Goal: Task Accomplishment & Management: Manage account settings

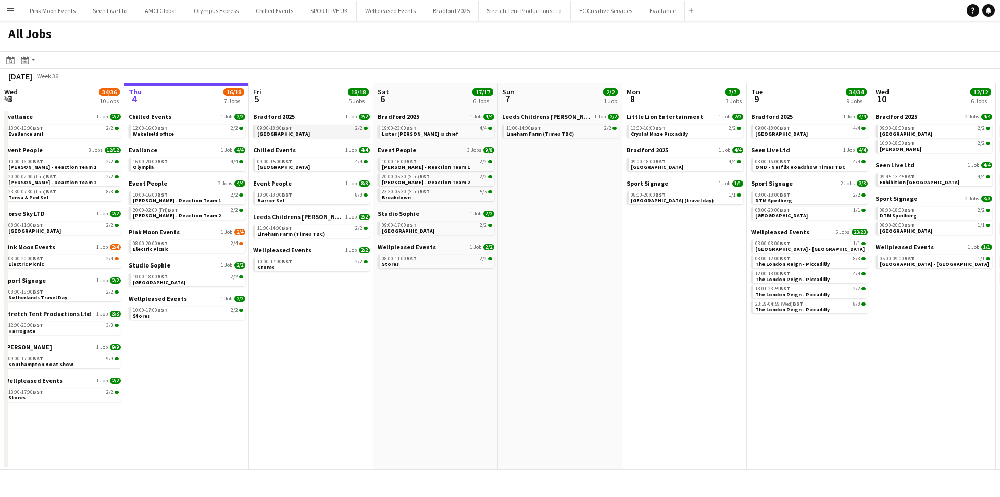
click at [315, 128] on div "09:00-18:00 BST 2/2" at bounding box center [312, 128] width 110 height 5
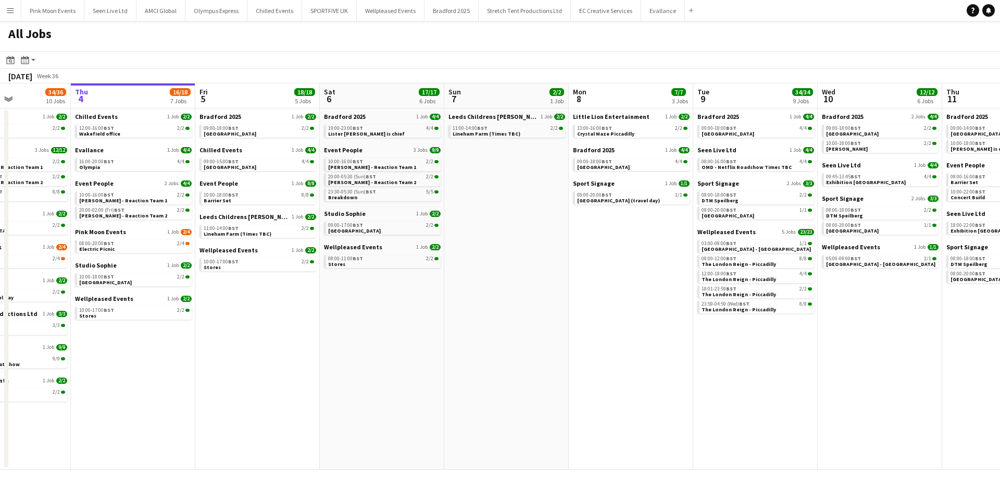
scroll to position [0, 469]
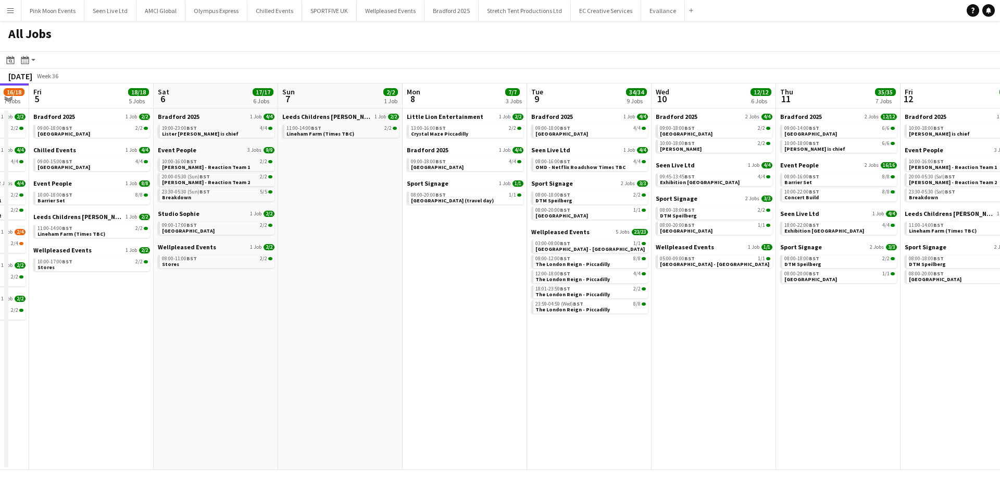
drag, startPoint x: 697, startPoint y: 286, endPoint x: 478, endPoint y: 281, distance: 218.9
click at [478, 275] on app-calendar-viewport "Mon 1 21/23 6 Jobs Tue 2 18/20 5 Jobs Wed 3 34/36 10 Jobs Thu 4 16/18 7 Jobs Fr…" at bounding box center [500, 276] width 1000 height 386
click at [496, 181] on span "Exhibition White city" at bounding box center [700, 182] width 80 height 7
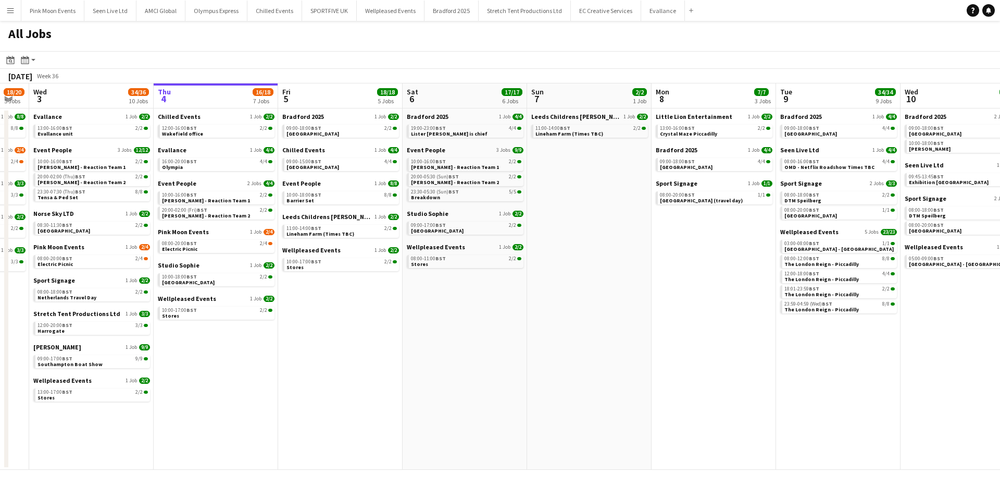
scroll to position [0, 0]
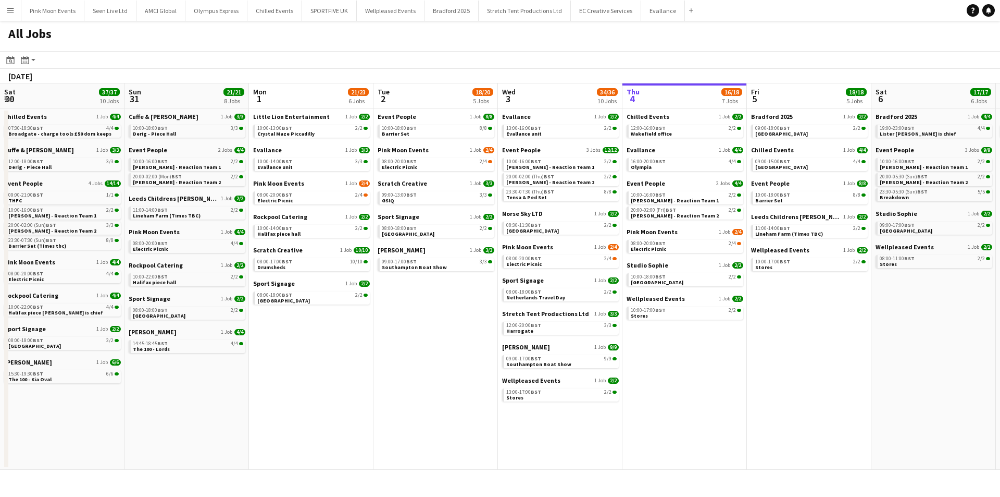
click at [496, 260] on app-all-jobs "All Jobs Date picker SEP 2025 SEP 2025 Monday M Tuesday T Wednesday W Thursday …" at bounding box center [500, 245] width 1000 height 449
click at [2, 5] on button "Menu" at bounding box center [10, 10] width 21 height 21
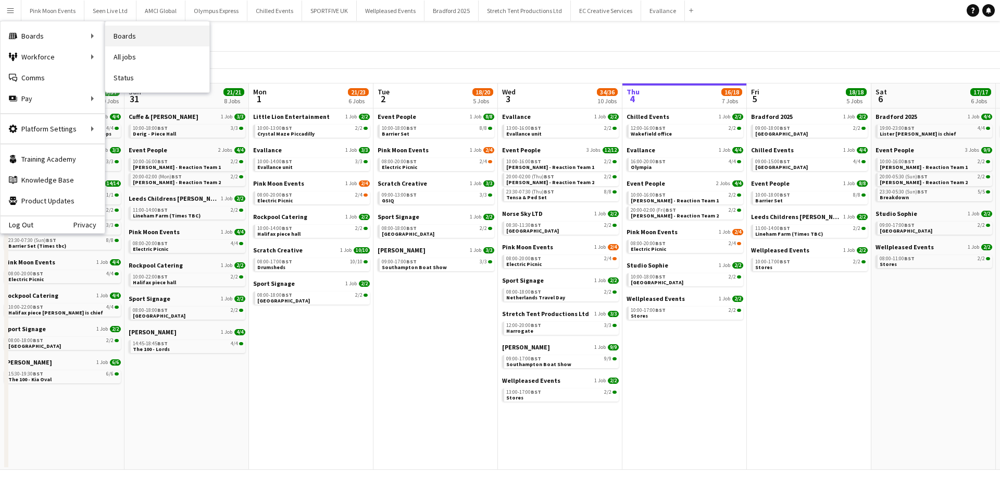
click at [122, 38] on link "Boards" at bounding box center [157, 36] width 104 height 21
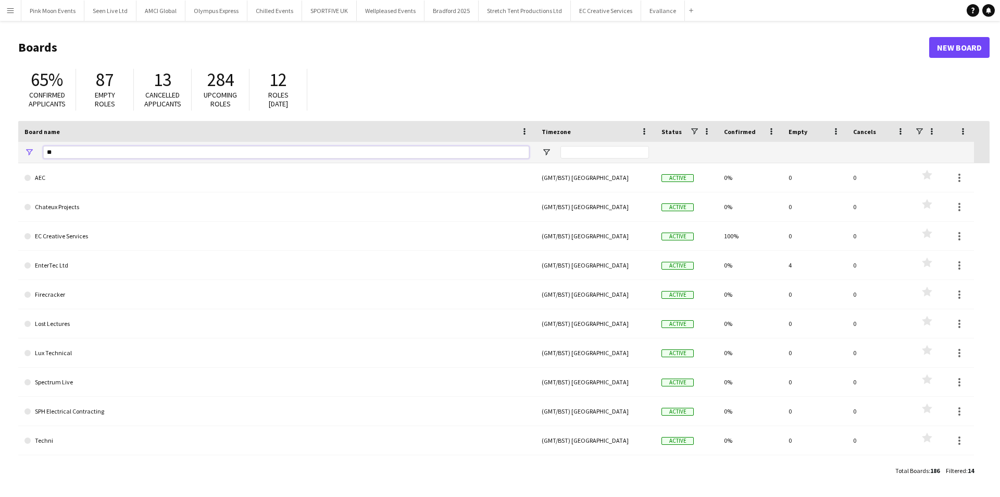
drag, startPoint x: 130, startPoint y: 149, endPoint x: 0, endPoint y: 155, distance: 130.4
click at [0, 155] on main "Boards New Board 65% Confirmed applicants 87 Empty roles 13 Cancelled applicant…" at bounding box center [500, 258] width 1000 height 475
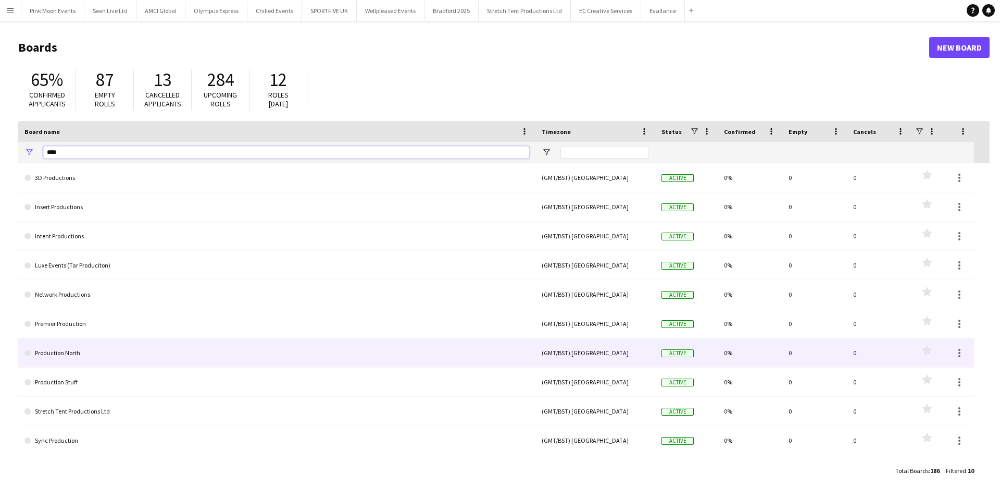
type input "****"
click at [133, 275] on link "Production North" at bounding box center [276, 352] width 505 height 29
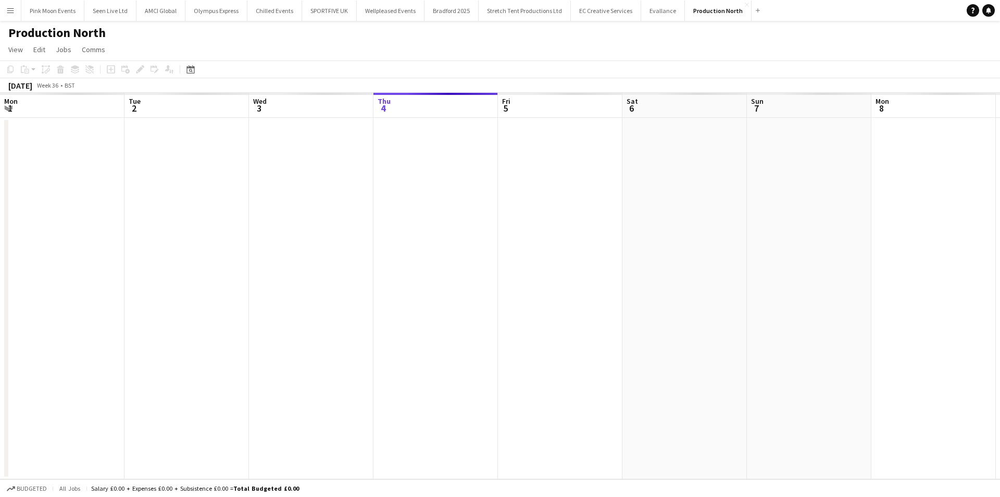
scroll to position [0, 249]
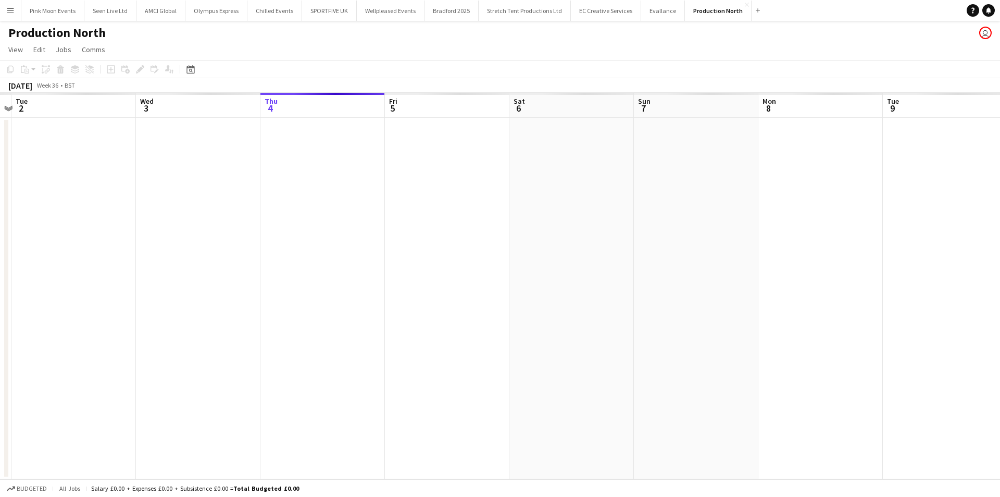
drag, startPoint x: 285, startPoint y: 305, endPoint x: 406, endPoint y: 278, distance: 124.4
click at [406, 275] on app-calendar-viewport "Sun 31 Mon 1 Tue 2 Wed 3 Thu 4 Fri 5 Sat 6 Sun 7 Mon 8 Tue 9 Wed 10 Thu 11 Fri …" at bounding box center [500, 286] width 1000 height 386
drag, startPoint x: 378, startPoint y: 335, endPoint x: 428, endPoint y: 335, distance: 50.0
click at [428, 275] on app-calendar-viewport "Sun 31 Mon 1 Tue 2 Wed 3 Thu 4 Fri 5 Sat 6 Sun 7 Mon 8 Tue 9 Wed 10 Thu 11 Fri …" at bounding box center [500, 286] width 1000 height 386
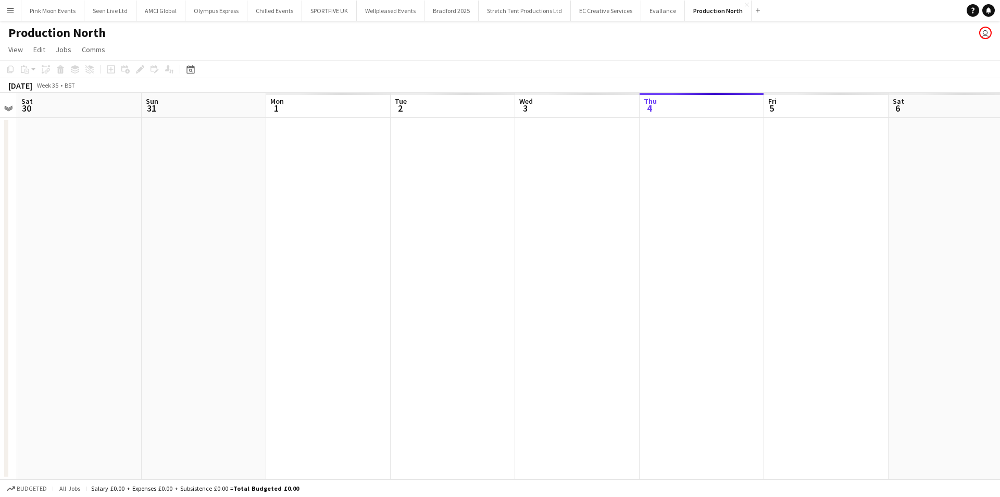
drag, startPoint x: 664, startPoint y: 316, endPoint x: 900, endPoint y: 312, distance: 236.1
click at [496, 275] on app-calendar-viewport "Wed 27 Thu 28 Fri 29 Sat 30 Sun 31 Mon 1 Tue 2 Wed 3 Thu 4 Fri 5 Sat 6 Sun 7 Mo…" at bounding box center [500, 286] width 1000 height 386
drag, startPoint x: 577, startPoint y: 303, endPoint x: 675, endPoint y: 302, distance: 98.0
click at [496, 275] on app-calendar-viewport "Sat 23 Sun 24 Mon 25 Tue 26 Wed 27 Thu 28 Fri 29 Sat 30 Sun 31 Mon 1 Tue 2 Wed …" at bounding box center [500, 286] width 1000 height 386
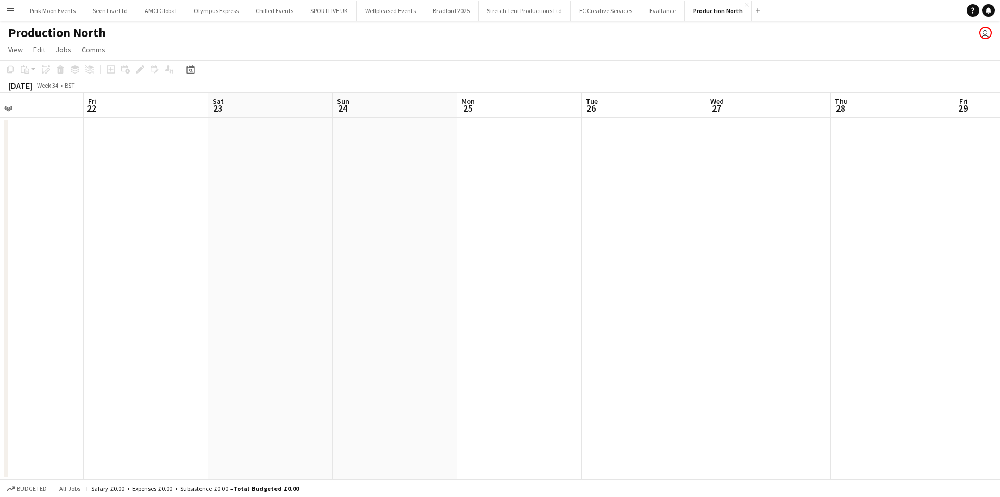
drag, startPoint x: 279, startPoint y: 329, endPoint x: 442, endPoint y: 336, distance: 163.7
click at [496, 275] on app-calendar-viewport "Tue 19 Wed 20 Thu 21 Fri 22 Sat 23 Sun 24 Mon 25 Tue 26 Wed 27 Thu 28 Fri 29 Sa…" at bounding box center [500, 286] width 1000 height 386
drag, startPoint x: 110, startPoint y: 354, endPoint x: 419, endPoint y: 331, distance: 309.9
click at [419, 275] on app-calendar-viewport "Mon 18 2/2 1 Job Tue 19 Wed 20 Thu 21 Fri 22 Sat 23 Sun 24 Mon 25 Tue 26 Wed 27…" at bounding box center [500, 286] width 1000 height 386
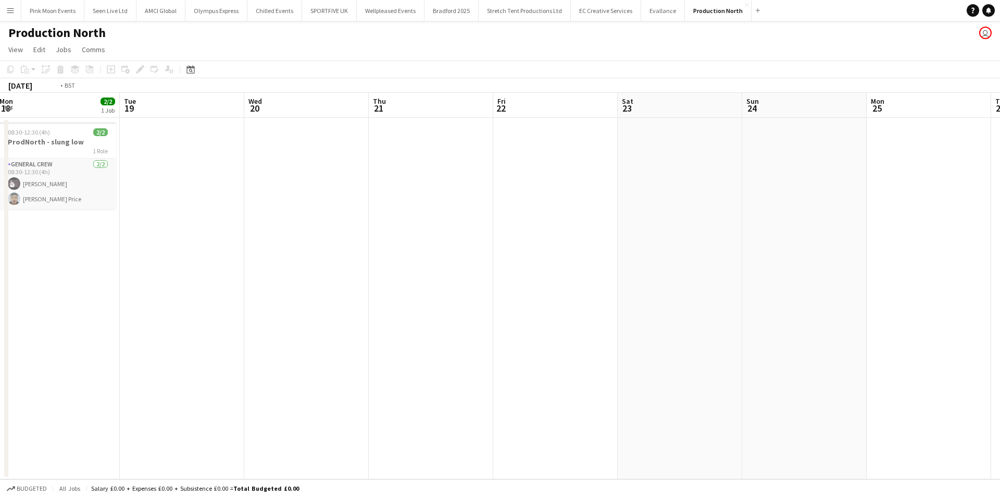
click at [496, 275] on app-calendar-viewport "Sat 16 3/3 1 Job Sun 17 Mon 18 2/2 1 Job Tue 19 Wed 20 Thu 21 Fri 22 Sat 23 Sun…" at bounding box center [500, 286] width 1000 height 386
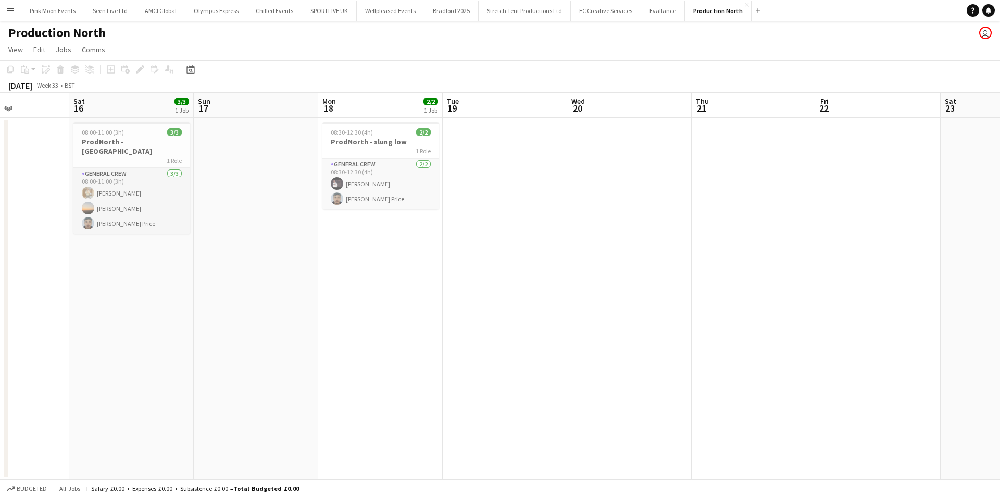
scroll to position [0, 236]
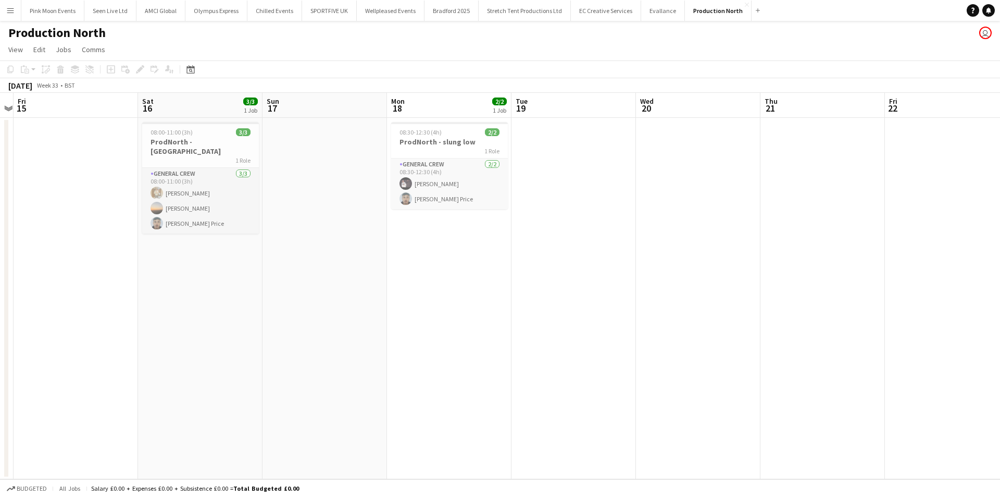
drag, startPoint x: 249, startPoint y: 313, endPoint x: 256, endPoint y: 312, distance: 7.4
click at [256, 275] on app-calendar-viewport "Wed 13 2/2 1 Job Thu 14 Fri 15 Sat 16 3/3 1 Job Sun 17 Mon 18 2/2 1 Job Tue 19 …" at bounding box center [500, 286] width 1000 height 386
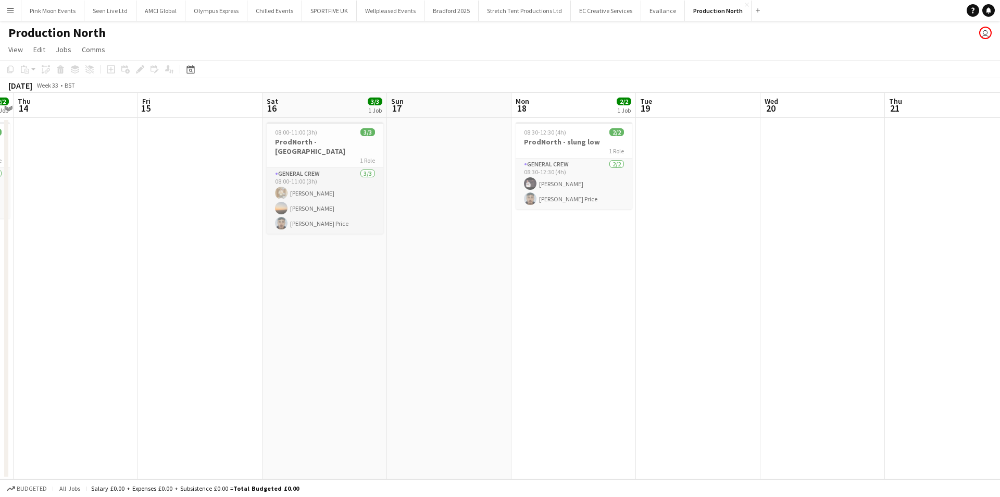
scroll to position [0, 266]
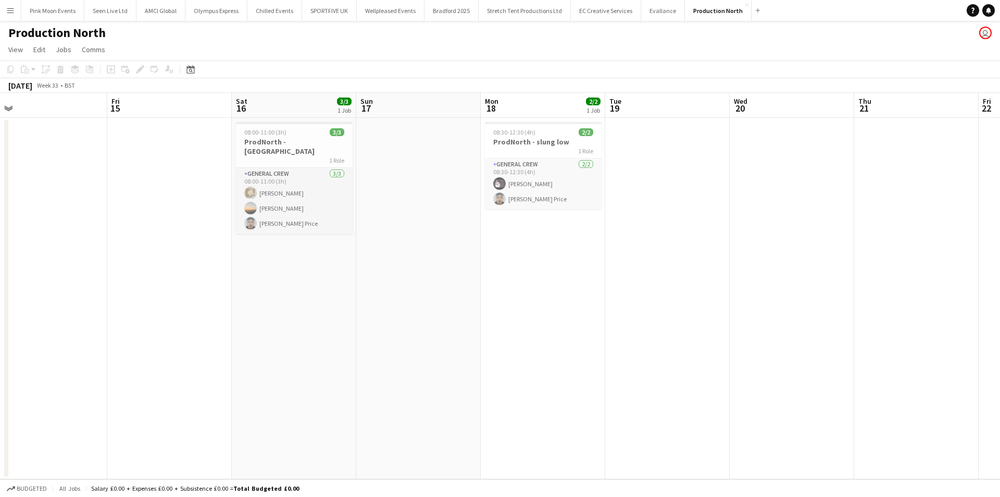
drag, startPoint x: 226, startPoint y: 283, endPoint x: 319, endPoint y: 262, distance: 96.2
click at [319, 262] on app-calendar-viewport "Tue 12 Wed 13 2/2 1 Job Thu 14 Fri 15 Sat 16 3/3 1 Job Sun 17 Mon 18 2/2 1 Job …" at bounding box center [500, 286] width 1000 height 386
click at [496, 155] on app-job-card "08:30-12:30 (4h) 2/2 ProdNorth - slung low 1 Role General Crew 2/2 08:30-12:30 …" at bounding box center [543, 165] width 117 height 87
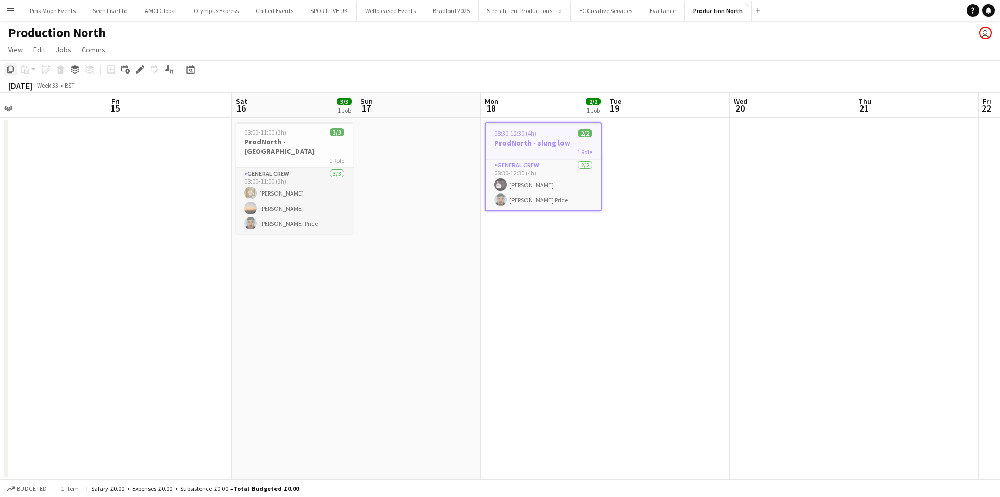
click at [14, 65] on icon "Copy" at bounding box center [10, 69] width 8 height 8
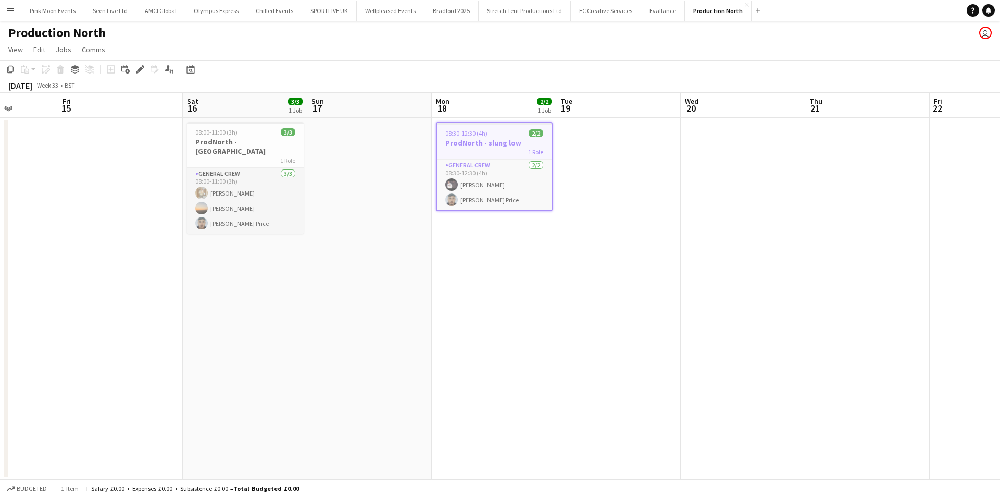
drag, startPoint x: 820, startPoint y: 283, endPoint x: 771, endPoint y: 283, distance: 49.0
click at [496, 275] on app-calendar-viewport "Tue 12 Wed 13 2/2 1 Job Thu 14 Fri 15 Sat 16 3/3 1 Job Sun 17 Mon 18 2/2 1 Job …" at bounding box center [500, 286] width 1000 height 386
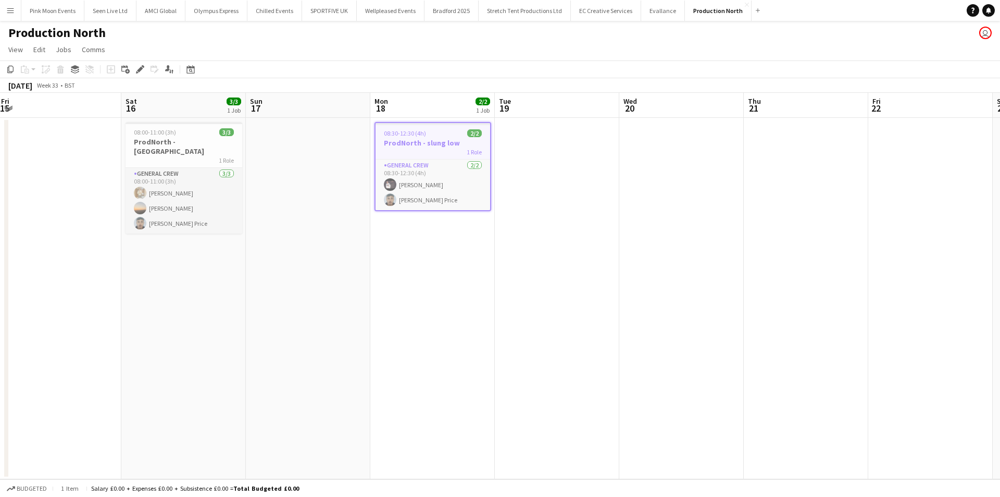
drag, startPoint x: 820, startPoint y: 280, endPoint x: 759, endPoint y: 280, distance: 61.5
click at [496, 275] on app-calendar-viewport "Tue 12 Wed 13 2/2 1 Job Thu 14 Fri 15 Sat 16 3/3 1 Job Sun 17 Mon 18 2/2 1 Job …" at bounding box center [500, 286] width 1000 height 386
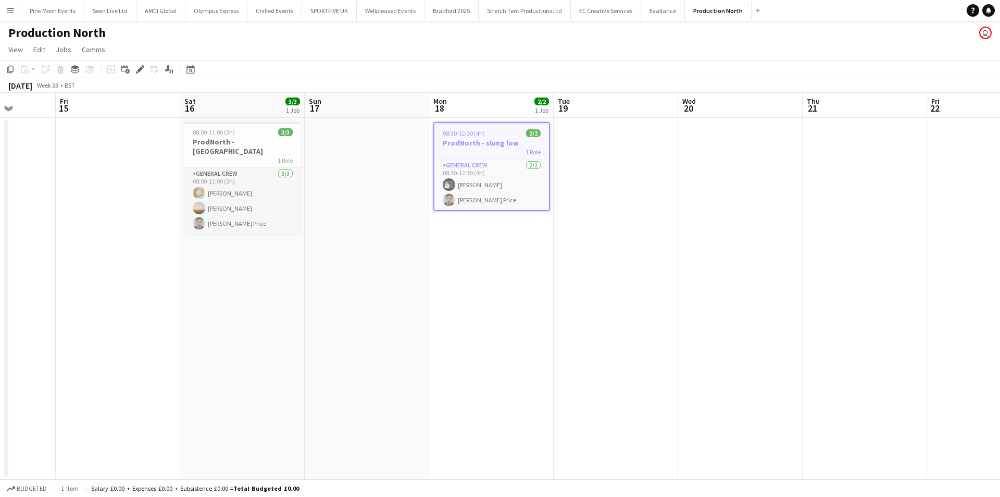
drag, startPoint x: 932, startPoint y: 276, endPoint x: 862, endPoint y: 276, distance: 70.3
click at [496, 275] on app-calendar-viewport "Tue 12 Wed 13 2/2 1 Job Thu 14 Fri 15 Sat 16 3/3 1 Job Sun 17 Mon 18 2/2 1 Job …" at bounding box center [500, 286] width 1000 height 386
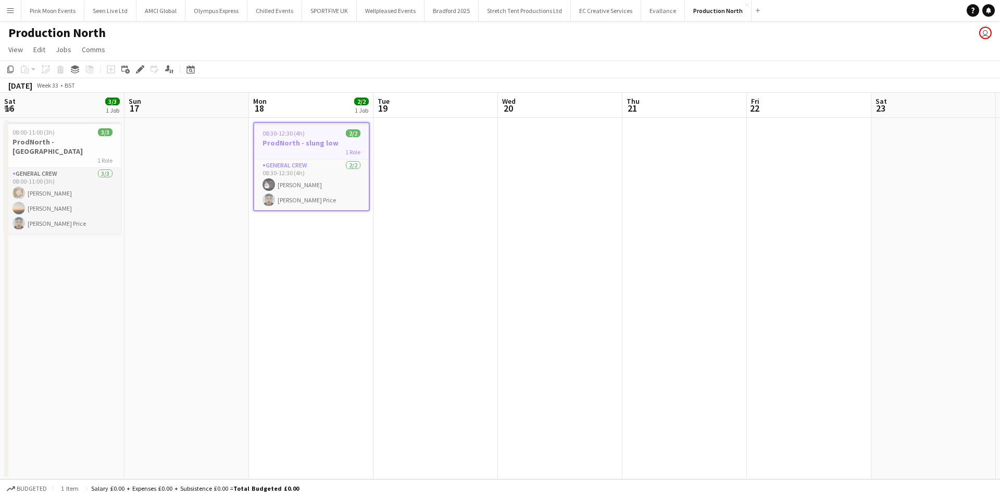
drag, startPoint x: 873, startPoint y: 270, endPoint x: 821, endPoint y: 270, distance: 51.6
click at [496, 270] on app-calendar-viewport "Wed 13 2/2 1 Job Thu 14 Fri 15 Sat 16 3/3 1 Job Sun 17 Mon 18 2/2 1 Job Tue 19 …" at bounding box center [500, 286] width 1000 height 386
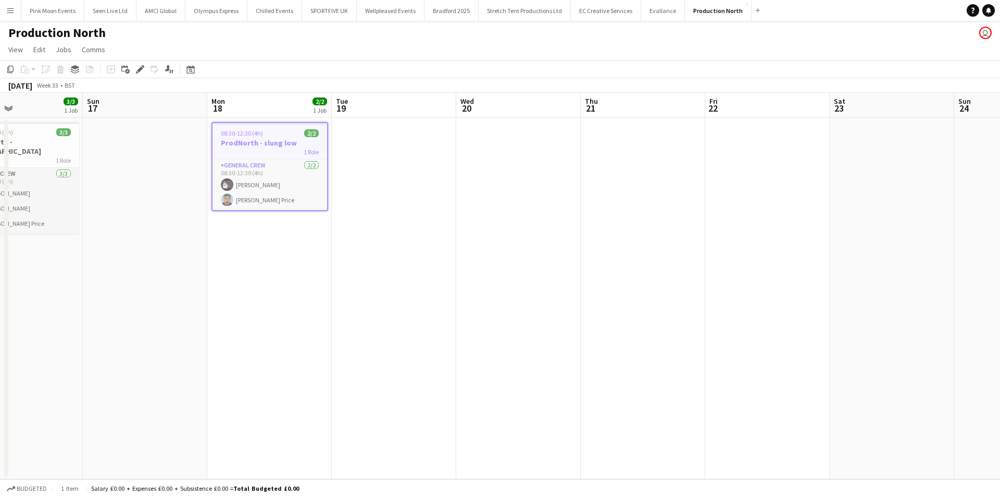
drag, startPoint x: 833, startPoint y: 268, endPoint x: 798, endPoint y: 270, distance: 35.0
click at [496, 270] on app-calendar-viewport "Wed 13 2/2 1 Job Thu 14 Fri 15 Sat 16 3/3 1 Job Sun 17 Mon 18 2/2 1 Job Tue 19 …" at bounding box center [500, 286] width 1000 height 386
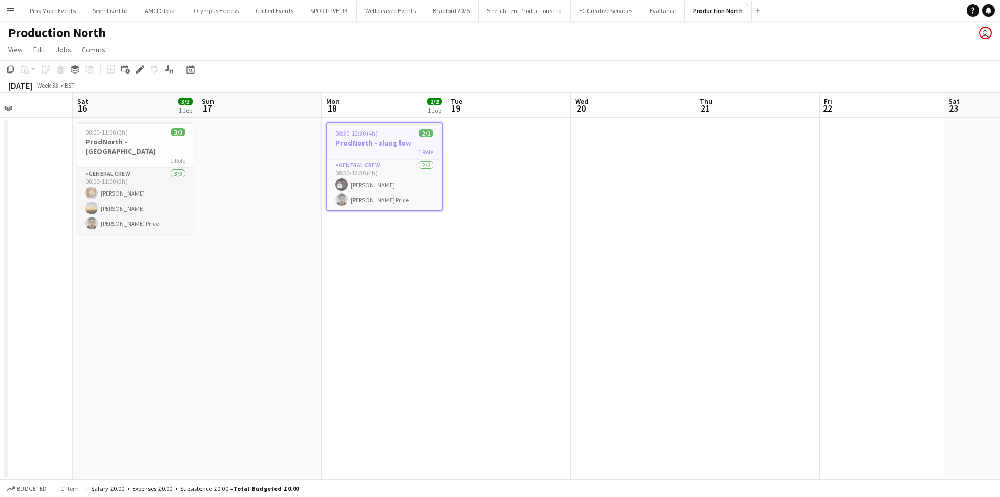
click at [496, 262] on app-calendar-viewport "Wed 13 2/2 1 Job Thu 14 Fri 15 Sat 16 3/3 1 Job Sun 17 Mon 18 2/2 1 Job Tue 19 …" at bounding box center [500, 286] width 1000 height 386
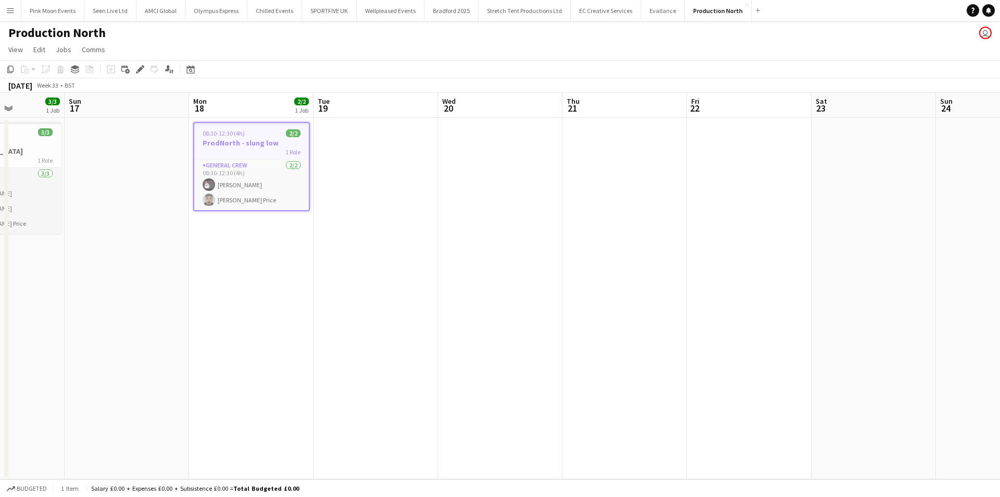
drag, startPoint x: 831, startPoint y: 259, endPoint x: 711, endPoint y: 260, distance: 120.4
click at [496, 260] on app-calendar-viewport "Thu 14 Fri 15 Sat 16 3/3 1 Job Sun 17 Mon 18 2/2 1 Job Tue 19 Wed 20 Thu 21 Fri…" at bounding box center [500, 286] width 1000 height 386
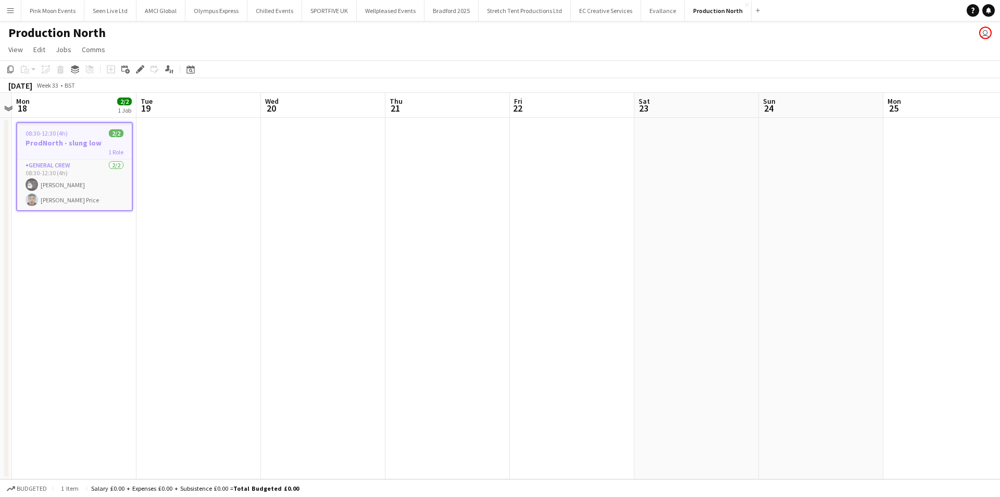
drag, startPoint x: 824, startPoint y: 238, endPoint x: 764, endPoint y: 239, distance: 59.9
click at [496, 239] on app-calendar-viewport "Fri 15 Sat 16 3/3 1 Job Sun 17 Mon 18 2/2 1 Job Tue 19 Wed 20 Thu 21 Fri 22 Sat…" at bounding box center [500, 286] width 1000 height 386
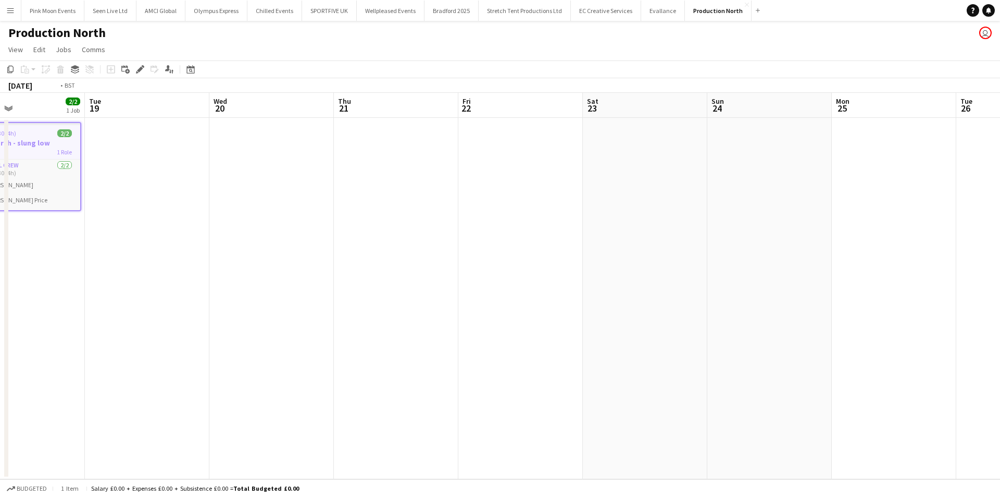
drag, startPoint x: 812, startPoint y: 221, endPoint x: 760, endPoint y: 223, distance: 52.1
click at [496, 223] on app-calendar-viewport "Fri 15 Sat 16 3/3 1 Job Sun 17 Mon 18 2/2 1 Job Tue 19 Wed 20 Thu 21 Fri 22 Sat…" at bounding box center [500, 286] width 1000 height 386
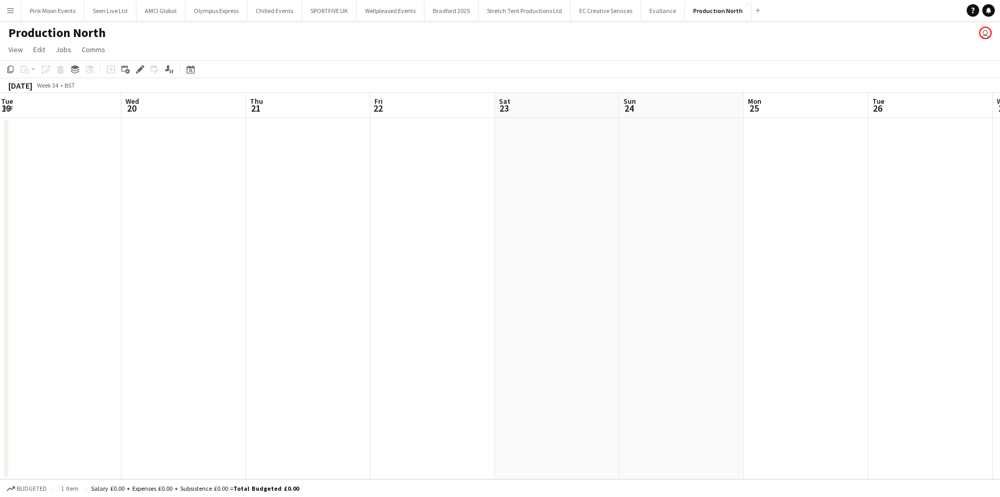
drag, startPoint x: 758, startPoint y: 231, endPoint x: 810, endPoint y: 214, distance: 54.4
click at [496, 236] on app-calendar-viewport "Sat 16 3/3 1 Job Sun 17 Mon 18 2/2 1 Job Tue 19 Wed 20 Thu 21 Fri 22 Sat 23 Sun…" at bounding box center [500, 286] width 1000 height 386
drag, startPoint x: 802, startPoint y: 218, endPoint x: 686, endPoint y: 238, distance: 117.9
click at [496, 238] on app-calendar-viewport "Sat 16 3/3 1 Job Sun 17 Mon 18 2/2 1 Job Tue 19 Wed 20 Thu 21 Fri 22 Sat 23 Sun…" at bounding box center [500, 286] width 1000 height 386
drag, startPoint x: 805, startPoint y: 222, endPoint x: 592, endPoint y: 233, distance: 212.8
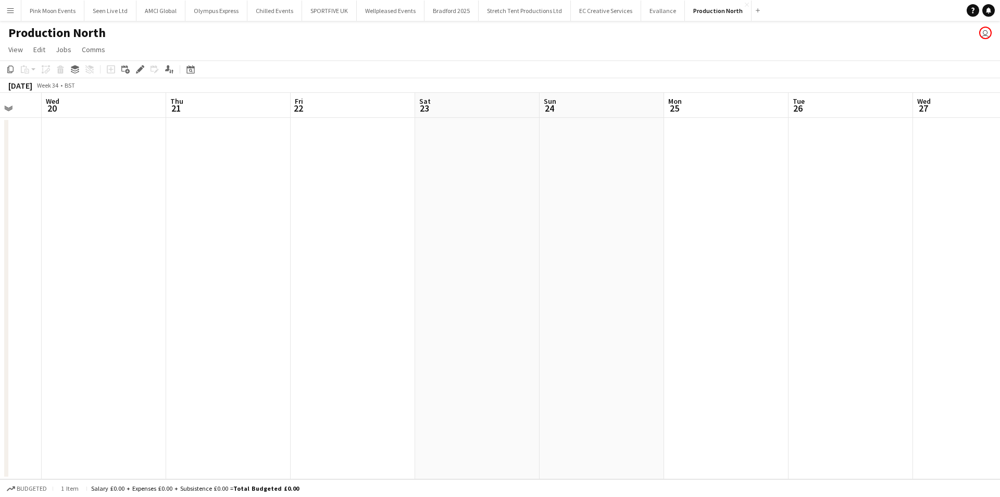
click at [496, 234] on app-calendar-viewport "Sun 17 Mon 18 2/2 1 Job Tue 19 Wed 20 Thu 21 Fri 22 Sat 23 Sun 24 Mon 25 Tue 26…" at bounding box center [500, 286] width 1000 height 386
drag, startPoint x: 621, startPoint y: 212, endPoint x: 399, endPoint y: 228, distance: 222.5
click at [407, 228] on app-calendar-viewport "Tue 19 Wed 20 Thu 21 Fri 22 Sat 23 Sun 24 Mon 25 Tue 26 Wed 27 Thu 28 Fri 29 Sa…" at bounding box center [500, 286] width 1000 height 386
drag, startPoint x: 640, startPoint y: 218, endPoint x: 626, endPoint y: 210, distance: 15.6
click at [486, 238] on app-calendar-viewport "Thu 21 Fri 22 Sat 23 Sun 24 Mon 25 Tue 26 Wed 27 Thu 28 Fri 29 Sat 30 Sun 31 Mo…" at bounding box center [500, 286] width 1000 height 386
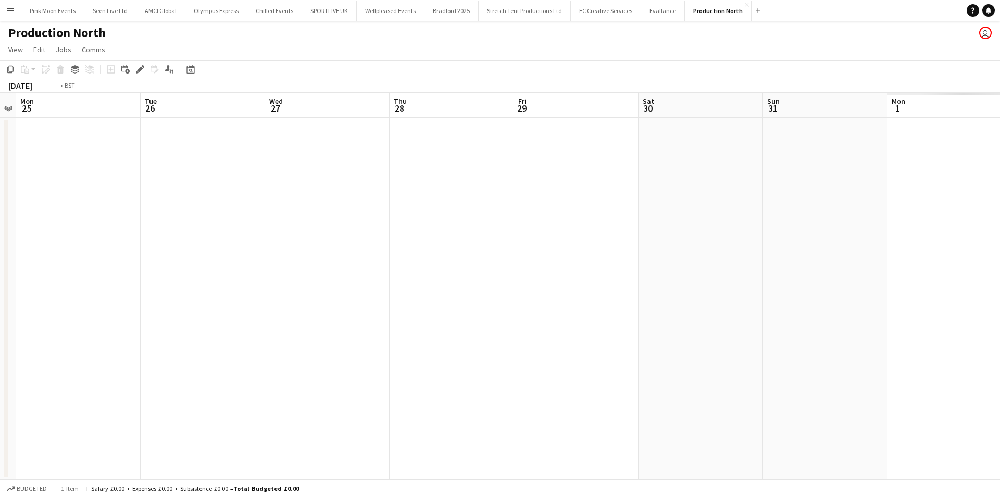
drag, startPoint x: 468, startPoint y: 239, endPoint x: 431, endPoint y: 240, distance: 37.5
click at [429, 243] on app-calendar-viewport "Fri 22 Sat 23 Sun 24 Mon 25 Tue 26 Wed 27 Thu 28 Fri 29 Sat 30 Sun 31 Mon 1 Tue…" at bounding box center [500, 286] width 1000 height 386
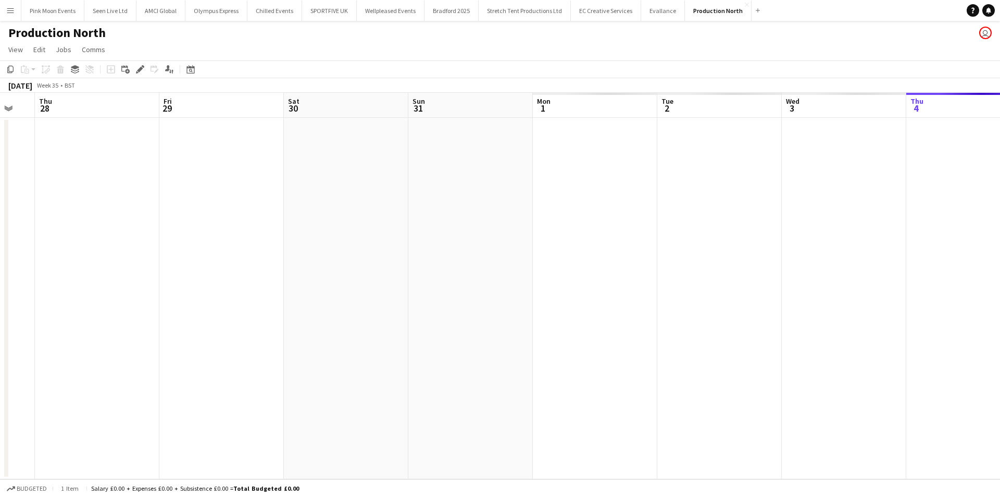
drag, startPoint x: 594, startPoint y: 218, endPoint x: 452, endPoint y: 214, distance: 142.3
click at [419, 234] on app-calendar-viewport "Mon 25 Tue 26 Wed 27 Thu 28 Fri 29 Sat 30 Sun 31 Mon 1 Tue 2 Wed 3 Thu 4 Fri 5 …" at bounding box center [500, 286] width 1000 height 386
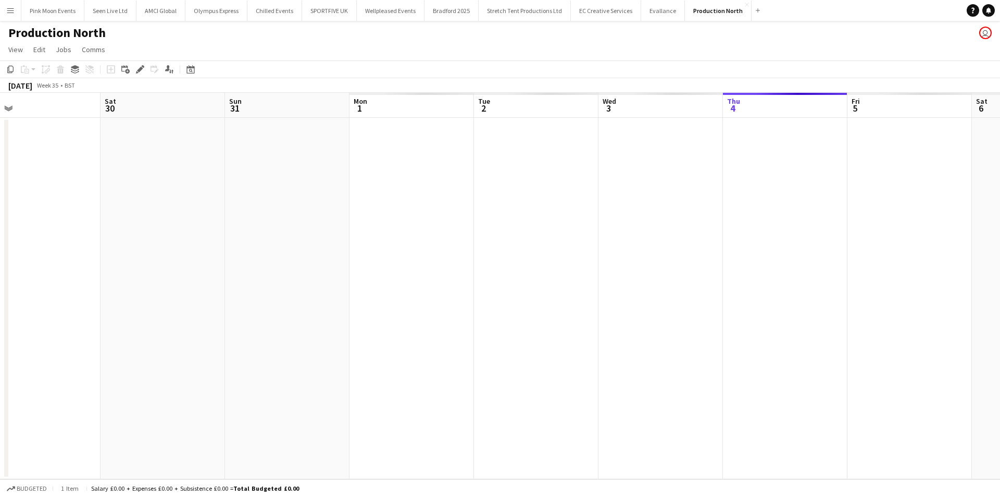
drag, startPoint x: 468, startPoint y: 207, endPoint x: 491, endPoint y: 209, distance: 23.5
click at [424, 216] on app-calendar-viewport "Tue 26 Wed 27 Thu 28 Fri 29 Sat 30 Sun 31 Mon 1 Tue 2 Wed 3 Thu 4 Fri 5 Sat 6 S…" at bounding box center [500, 286] width 1000 height 386
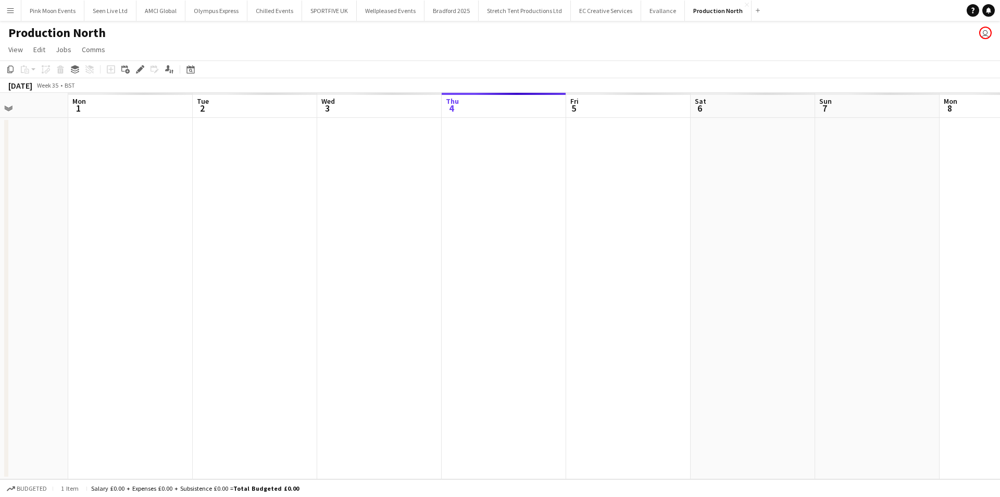
drag, startPoint x: 621, startPoint y: 227, endPoint x: 377, endPoint y: 234, distance: 243.9
click at [377, 234] on app-calendar-viewport "Fri 29 Sat 30 Sun 31 Mon 1 Tue 2 Wed 3 Thu 4 Fri 5 Sat 6 Sun 7 Mon 8 Tue 9 Wed …" at bounding box center [500, 286] width 1000 height 386
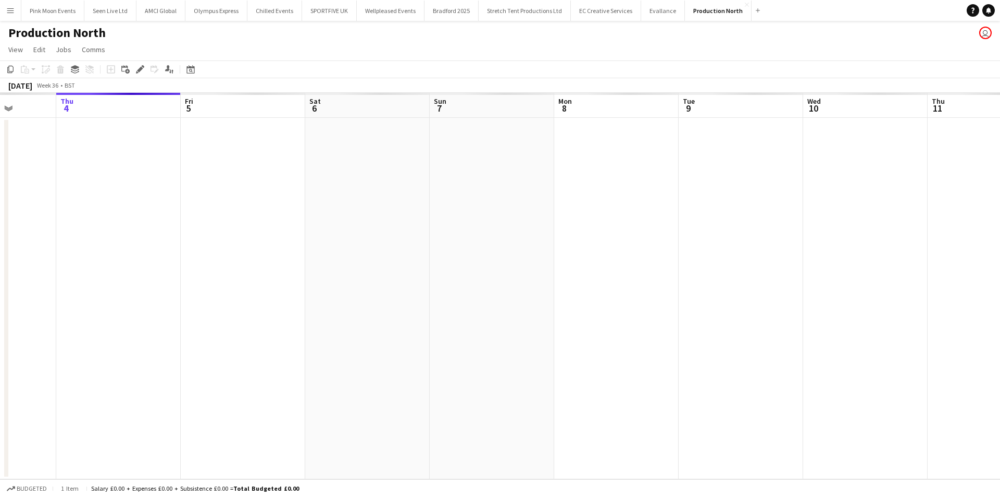
drag, startPoint x: 574, startPoint y: 225, endPoint x: 189, endPoint y: 230, distance: 385.1
click at [189, 230] on app-calendar-viewport "Mon 1 Tue 2 Wed 3 Thu 4 Fri 5 Sat 6 Sun 7 Mon 8 Tue 9 Wed 10 Thu 11 Fri 12 Sat …" at bounding box center [500, 286] width 1000 height 386
click at [496, 176] on app-date-cell at bounding box center [616, 298] width 125 height 361
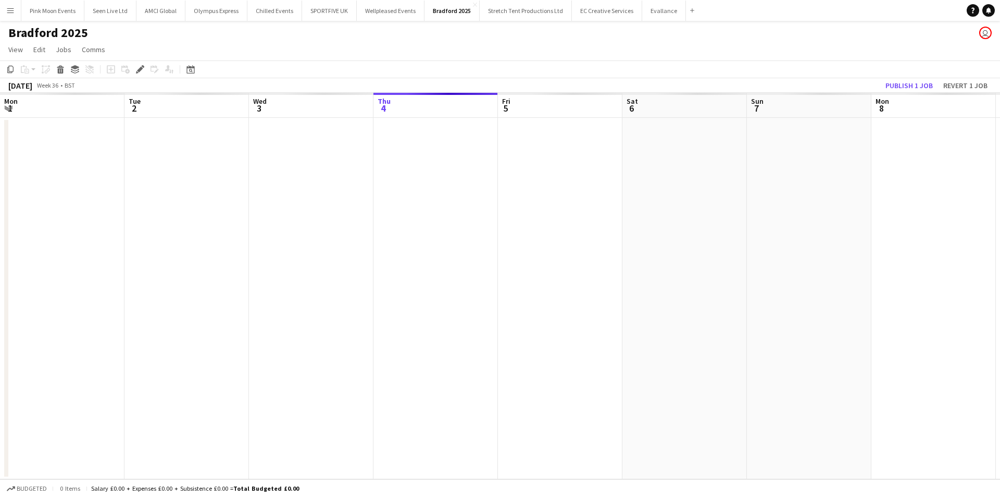
scroll to position [0, 358]
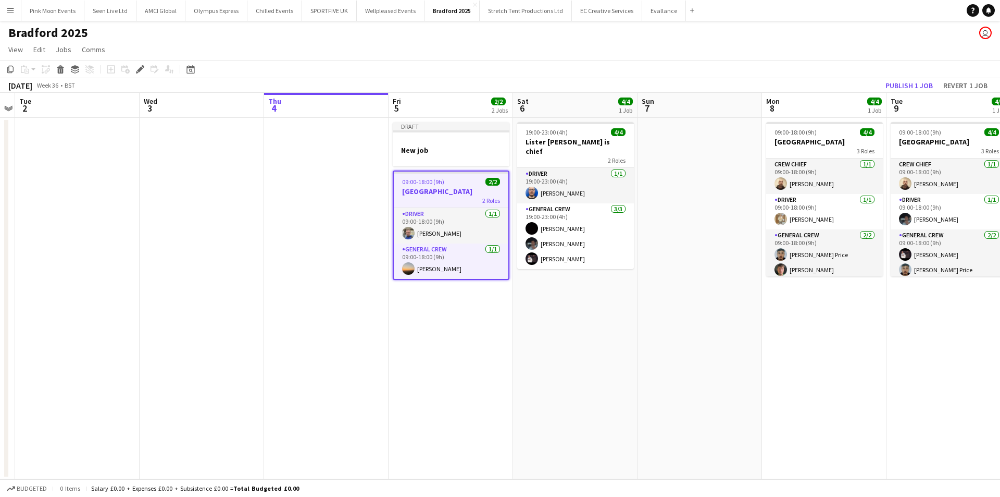
click at [473, 330] on app-date-cell "Draft New job 09:00-18:00 (9h) 2/2 Lister Park 2 Roles Driver 1/1 09:00-18:00 (…" at bounding box center [451, 298] width 125 height 361
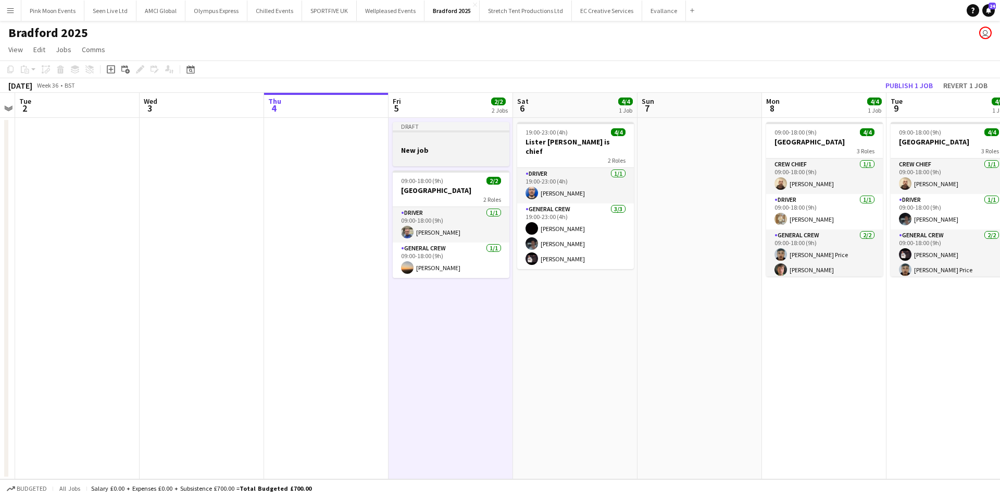
click at [464, 162] on div at bounding box center [451, 159] width 117 height 8
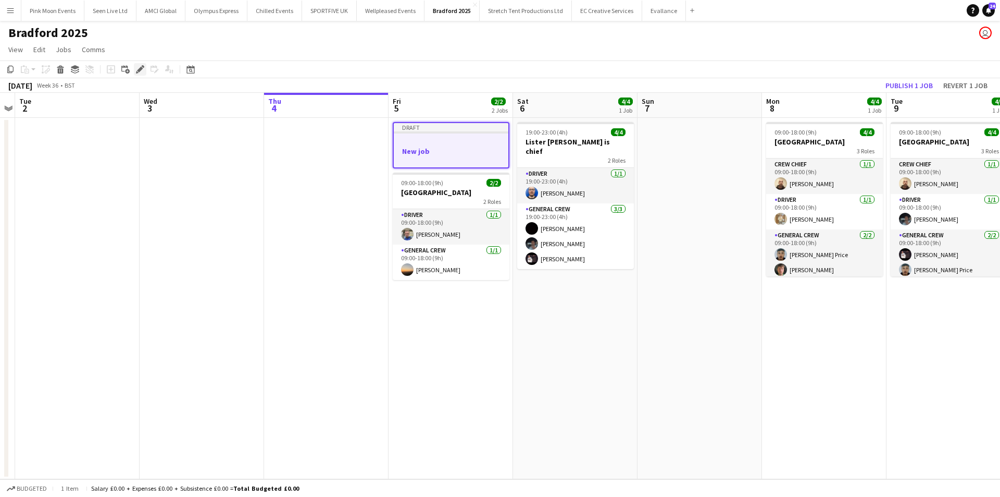
click at [136, 64] on div "Edit" at bounding box center [140, 69] width 13 height 13
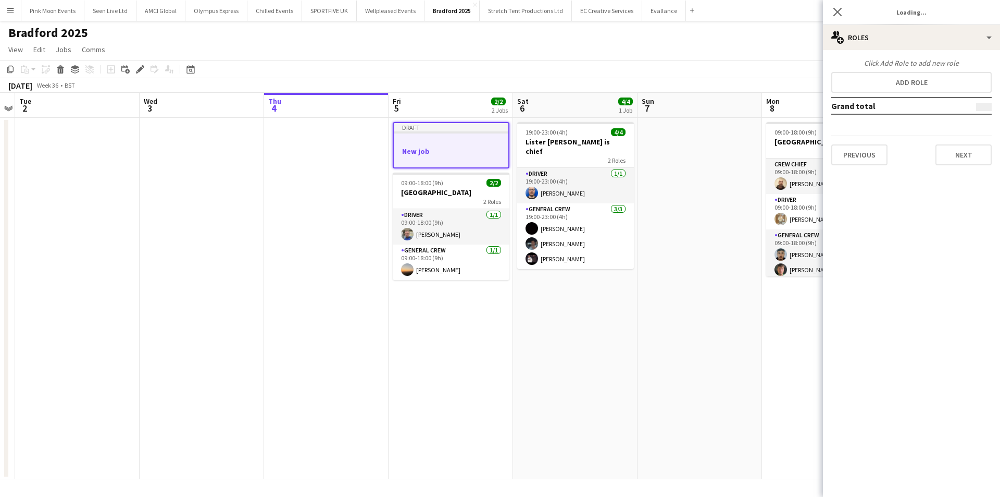
type input "*******"
click at [870, 157] on button "Previous" at bounding box center [860, 154] width 56 height 21
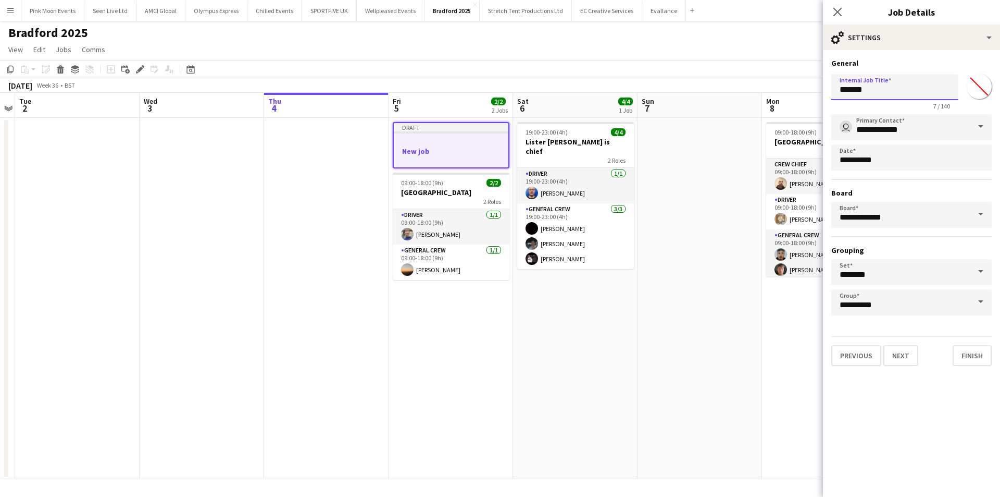
drag, startPoint x: 893, startPoint y: 84, endPoint x: 715, endPoint y: 107, distance: 178.7
click at [715, 107] on body "Menu Boards Boards Boards All jobs Status Workforce Workforce My Workforce Recr…" at bounding box center [500, 248] width 1000 height 497
type input "**********"
click at [889, 349] on button "Next" at bounding box center [901, 355] width 35 height 21
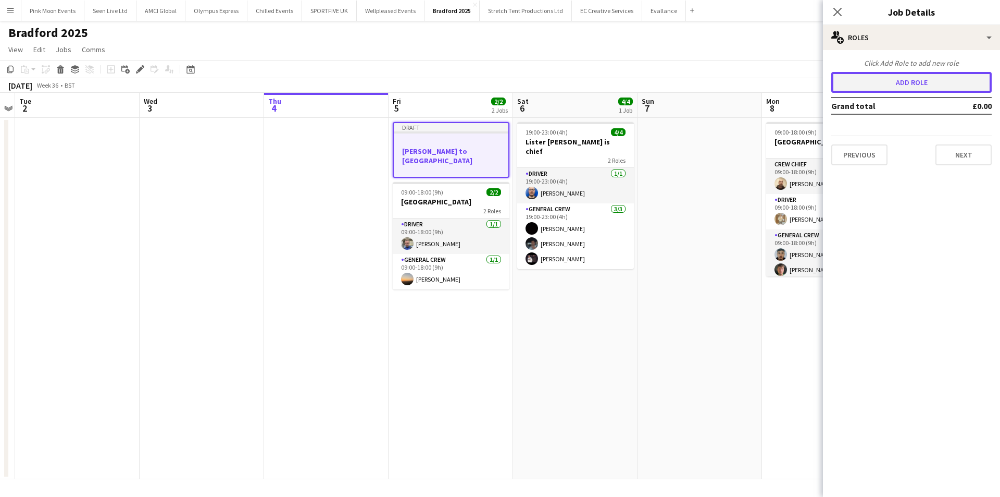
click at [863, 87] on button "Add role" at bounding box center [912, 82] width 160 height 21
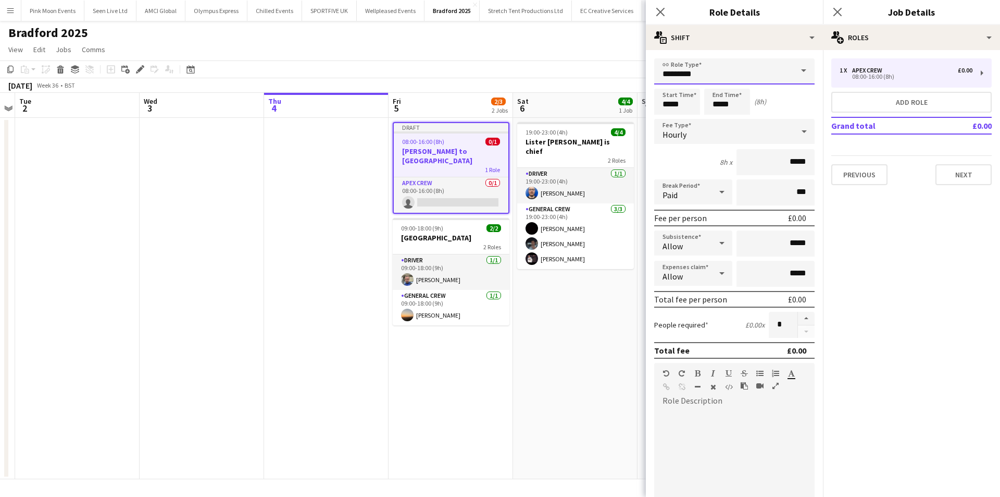
click at [725, 76] on input "*********" at bounding box center [734, 71] width 160 height 26
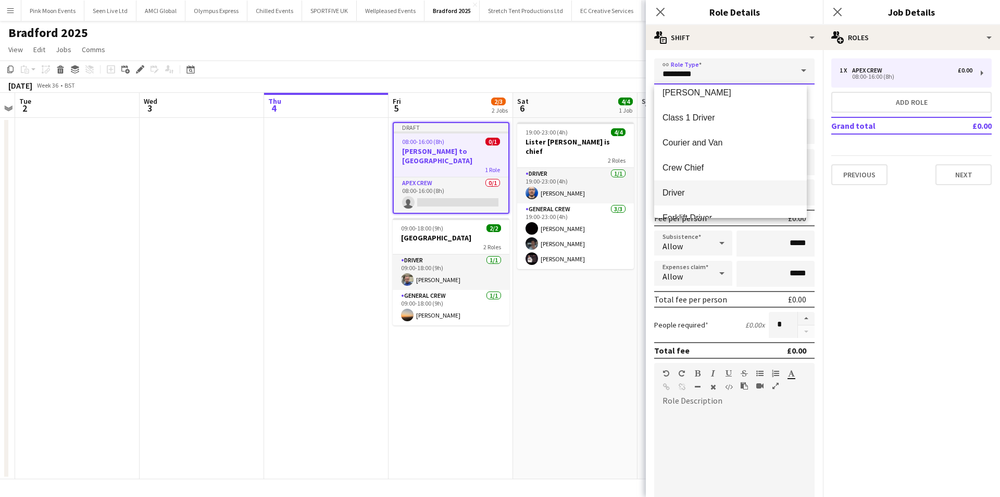
scroll to position [52, 0]
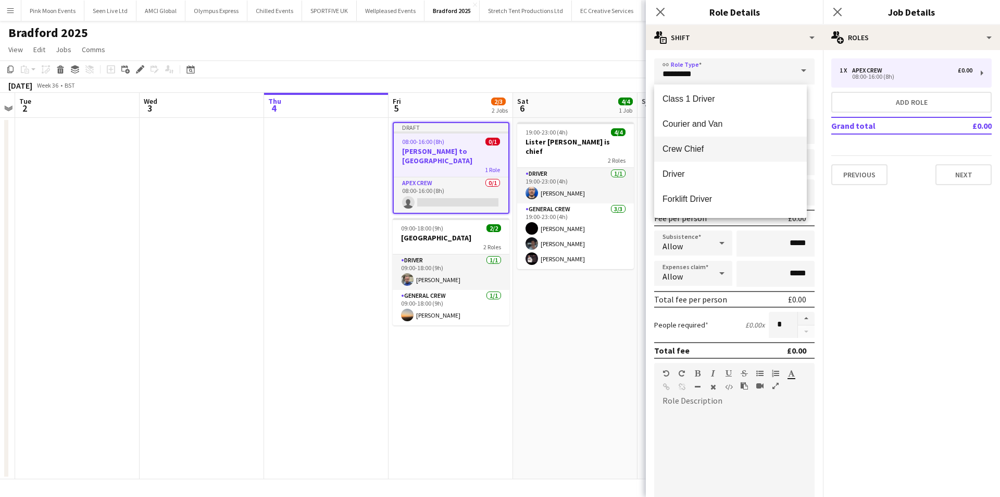
click at [712, 151] on span "Crew Chief" at bounding box center [731, 149] width 136 height 10
type input "**********"
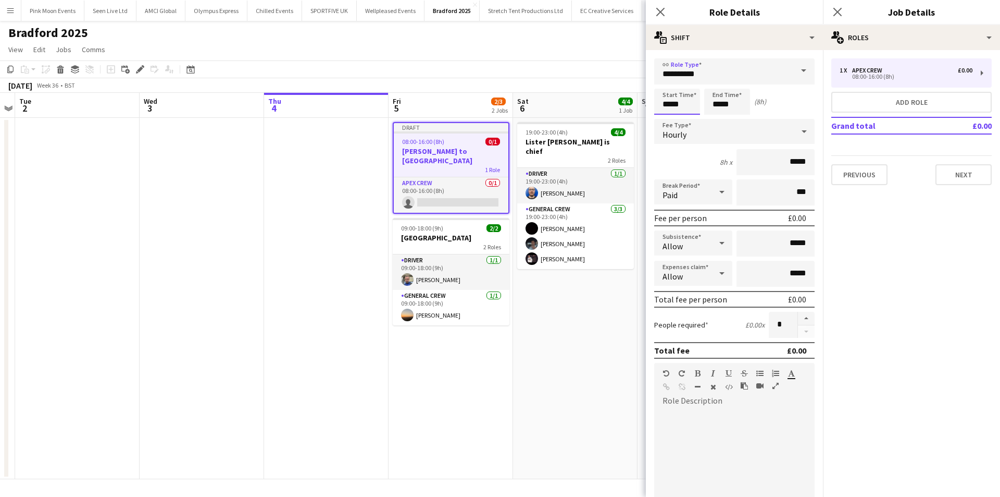
click at [671, 104] on input "*****" at bounding box center [677, 102] width 46 height 26
drag, startPoint x: 690, startPoint y: 96, endPoint x: 612, endPoint y: 104, distance: 78.5
click at [612, 104] on body "Menu Boards Boards Boards All jobs Status Workforce Workforce My Workforce Recr…" at bounding box center [500, 248] width 1000 height 497
type input "*****"
drag, startPoint x: 745, startPoint y: 105, endPoint x: 677, endPoint y: 105, distance: 68.3
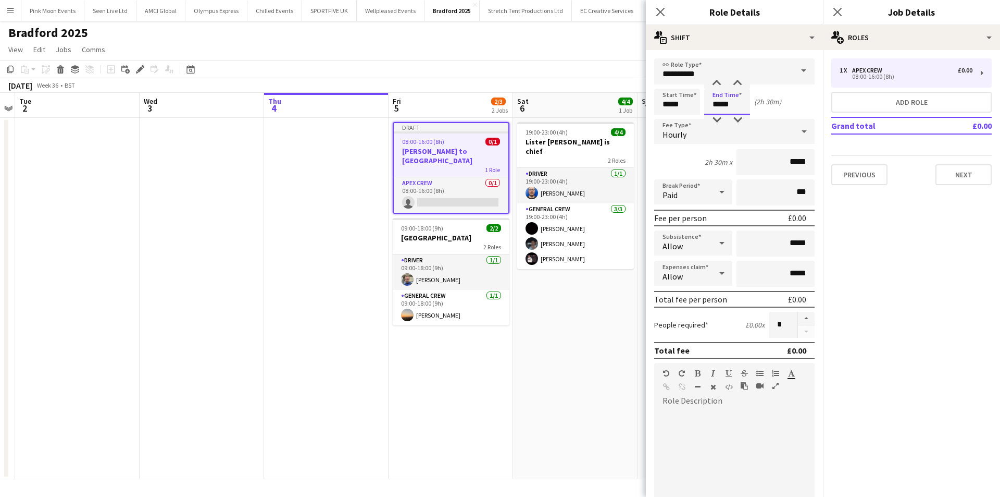
click at [679, 105] on div "Start Time ***** End Time ***** (2h 30m)" at bounding box center [734, 102] width 160 height 26
type input "*****"
drag, startPoint x: 765, startPoint y: 251, endPoint x: 897, endPoint y: 244, distance: 132.0
click at [897, 244] on body "Menu Boards Boards Boards All jobs Status Workforce Workforce My Workforce Recr…" at bounding box center [500, 248] width 1000 height 497
type input "**"
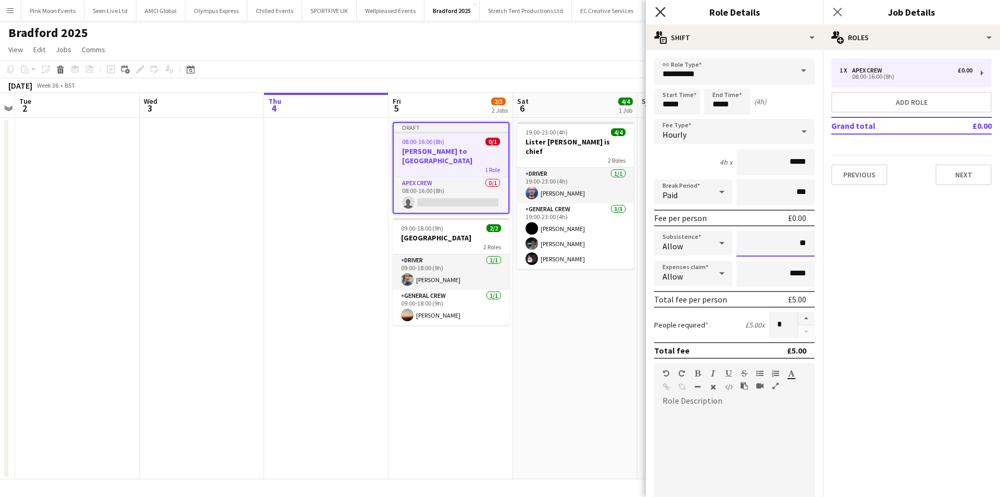
type input "**"
click at [660, 15] on icon "Close pop-in" at bounding box center [660, 12] width 10 height 10
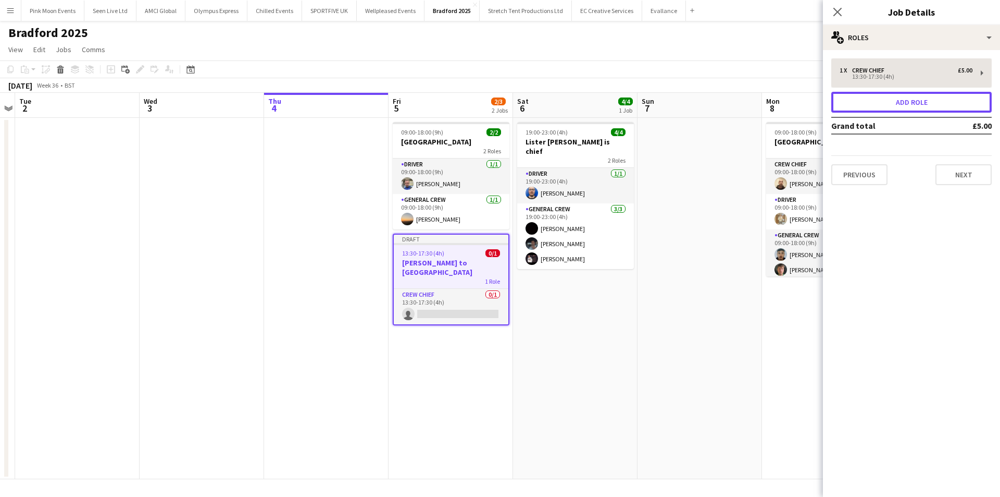
click at [929, 102] on button "Add role" at bounding box center [912, 102] width 160 height 21
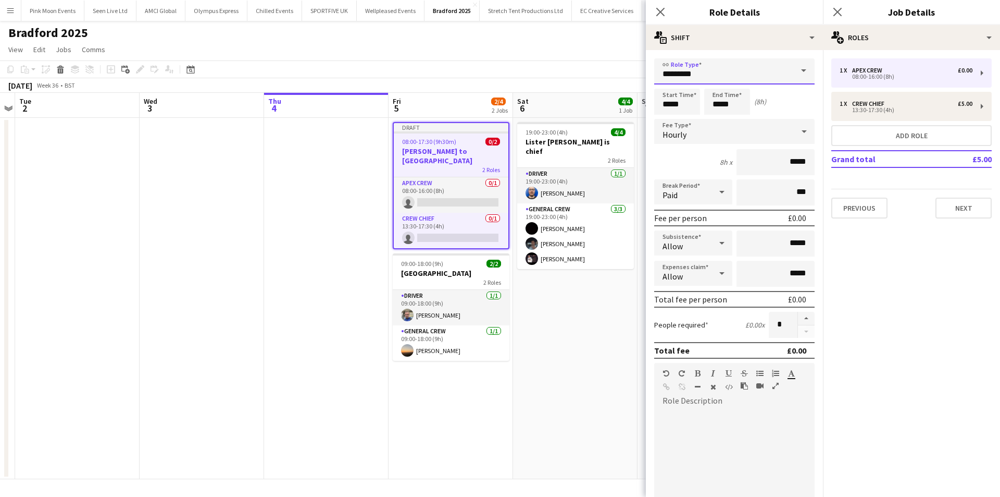
click at [717, 68] on input "*********" at bounding box center [734, 71] width 160 height 26
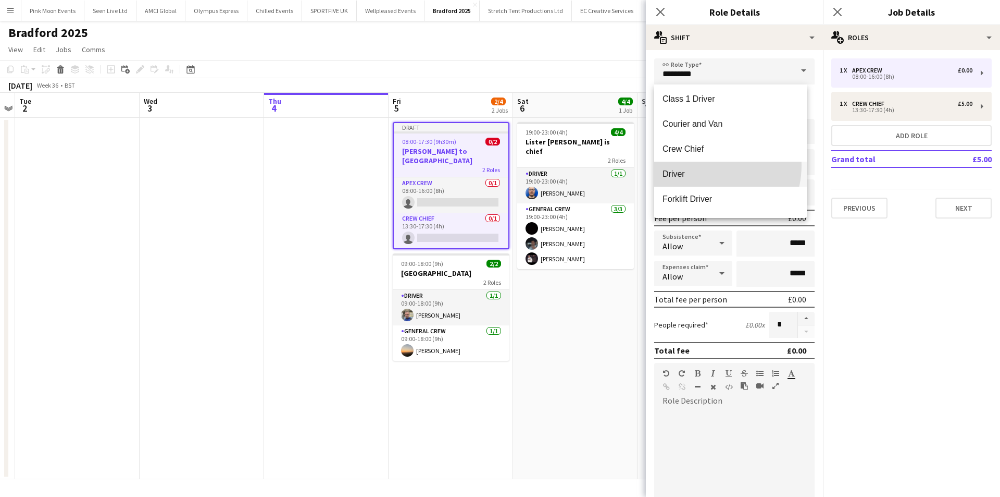
click at [700, 165] on mat-option "Driver" at bounding box center [730, 174] width 153 height 25
type input "******"
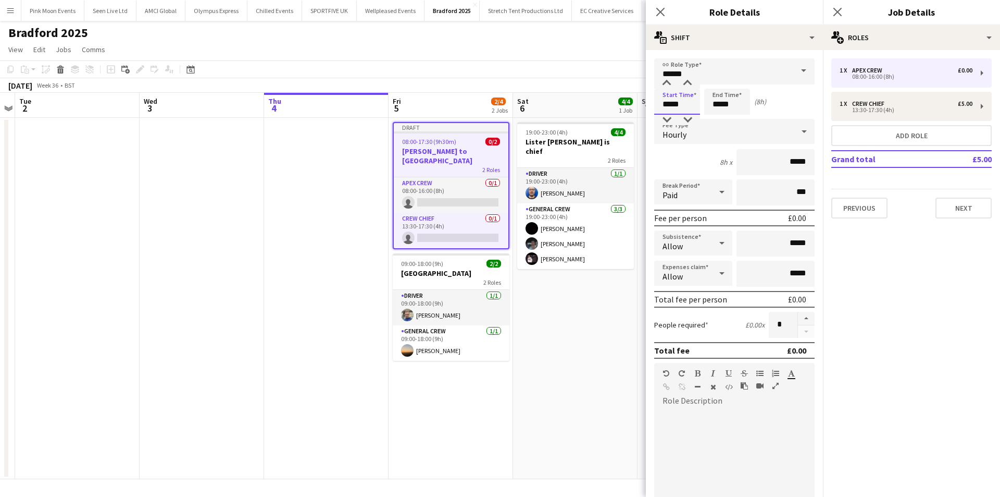
drag, startPoint x: 698, startPoint y: 102, endPoint x: 616, endPoint y: 102, distance: 81.8
click at [616, 102] on body "Menu Boards Boards Boards All jobs Status Workforce Workforce My Workforce Recr…" at bounding box center [500, 248] width 1000 height 497
type input "*****"
drag, startPoint x: 737, startPoint y: 104, endPoint x: 711, endPoint y: 104, distance: 25.5
click at [711, 104] on input "*****" at bounding box center [727, 102] width 46 height 26
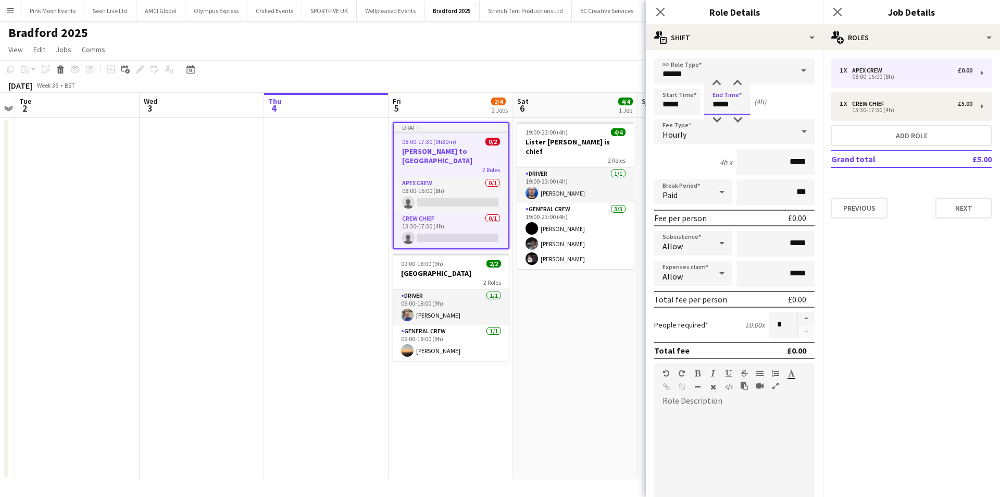
type input "*****"
drag, startPoint x: 774, startPoint y: 246, endPoint x: 858, endPoint y: 244, distance: 84.4
click at [858, 244] on body "Menu Boards Boards Boards All jobs Status Workforce Workforce My Workforce Recr…" at bounding box center [500, 248] width 1000 height 497
type input "******"
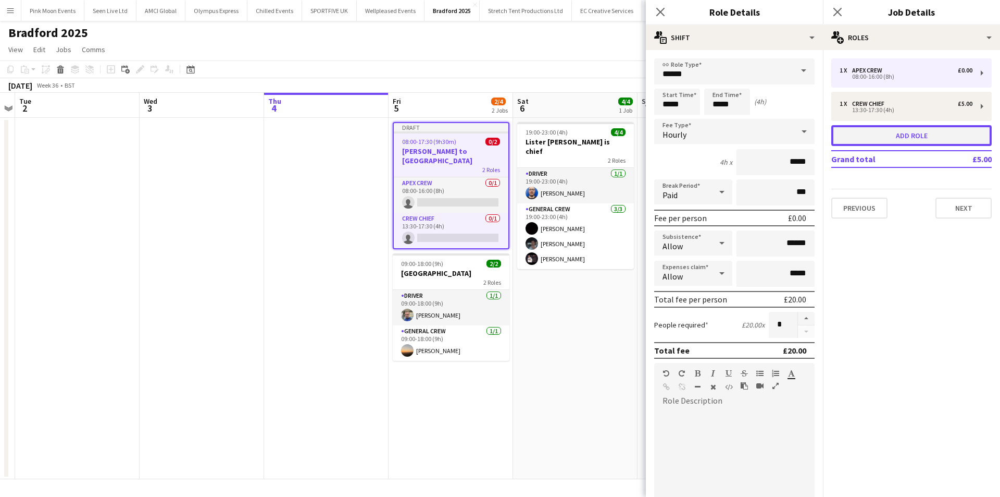
click at [877, 129] on button "Add role" at bounding box center [912, 135] width 160 height 21
type input "*********"
type input "*****"
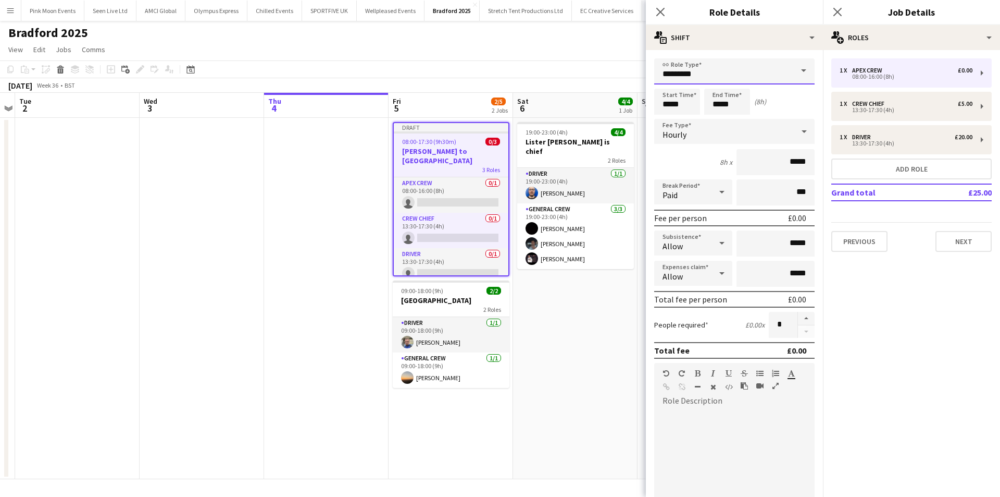
click at [692, 65] on input "*********" at bounding box center [734, 71] width 160 height 26
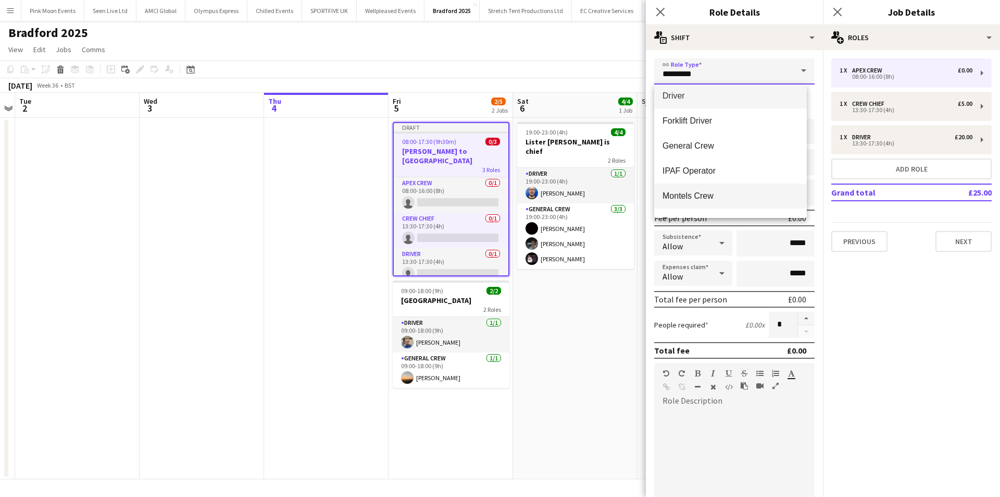
scroll to position [96, 0]
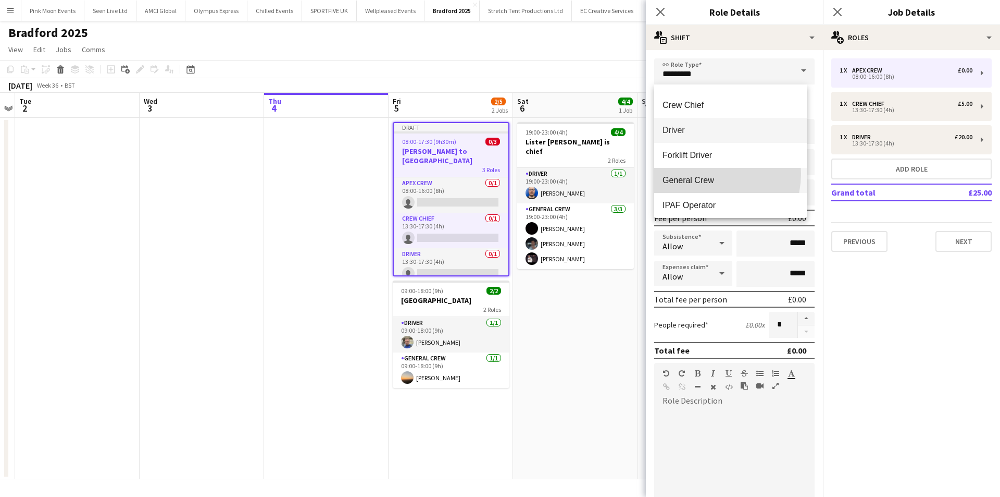
click at [704, 174] on mat-option "General Crew" at bounding box center [730, 180] width 153 height 25
type input "**********"
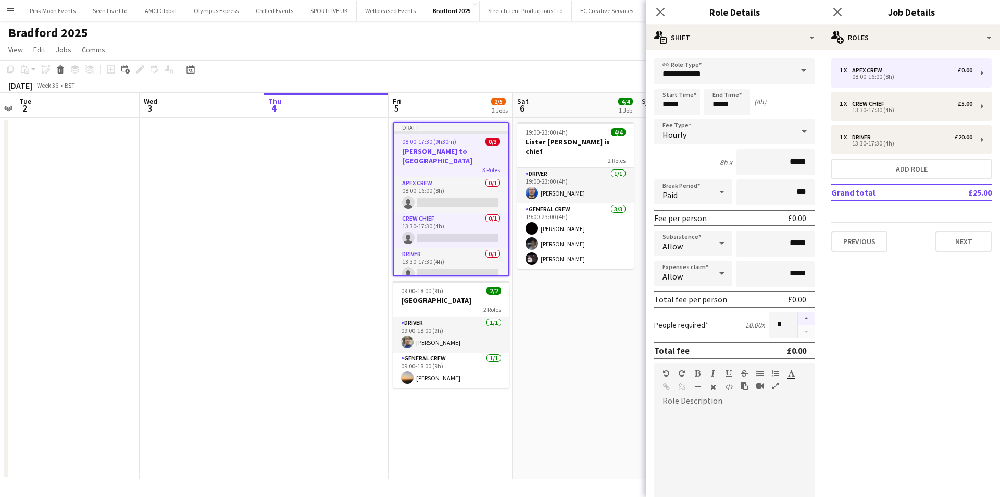
click at [800, 320] on button "button" at bounding box center [806, 319] width 17 height 14
type input "*"
drag, startPoint x: 690, startPoint y: 107, endPoint x: 627, endPoint y: 105, distance: 63.1
click at [627, 105] on body "Menu Boards Boards Boards All jobs Status Workforce Workforce My Workforce Recr…" at bounding box center [500, 248] width 1000 height 497
type input "*****"
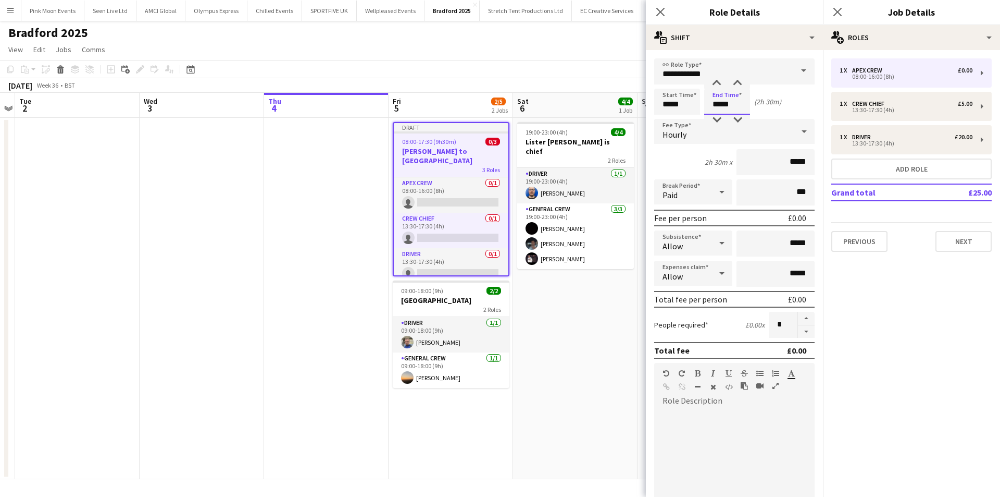
drag, startPoint x: 739, startPoint y: 111, endPoint x: 695, endPoint y: 113, distance: 44.8
click at [695, 113] on div "Start Time ***** End Time ***** (2h 30m)" at bounding box center [734, 102] width 160 height 26
type input "*****"
click at [665, 17] on icon at bounding box center [660, 12] width 10 height 10
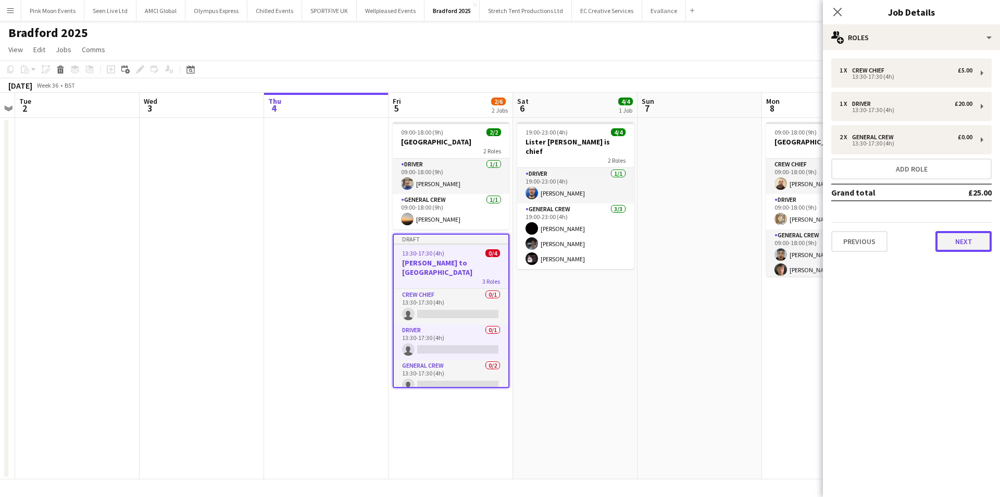
click at [948, 237] on button "Next" at bounding box center [964, 241] width 56 height 21
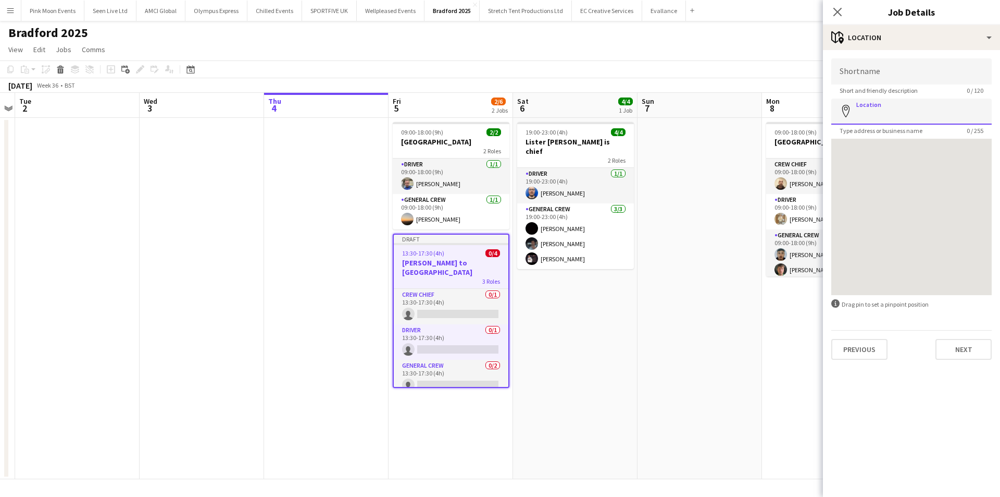
click at [910, 107] on input "Location" at bounding box center [912, 111] width 160 height 26
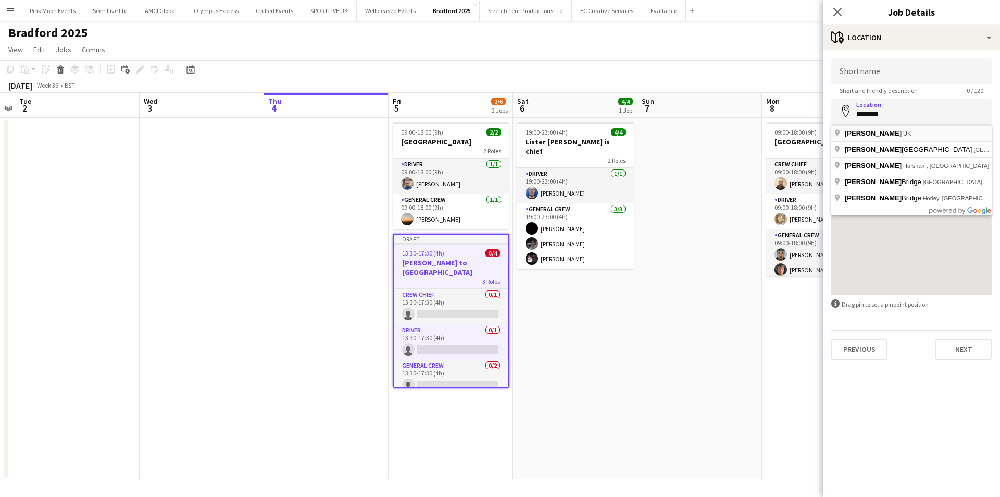
type input "**********"
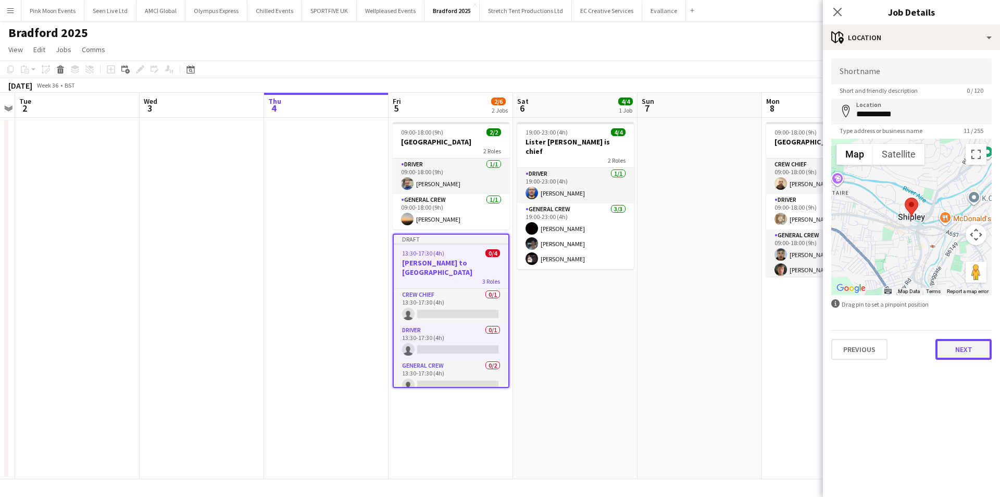
click at [973, 343] on button "Next" at bounding box center [964, 349] width 56 height 21
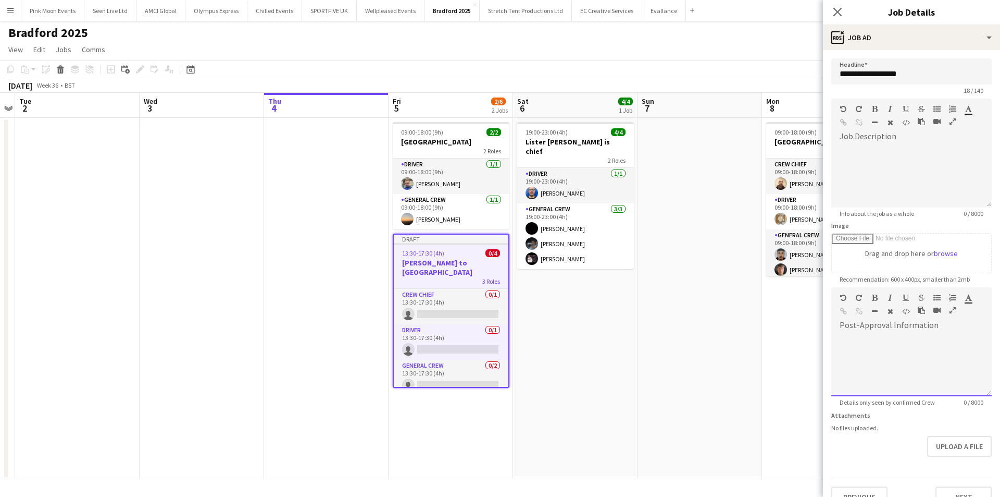
click at [904, 345] on div at bounding box center [912, 364] width 160 height 63
click at [837, 10] on icon "Close pop-in" at bounding box center [838, 12] width 10 height 10
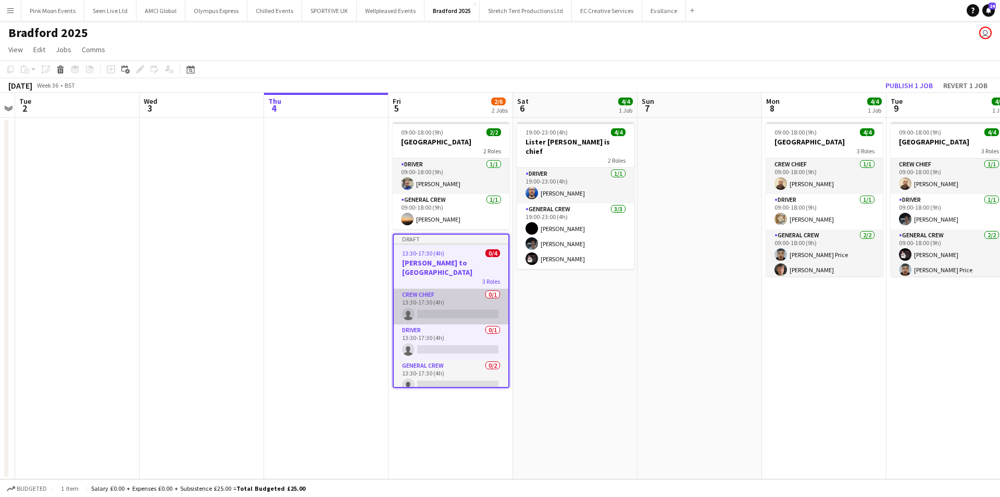
click at [442, 302] on app-card-role "Crew Chief 0/1 13:30-17:30 (4h) single-neutral-actions" at bounding box center [451, 306] width 115 height 35
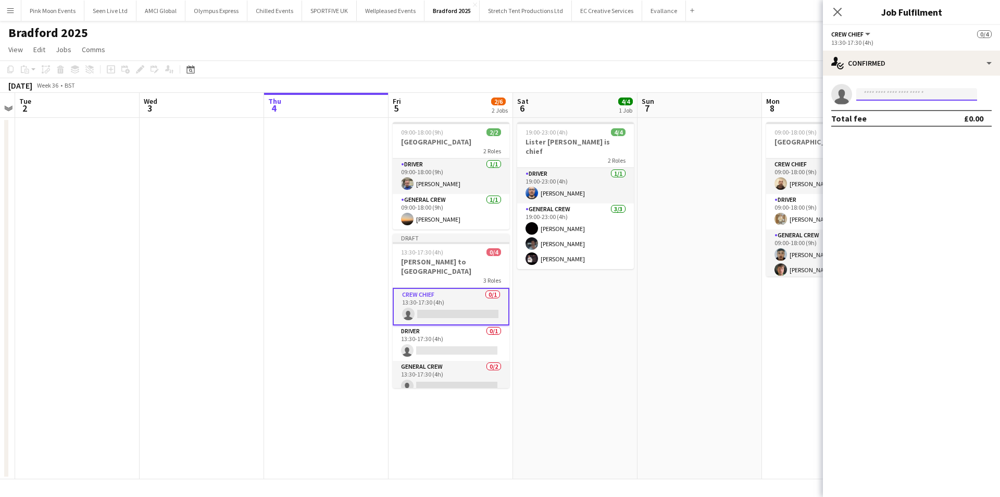
click at [918, 93] on input at bounding box center [917, 94] width 121 height 13
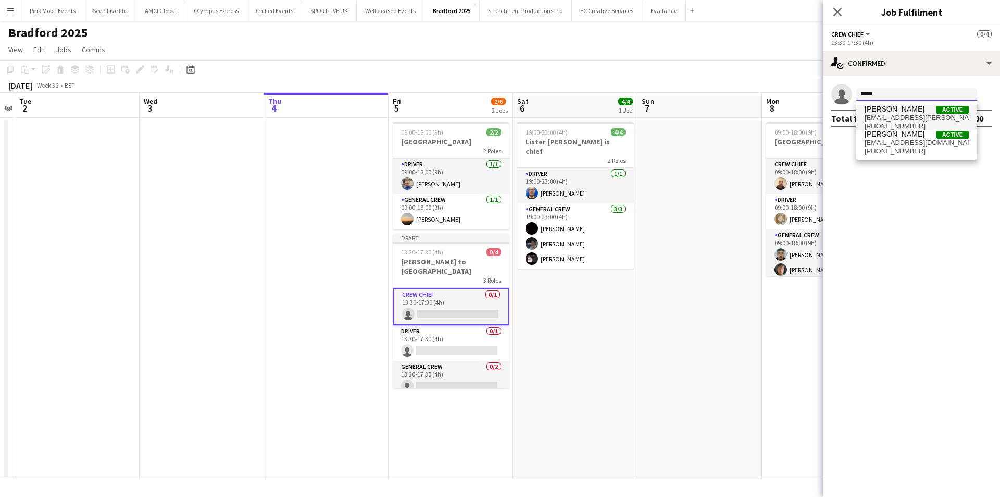
type input "*****"
click at [904, 113] on span "[PERSON_NAME]" at bounding box center [895, 109] width 60 height 9
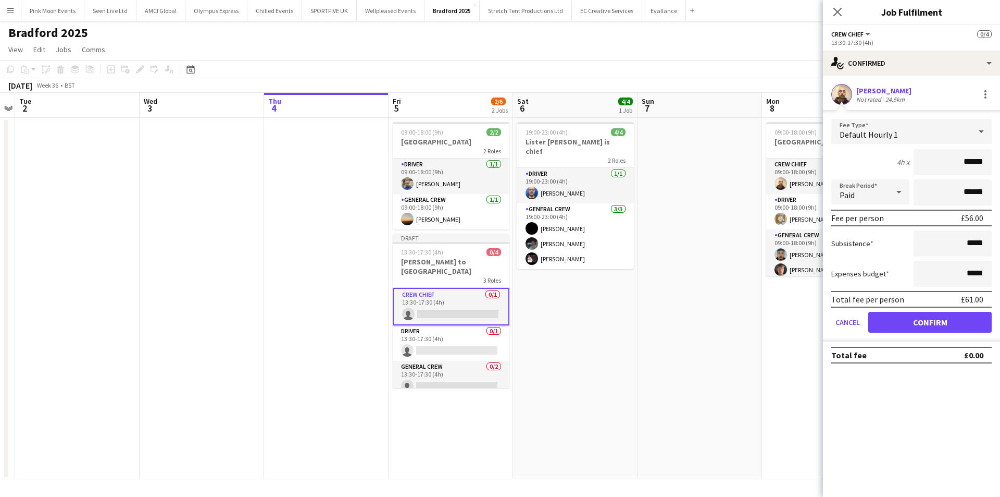
drag, startPoint x: 920, startPoint y: 165, endPoint x: 1157, endPoint y: 140, distance: 238.4
click at [1000, 140] on html "Menu Boards Boards Boards All jobs Status Workforce Workforce My Workforce Recr…" at bounding box center [500, 248] width 1000 height 497
type input "***"
drag, startPoint x: 915, startPoint y: 323, endPoint x: 856, endPoint y: 332, distance: 59.5
click at [915, 323] on button "Confirm" at bounding box center [930, 322] width 123 height 21
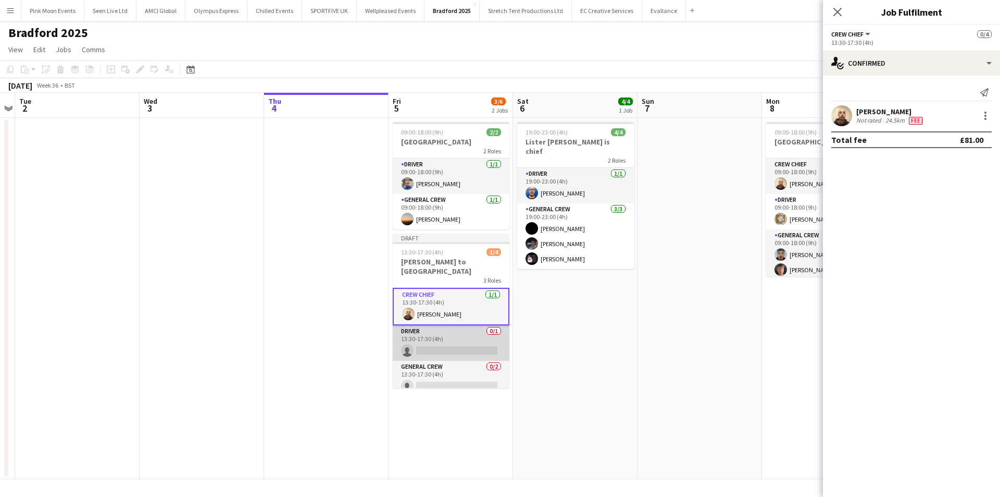
scroll to position [0, 358]
click at [456, 327] on app-card-role "Driver 0/1 13:30-17:30 (4h) single-neutral-actions" at bounding box center [451, 342] width 117 height 35
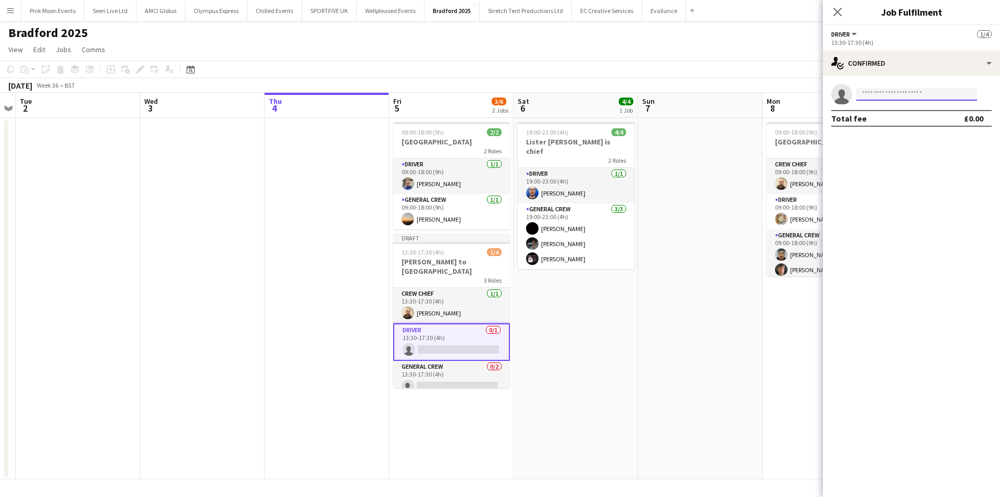
click at [889, 92] on input at bounding box center [917, 94] width 121 height 13
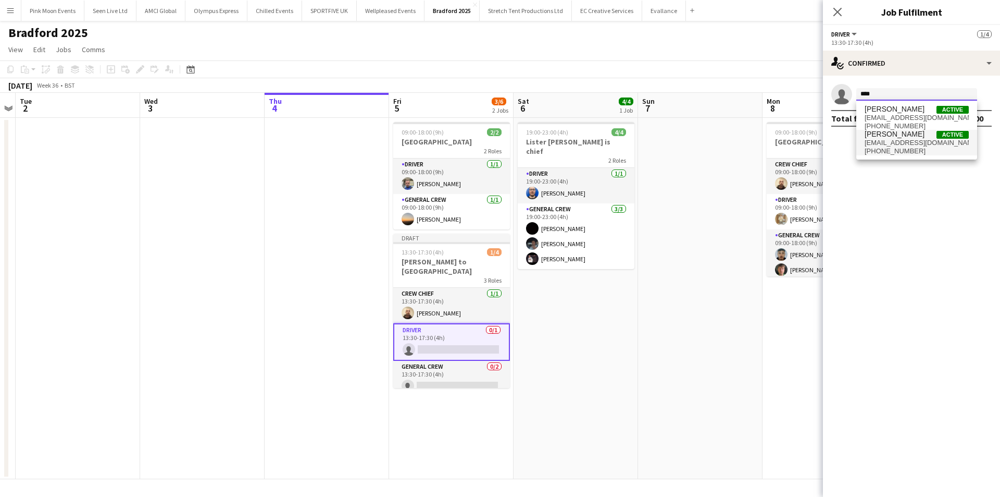
type input "****"
click at [885, 136] on span "[PERSON_NAME]" at bounding box center [895, 134] width 60 height 9
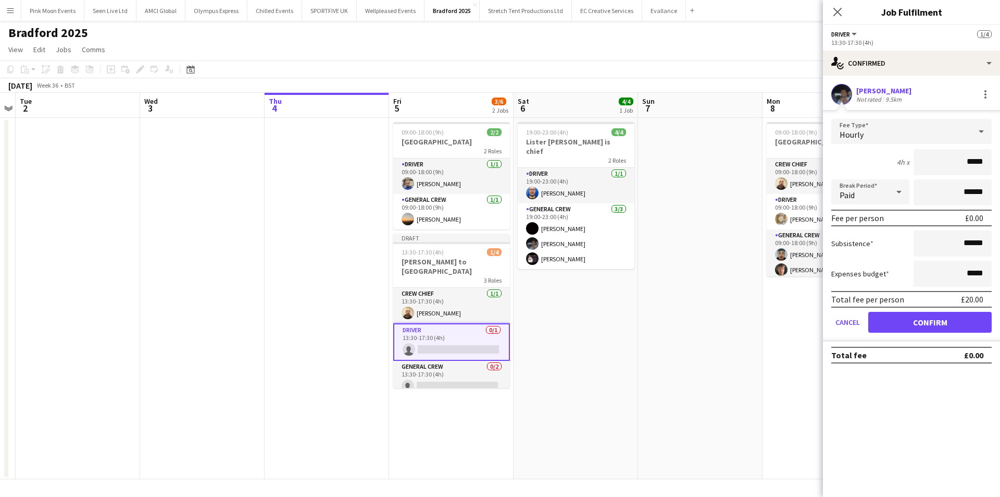
drag, startPoint x: 938, startPoint y: 157, endPoint x: 988, endPoint y: 159, distance: 50.1
click at [988, 159] on input "*****" at bounding box center [953, 162] width 78 height 26
type input "***"
drag, startPoint x: 952, startPoint y: 315, endPoint x: 947, endPoint y: 316, distance: 5.3
click at [952, 315] on button "Confirm" at bounding box center [930, 322] width 123 height 21
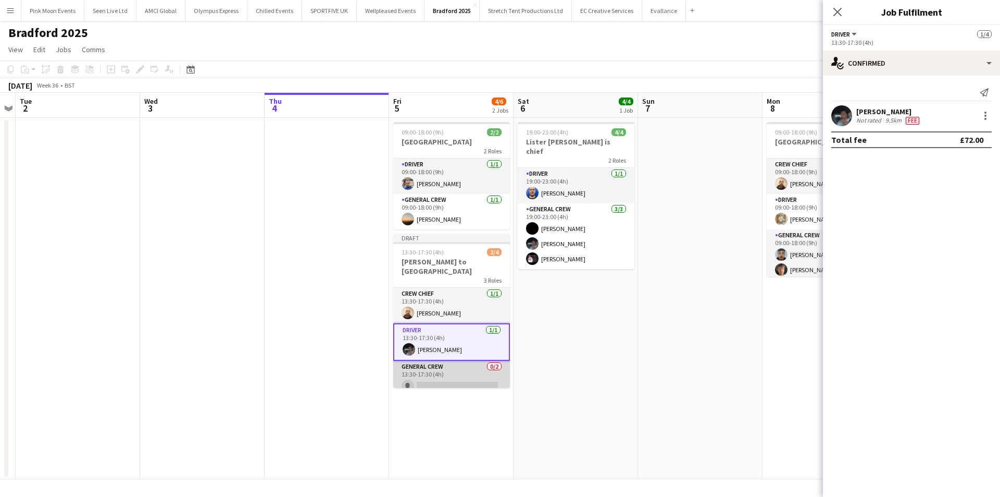
click at [481, 373] on app-card-role "General Crew 0/2 13:30-17:30 (4h) single-neutral-actions single-neutral-actions" at bounding box center [451, 386] width 117 height 51
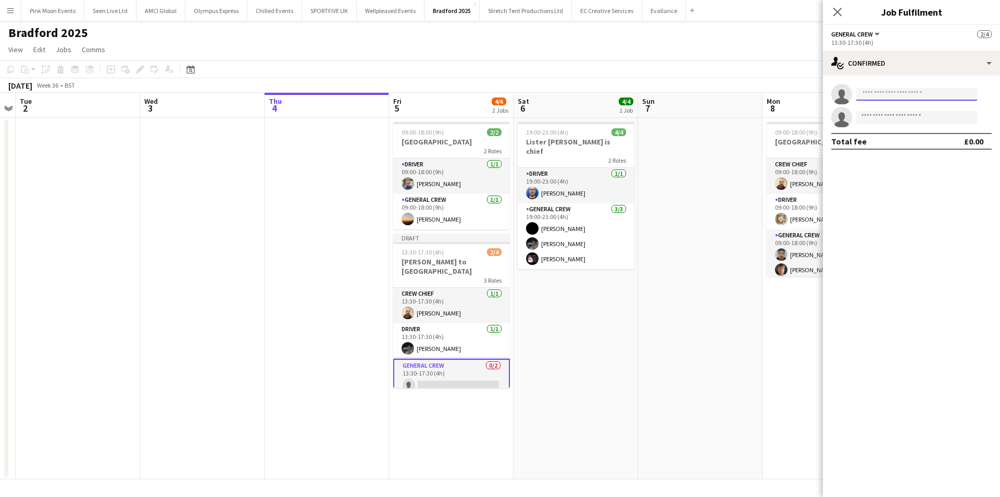
click at [901, 89] on input at bounding box center [917, 94] width 121 height 13
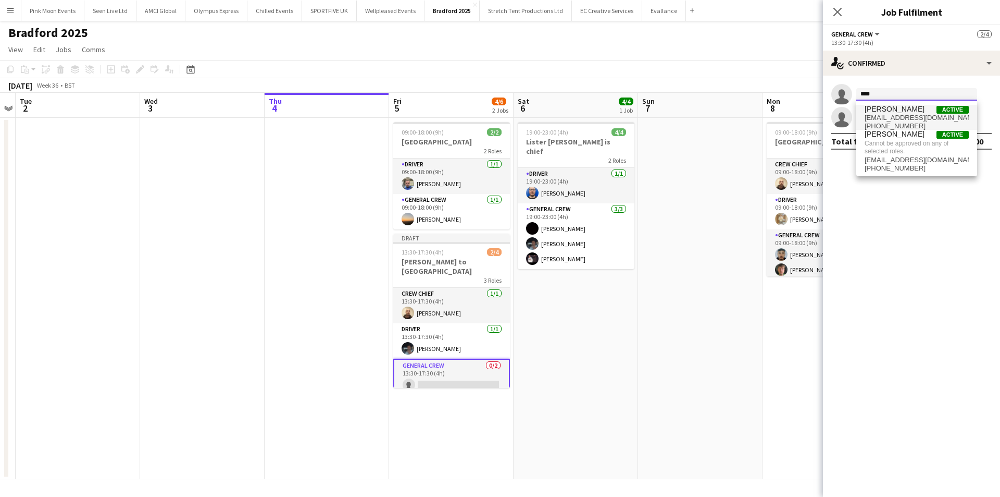
type input "****"
click at [893, 113] on span "Joseph Bennett" at bounding box center [895, 109] width 60 height 9
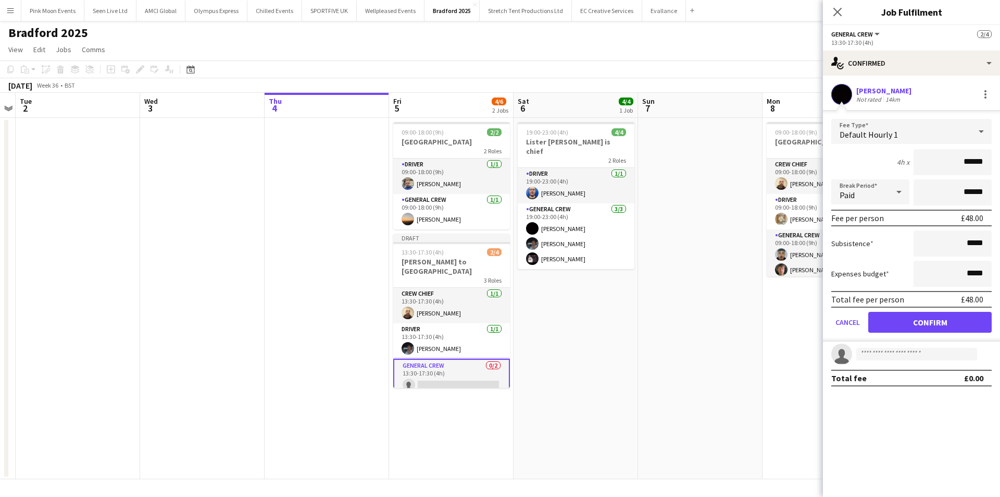
drag, startPoint x: 951, startPoint y: 164, endPoint x: 1042, endPoint y: 163, distance: 90.7
click at [1000, 163] on html "Menu Boards Boards Boards All jobs Status Workforce Workforce My Workforce Recr…" at bounding box center [500, 248] width 1000 height 497
type input "***"
click at [903, 325] on button "Confirm" at bounding box center [930, 322] width 123 height 21
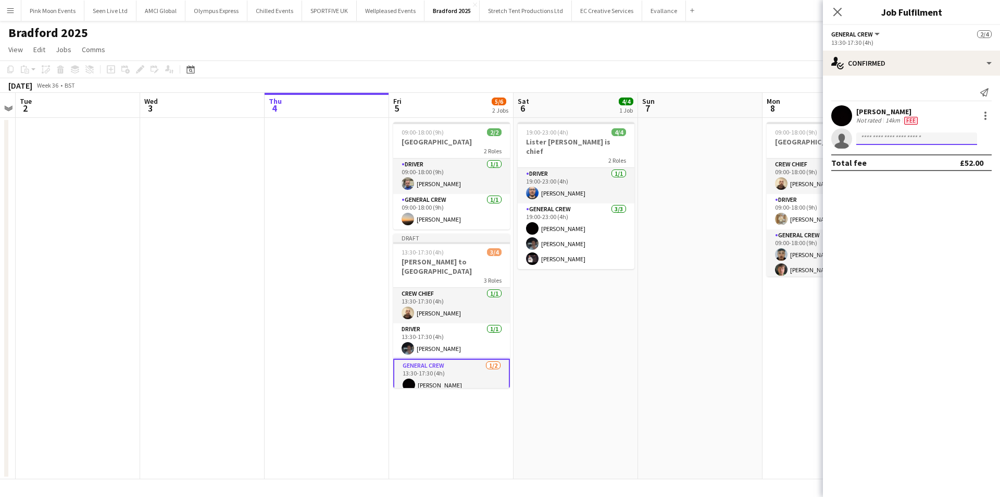
click at [913, 134] on input at bounding box center [917, 138] width 121 height 13
type input "***"
click at [904, 154] on span "Aaron Beck Active" at bounding box center [917, 153] width 104 height 9
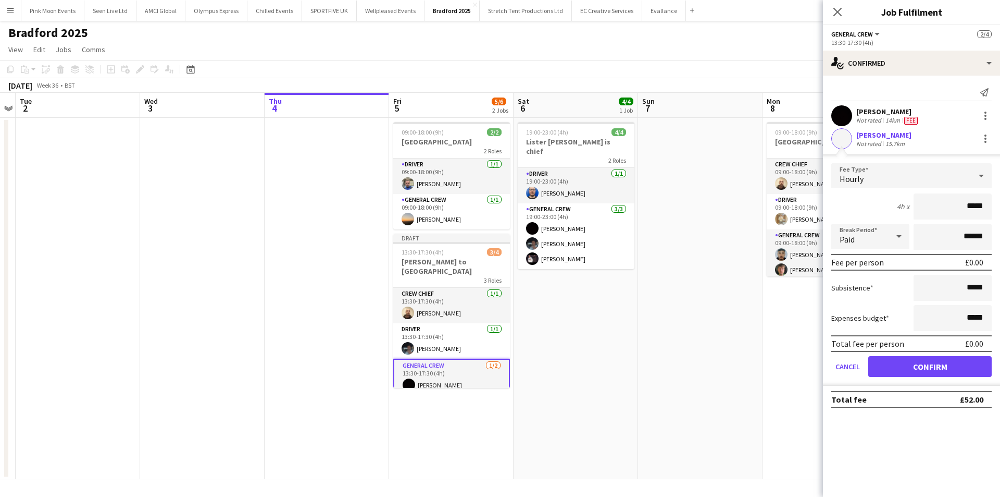
drag, startPoint x: 925, startPoint y: 194, endPoint x: 1063, endPoint y: 195, distance: 137.6
click at [1000, 195] on html "Menu Boards Boards Boards All jobs Status Workforce Workforce My Workforce Recr…" at bounding box center [500, 248] width 1000 height 497
type input "***"
click at [899, 359] on button "Confirm" at bounding box center [930, 366] width 123 height 21
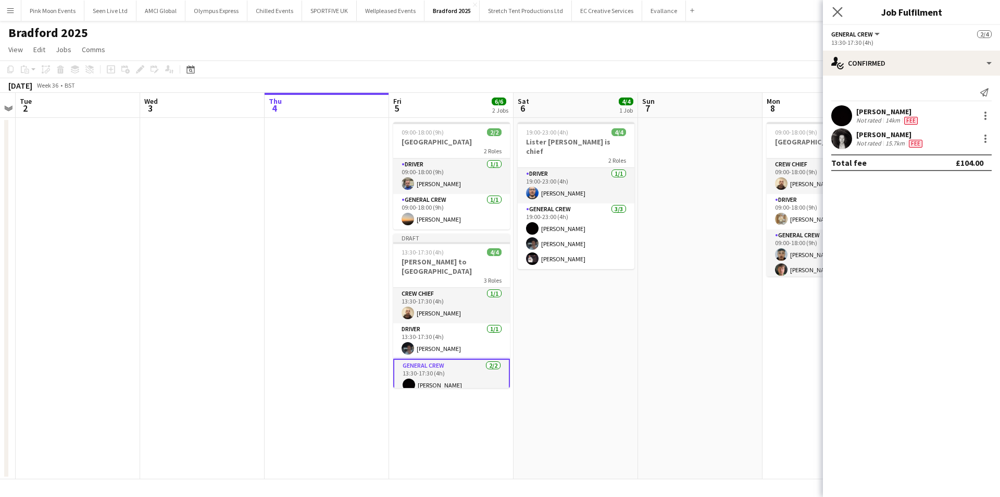
click at [838, 17] on app-icon "Close pop-in" at bounding box center [838, 12] width 15 height 15
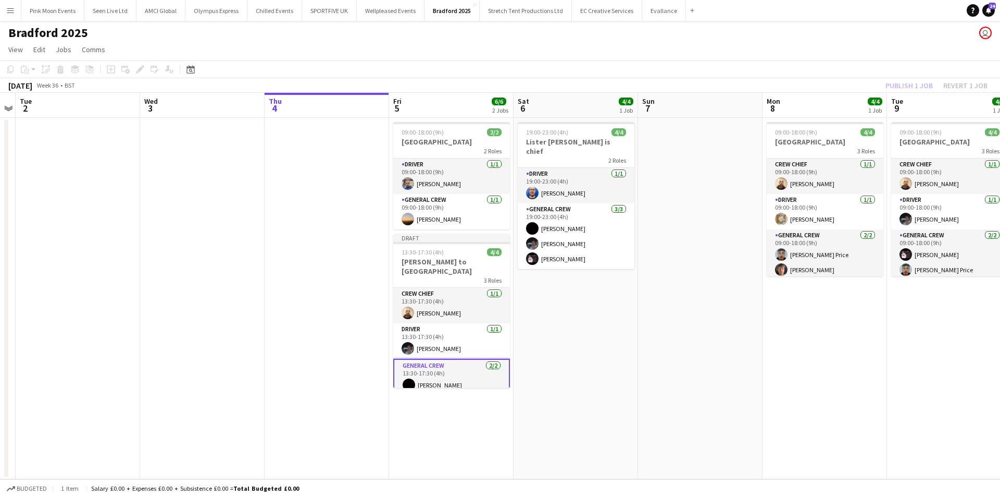
click at [907, 91] on div "Publish 1 job Revert 1 job" at bounding box center [936, 86] width 127 height 14
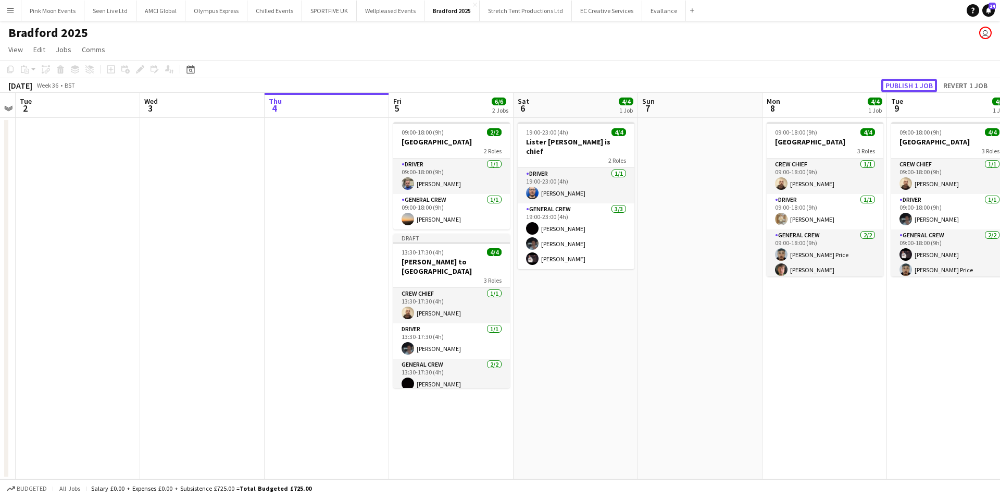
click at [907, 91] on button "Publish 1 job" at bounding box center [910, 86] width 56 height 14
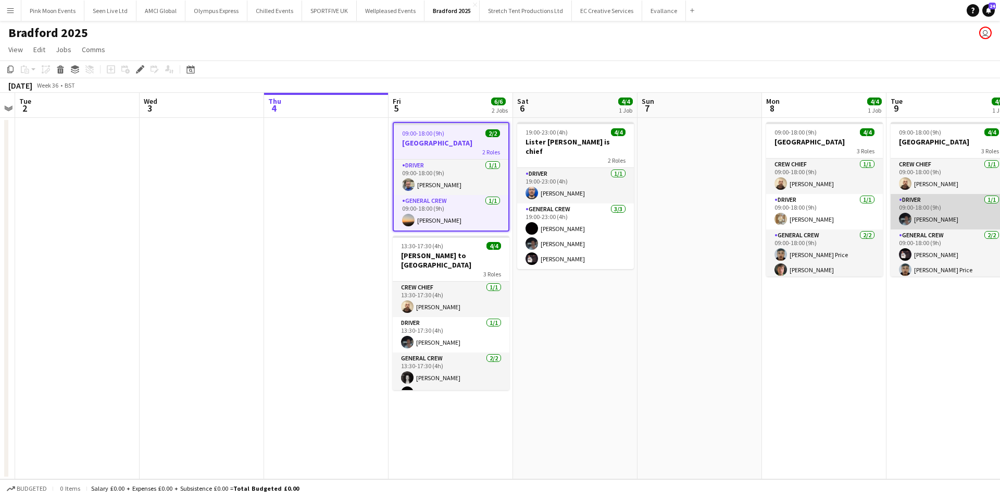
scroll to position [4, 0]
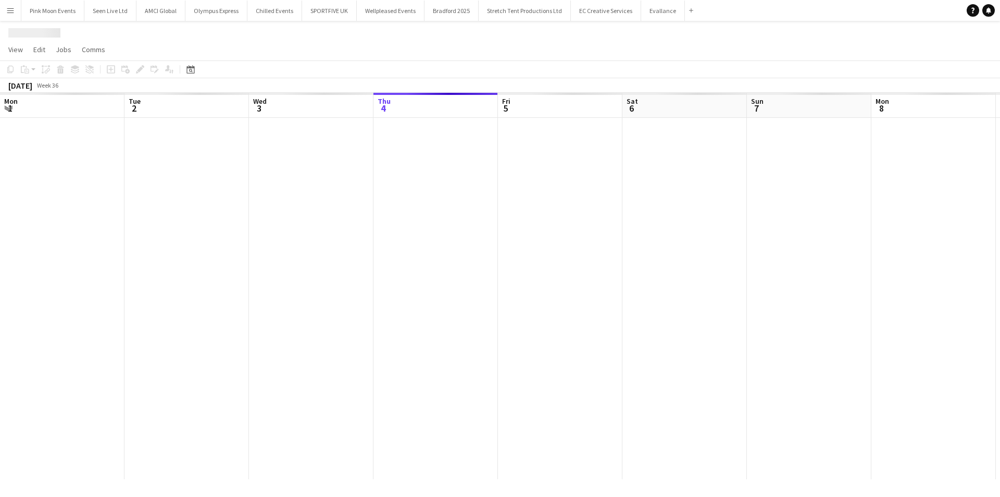
scroll to position [0, 358]
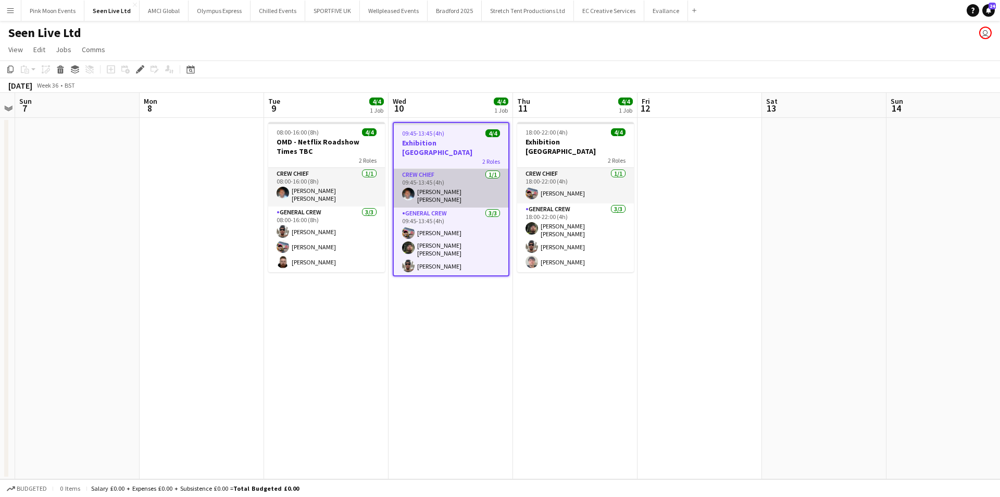
click at [460, 192] on app-card-role "Crew Chief 1/1 09:45-13:45 (4h) Fitzgerald Williams-Owens" at bounding box center [451, 188] width 115 height 39
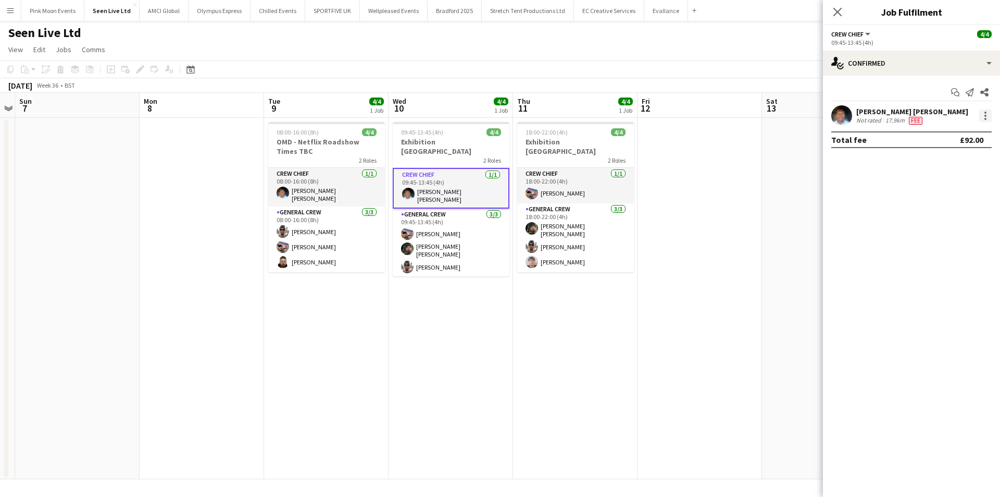
click at [990, 115] on div at bounding box center [986, 115] width 13 height 13
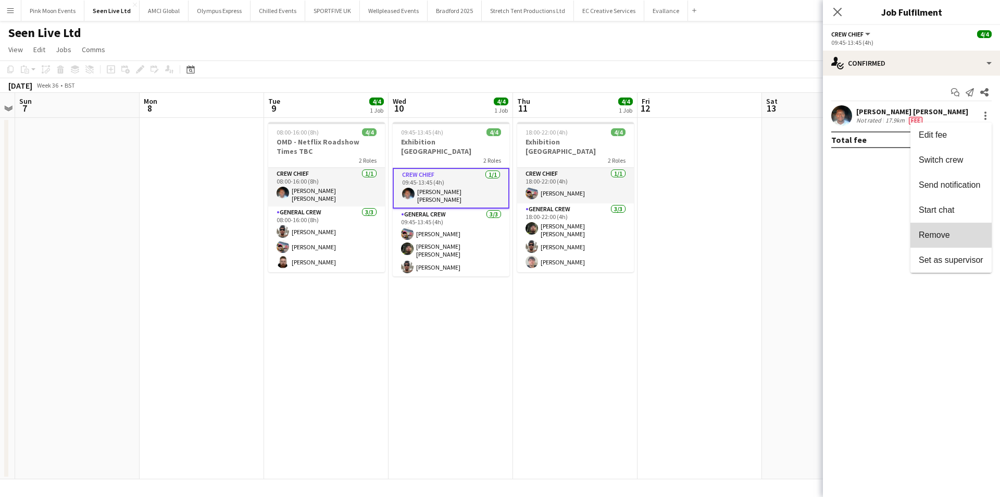
click at [918, 229] on button "Remove" at bounding box center [951, 234] width 81 height 25
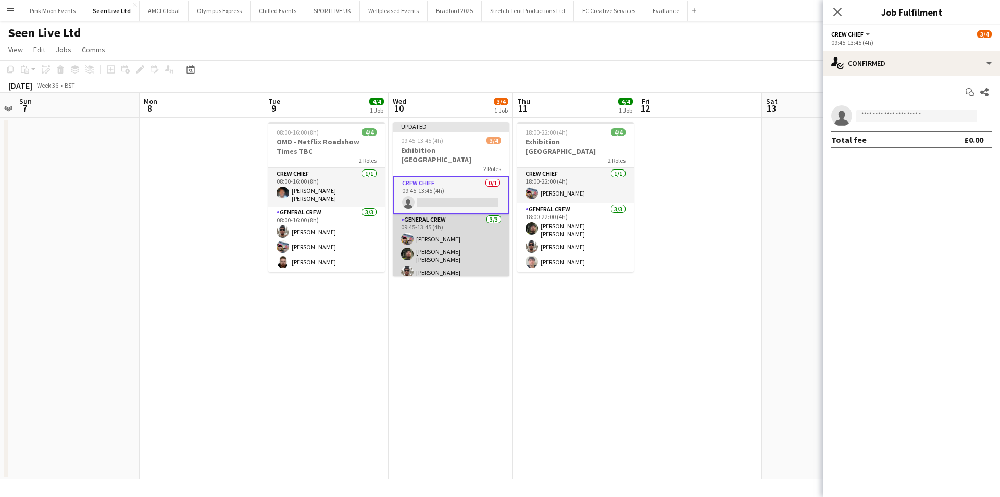
click at [440, 256] on app-card-role "General Crew 3/3 09:45-13:45 (4h) Tyrone Green Kane O’Neill Stefan Simpson-Soye" at bounding box center [451, 248] width 117 height 69
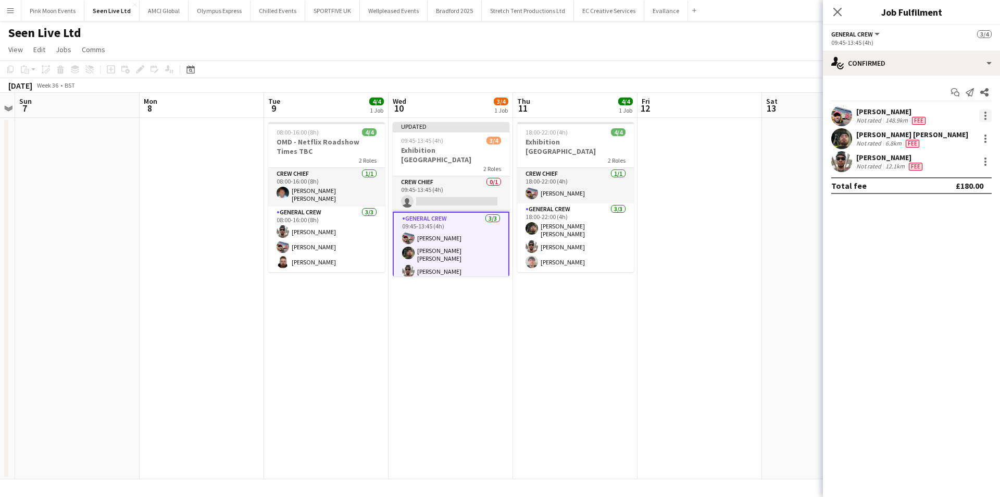
click at [990, 113] on div at bounding box center [986, 115] width 13 height 13
click at [944, 157] on span "Switch crew" at bounding box center [941, 159] width 44 height 9
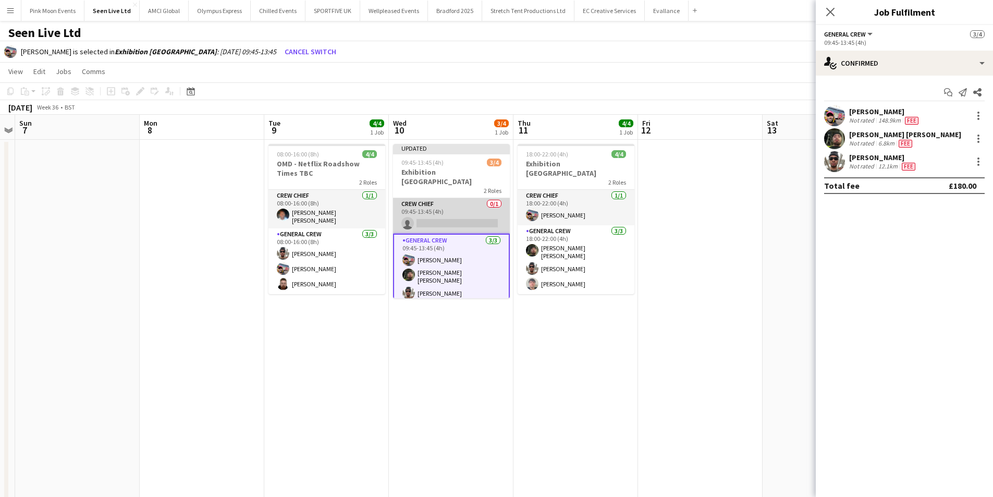
click at [464, 202] on app-card-role "Crew Chief 0/1 09:45-13:45 (4h) single-neutral-actions" at bounding box center [451, 215] width 117 height 35
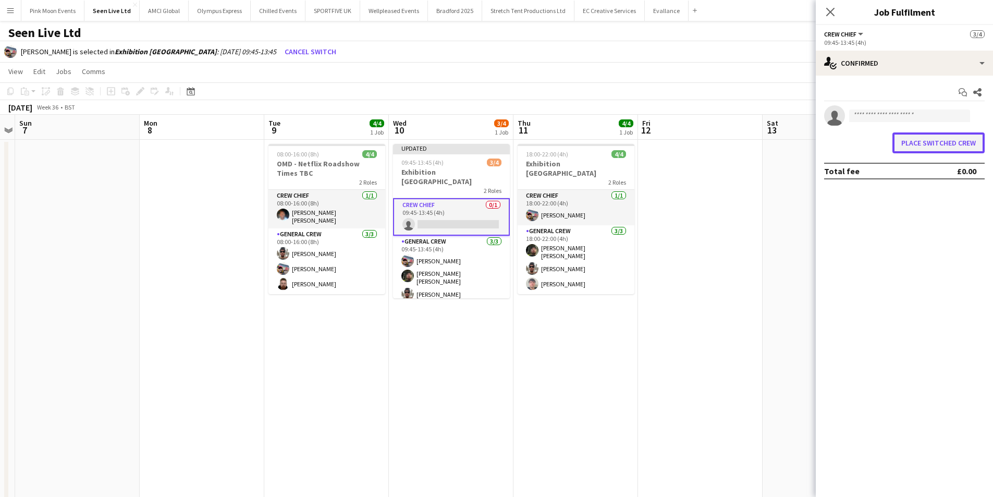
click at [955, 146] on button "Place switched crew" at bounding box center [938, 142] width 92 height 21
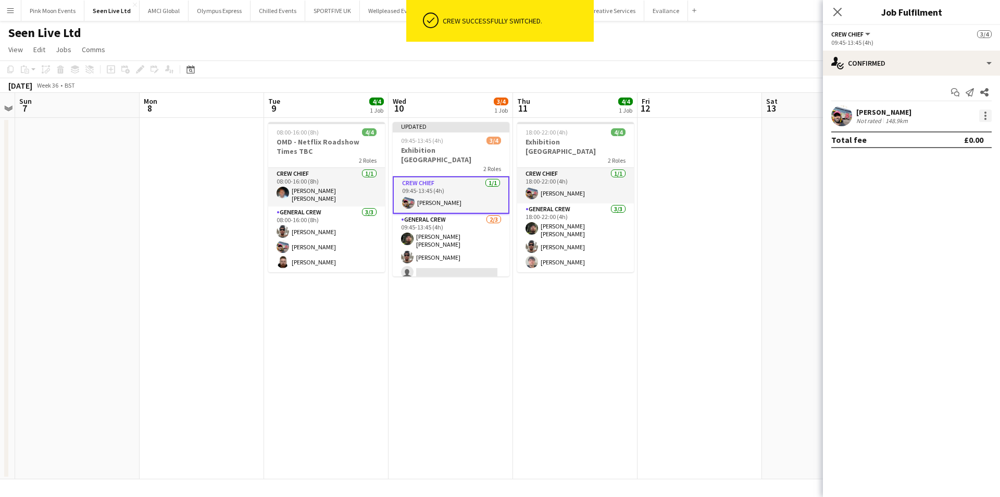
click at [982, 119] on div at bounding box center [986, 115] width 13 height 13
click at [972, 145] on button "Edit fee" at bounding box center [951, 134] width 81 height 25
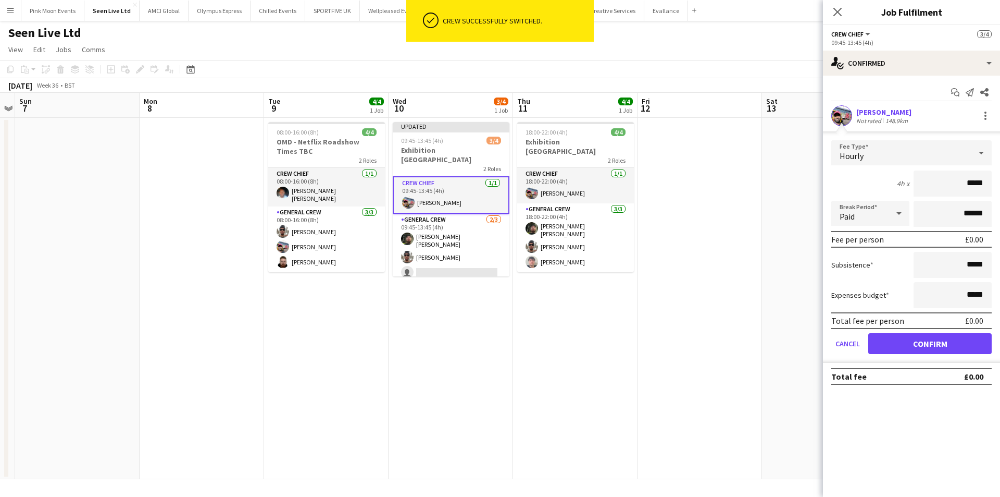
drag, startPoint x: 960, startPoint y: 176, endPoint x: 1021, endPoint y: 180, distance: 61.1
click at [1000, 180] on html "ok-circled Crew successfully switched. Menu Boards Boards Boards All jobs Statu…" at bounding box center [500, 248] width 1000 height 497
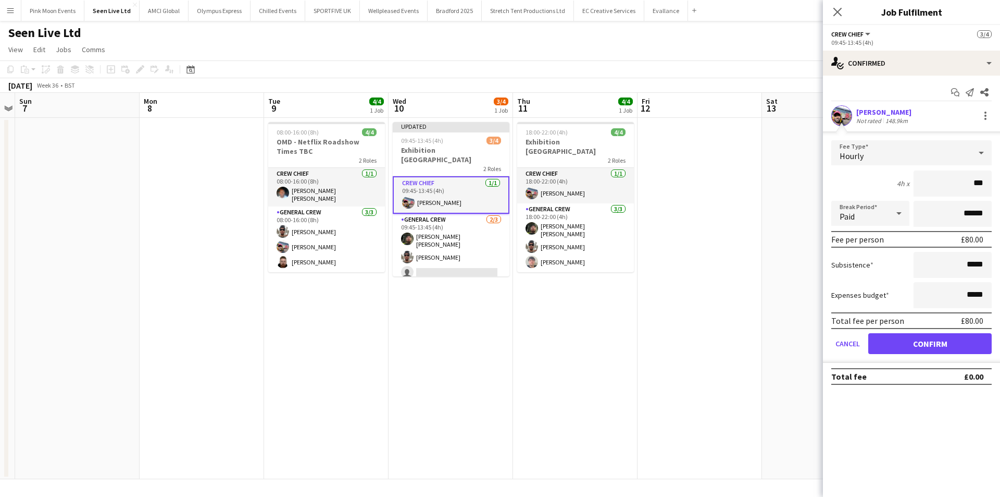
type input "***"
click at [920, 349] on button "Confirm" at bounding box center [930, 343] width 123 height 21
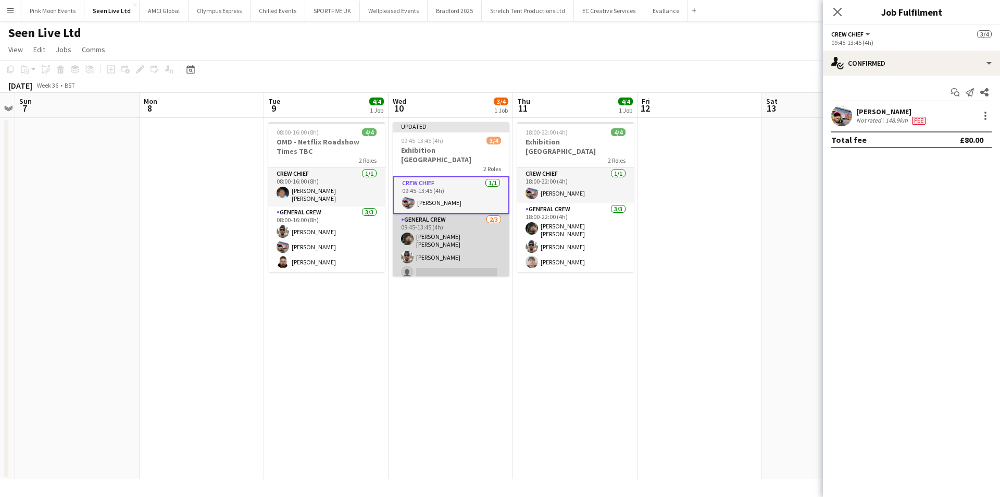
click at [423, 253] on app-card-role "General Crew 2/3 09:45-13:45 (4h) Kane O’Neill Stefan Simpson-Soye single-neutr…" at bounding box center [451, 248] width 117 height 69
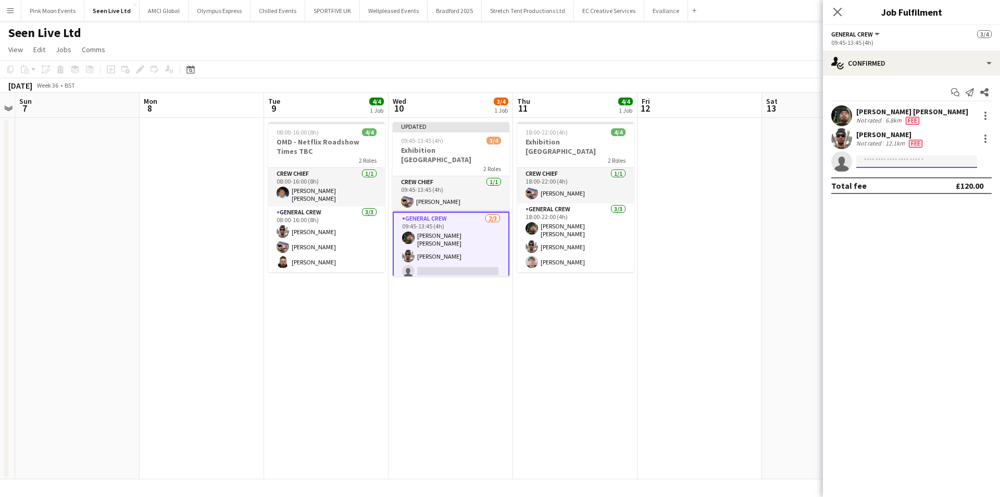
click at [934, 157] on input at bounding box center [917, 161] width 121 height 13
type input "******"
click at [915, 183] on span "thomasjf04@gmail.com" at bounding box center [917, 185] width 104 height 8
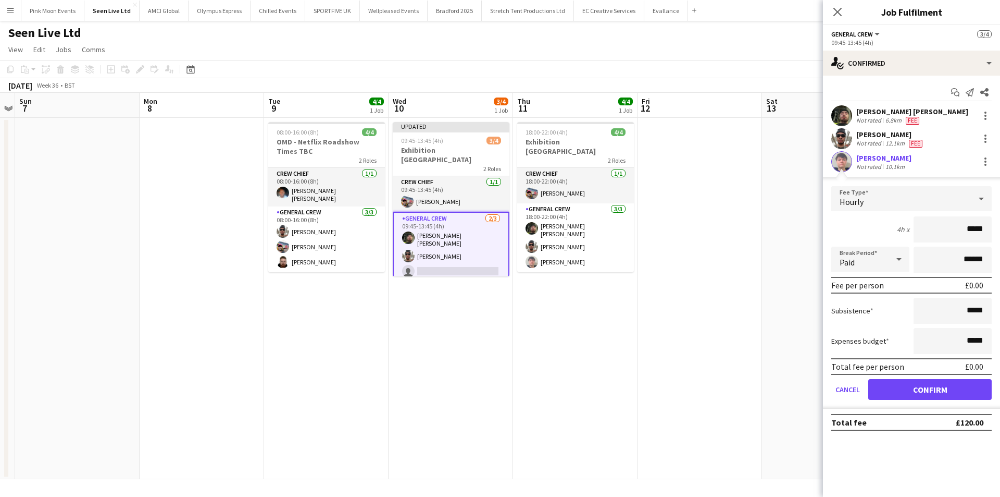
drag, startPoint x: 943, startPoint y: 224, endPoint x: 1002, endPoint y: 232, distance: 60.0
click at [1000, 232] on html "Menu Boards Boards Boards All jobs Status Workforce Workforce My Workforce Recr…" at bounding box center [500, 248] width 1000 height 497
type input "***"
click at [927, 396] on button "Confirm" at bounding box center [930, 389] width 123 height 21
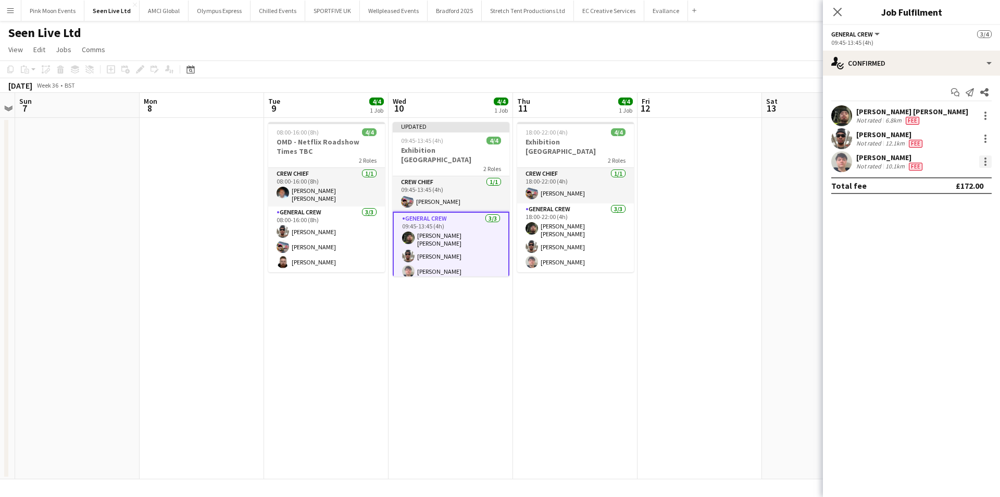
click at [984, 160] on div at bounding box center [986, 161] width 13 height 13
click at [977, 182] on span "Edit fee" at bounding box center [951, 180] width 65 height 9
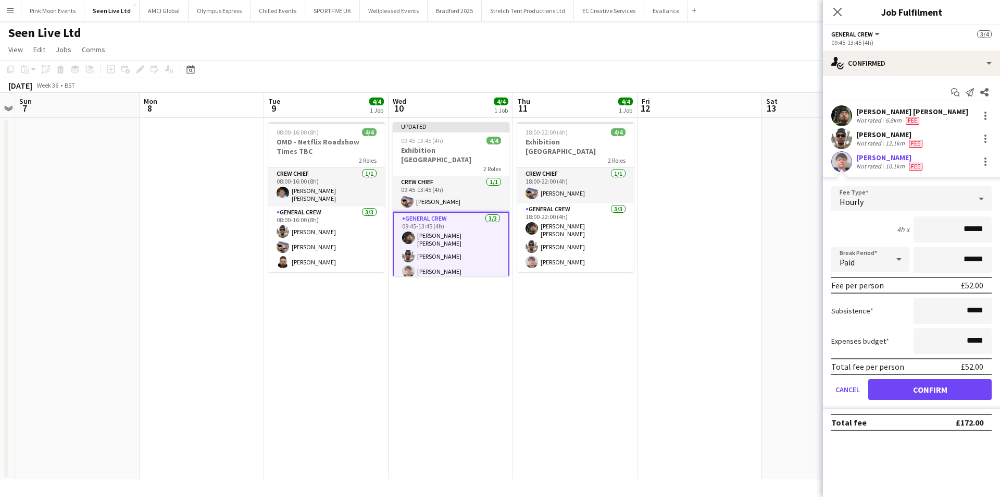
drag, startPoint x: 945, startPoint y: 234, endPoint x: 1005, endPoint y: 234, distance: 59.9
click at [1000, 234] on html "Menu Boards Boards Boards All jobs Status Workforce Workforce My Workforce Recr…" at bounding box center [500, 248] width 1000 height 497
type input "***"
click at [944, 397] on button "Confirm" at bounding box center [930, 389] width 123 height 21
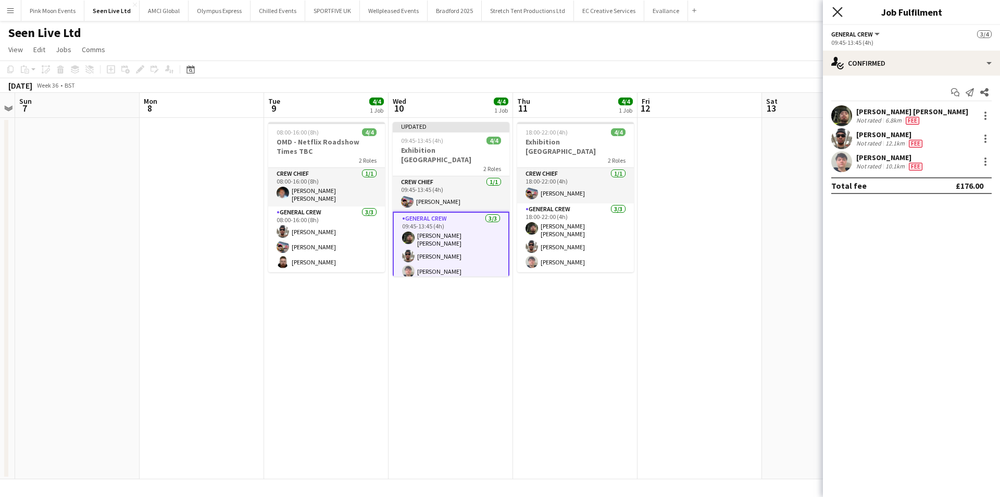
click at [837, 9] on icon "Close pop-in" at bounding box center [838, 12] width 10 height 10
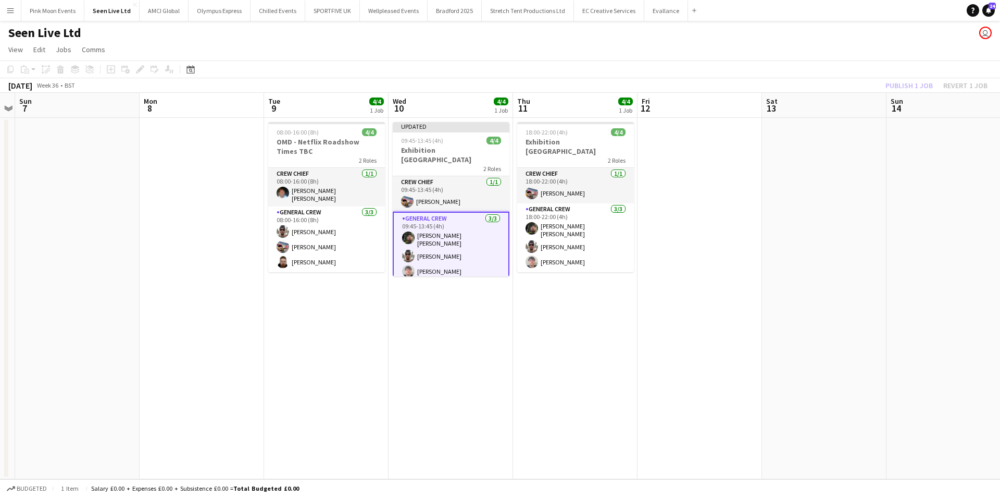
click at [913, 84] on div "Publish 1 job Revert 1 job" at bounding box center [936, 86] width 127 height 14
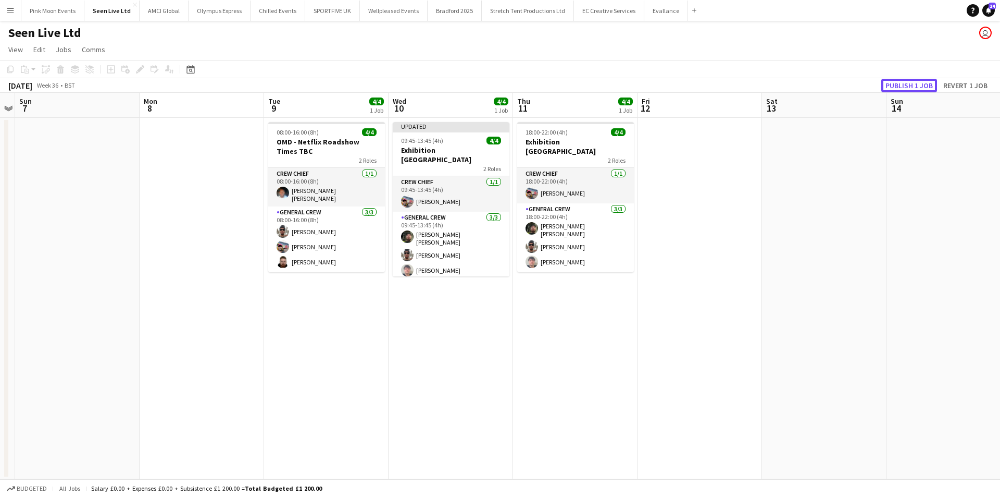
click at [913, 84] on button "Publish 1 job" at bounding box center [910, 86] width 56 height 14
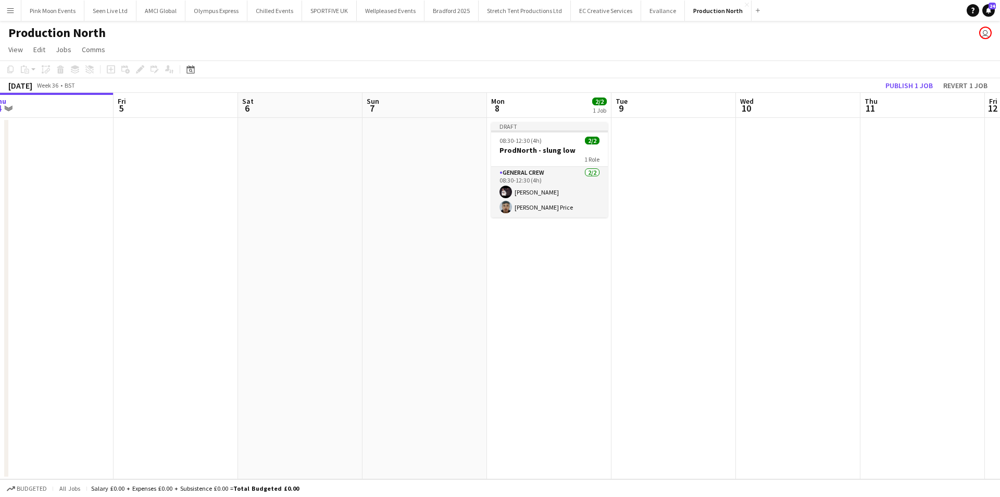
drag, startPoint x: 690, startPoint y: 319, endPoint x: 509, endPoint y: 304, distance: 181.4
click at [510, 317] on app-calendar-viewport "Mon 1 Tue 2 Wed 3 Thu 4 Fri 5 Sat 6 Sun 7 Mon 8 2/2 1 Job Tue 9 Wed 10 Thu 11 F…" at bounding box center [500, 286] width 1000 height 386
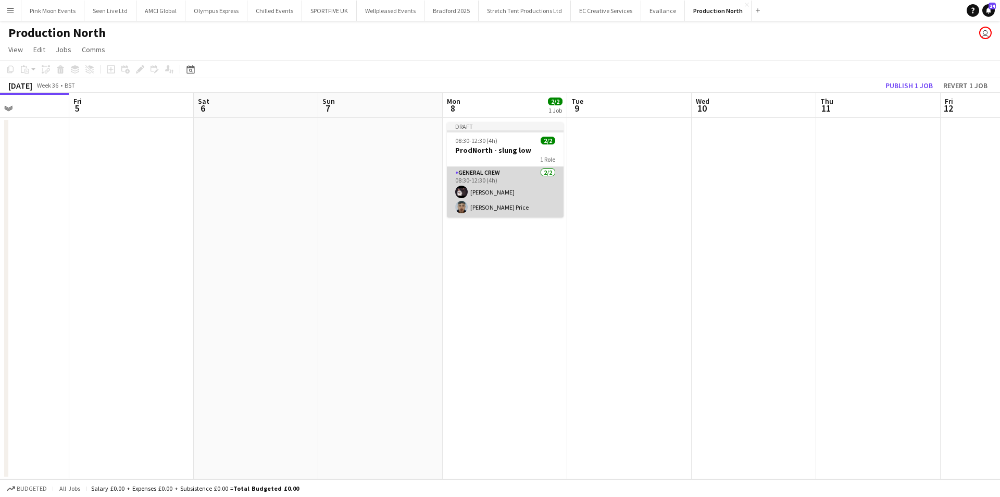
click at [512, 212] on app-card-role "General Crew [DATE] 08:30-12:30 (4h) [PERSON_NAME] [PERSON_NAME] Price" at bounding box center [505, 192] width 117 height 51
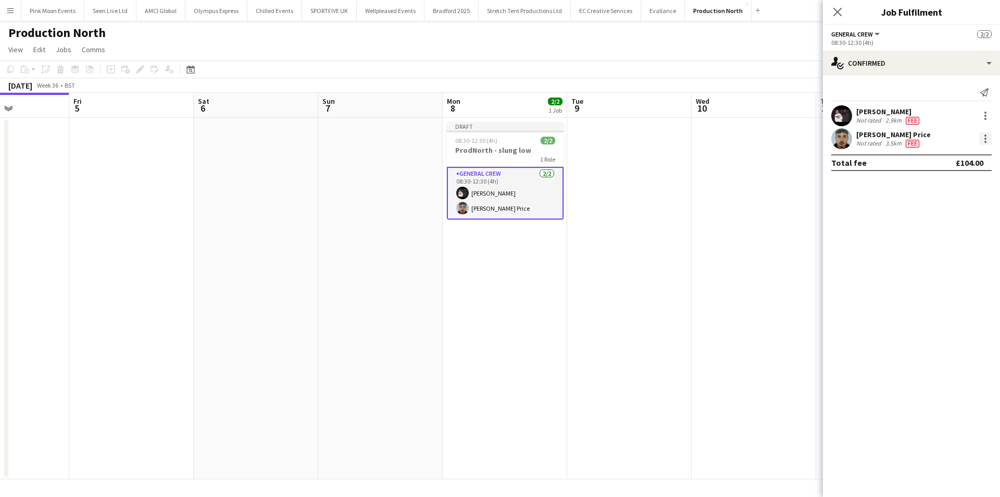
click at [982, 138] on div at bounding box center [986, 138] width 13 height 13
click at [947, 267] on button "Remove" at bounding box center [951, 257] width 81 height 25
click at [876, 142] on input at bounding box center [917, 138] width 121 height 13
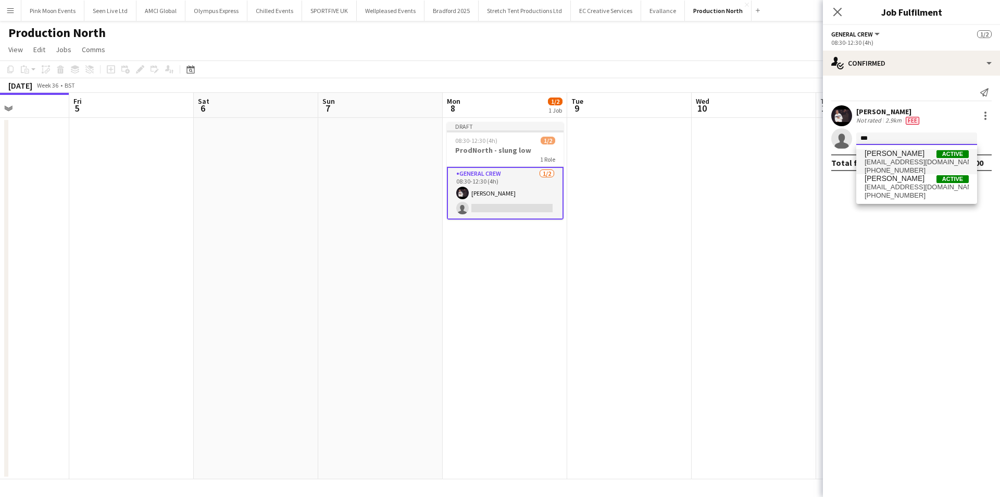
type input "***"
click at [881, 150] on span "[PERSON_NAME]" at bounding box center [895, 153] width 60 height 9
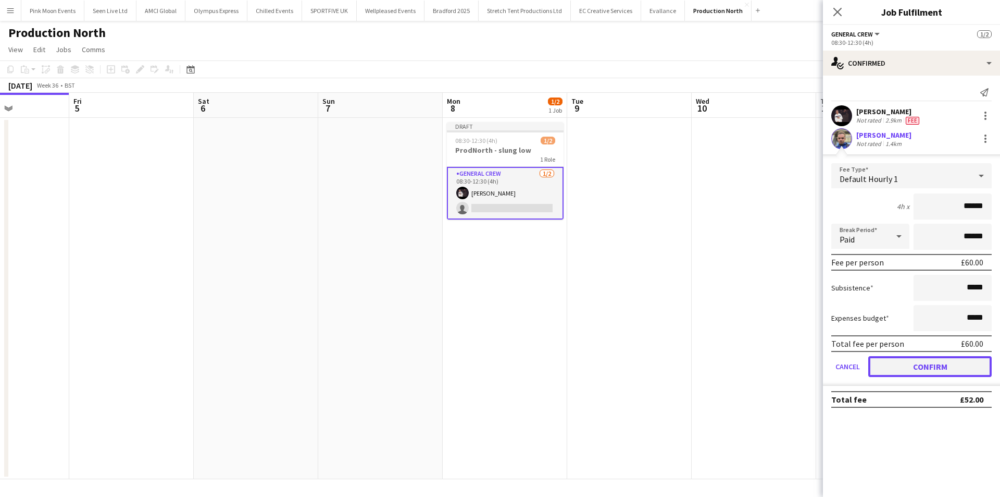
click at [944, 371] on button "Confirm" at bounding box center [930, 366] width 123 height 21
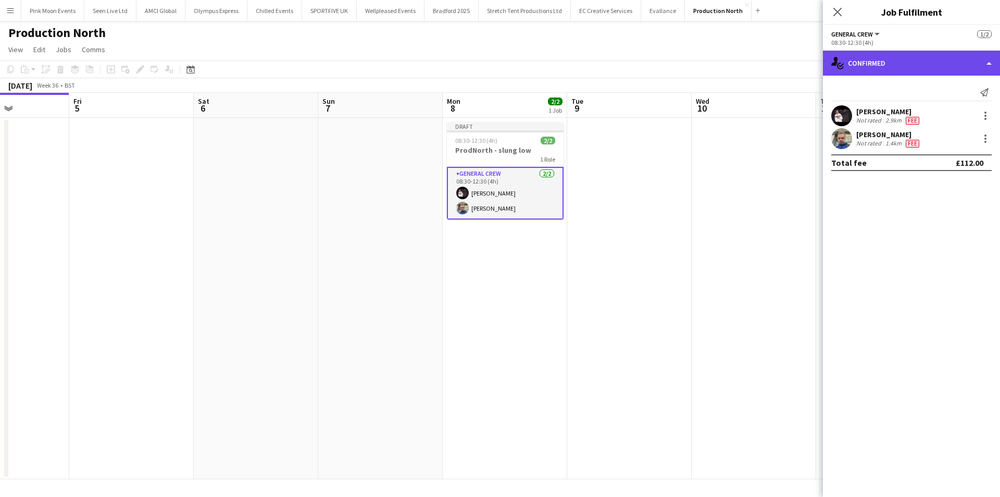
click at [930, 71] on div "single-neutral-actions-check-2 Confirmed" at bounding box center [911, 63] width 177 height 25
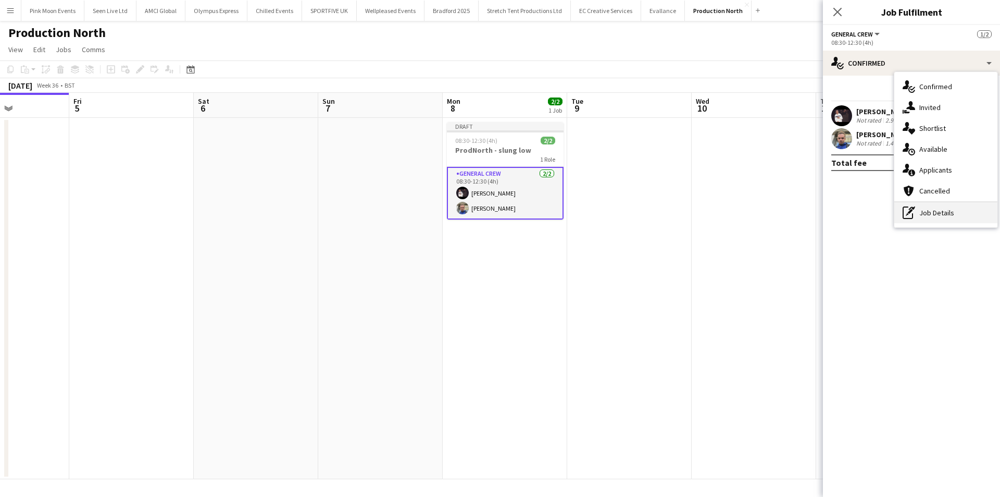
click at [914, 210] on icon "pen-write" at bounding box center [909, 212] width 13 height 13
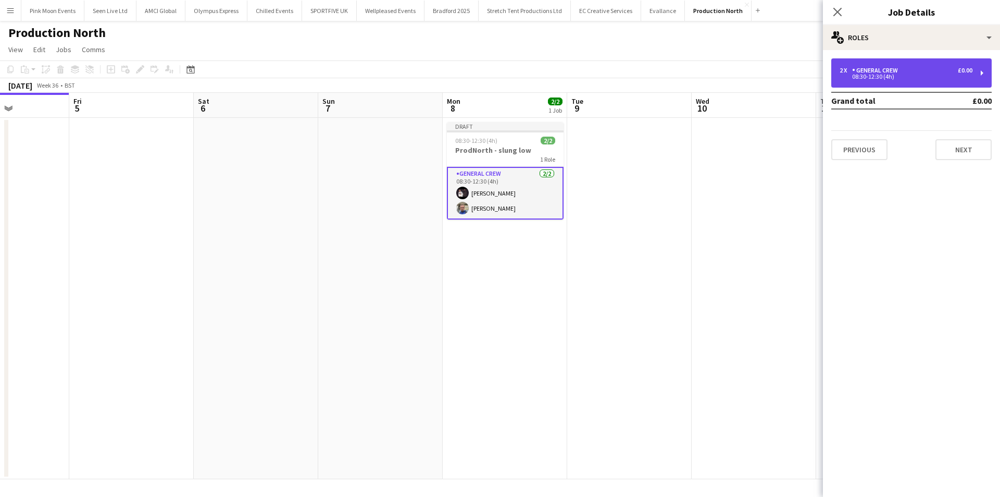
click at [932, 77] on div "08:30-12:30 (4h)" at bounding box center [906, 76] width 133 height 5
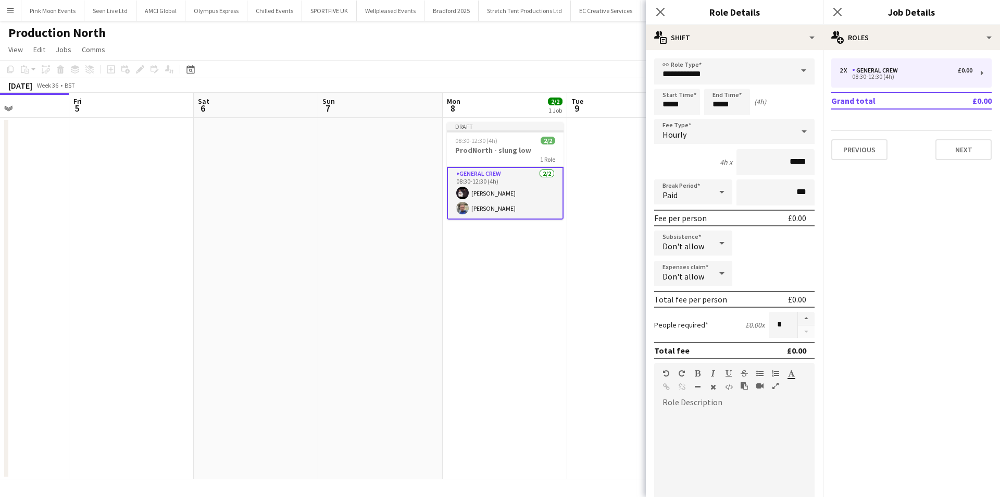
click at [798, 332] on div at bounding box center [806, 325] width 17 height 26
click at [733, 103] on input "*****" at bounding box center [727, 102] width 46 height 26
type input "*****"
click at [722, 118] on div at bounding box center [717, 120] width 21 height 10
click at [656, 15] on icon "Close pop-in" at bounding box center [660, 12] width 10 height 10
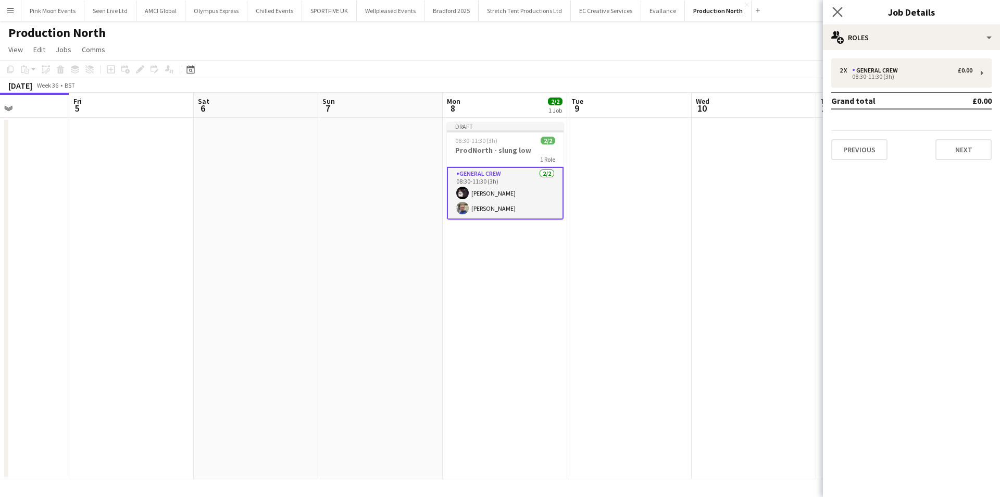
click at [843, 16] on app-icon "Close pop-in" at bounding box center [838, 12] width 15 height 15
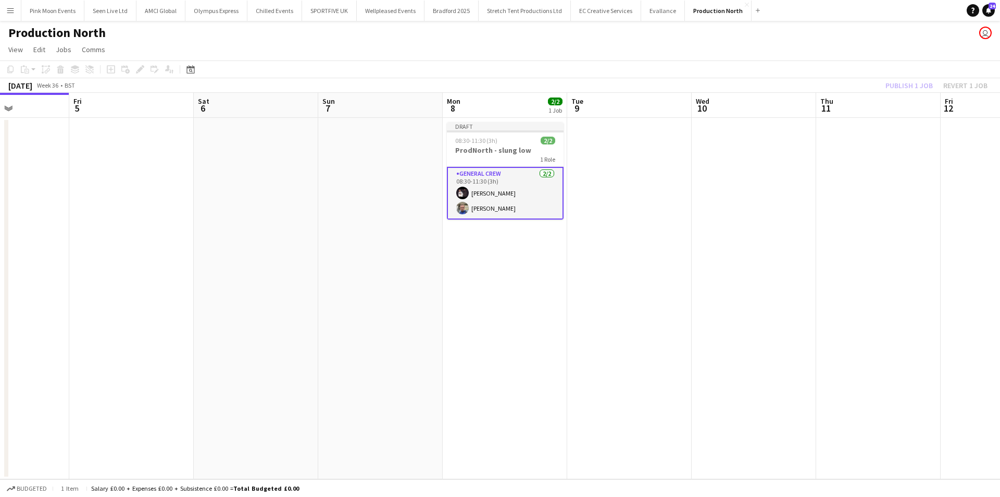
click at [908, 83] on div "Publish 1 job Revert 1 job" at bounding box center [936, 86] width 127 height 14
click at [908, 83] on button "Publish 1 job" at bounding box center [910, 86] width 56 height 14
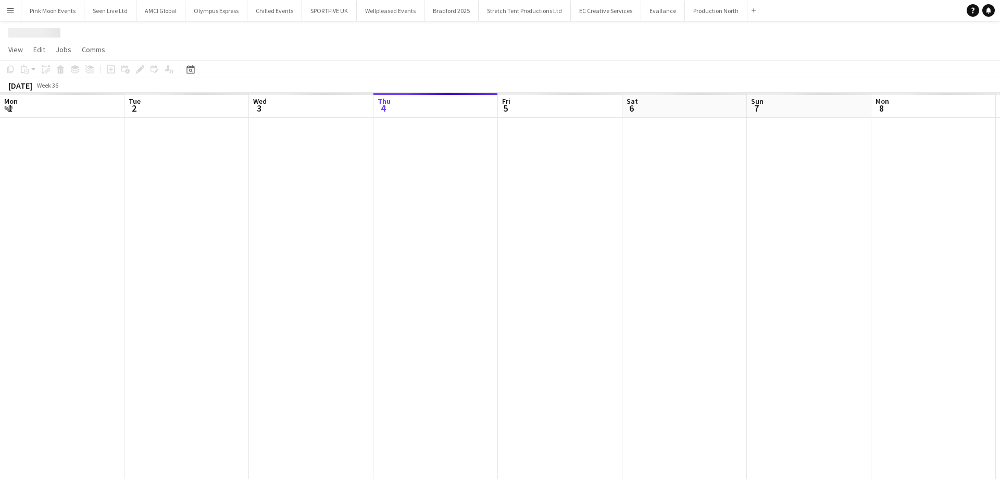
scroll to position [0, 249]
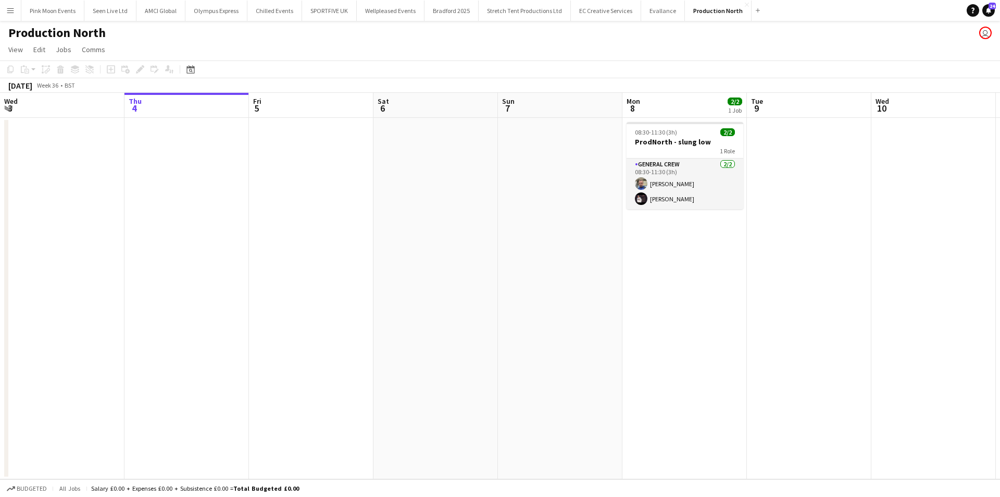
click at [15, 10] on button "Menu" at bounding box center [10, 10] width 21 height 21
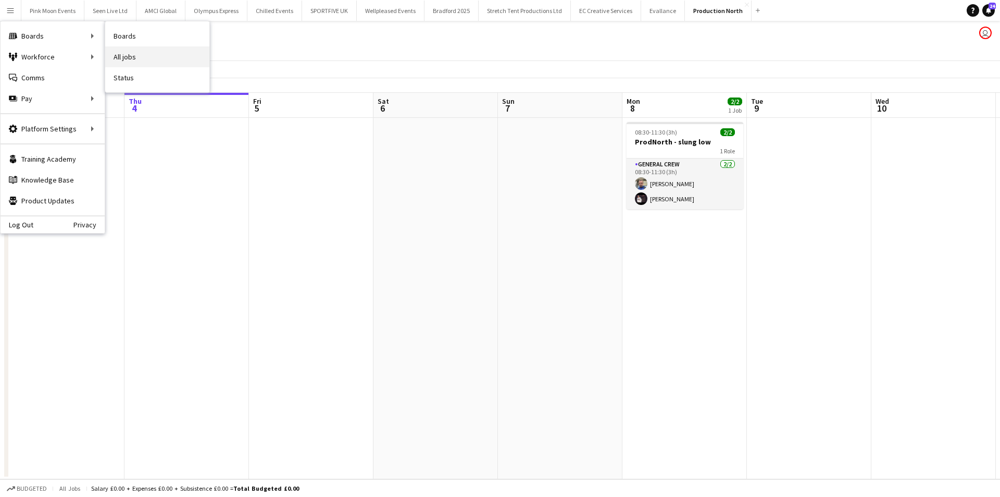
click at [148, 54] on link "All jobs" at bounding box center [157, 56] width 104 height 21
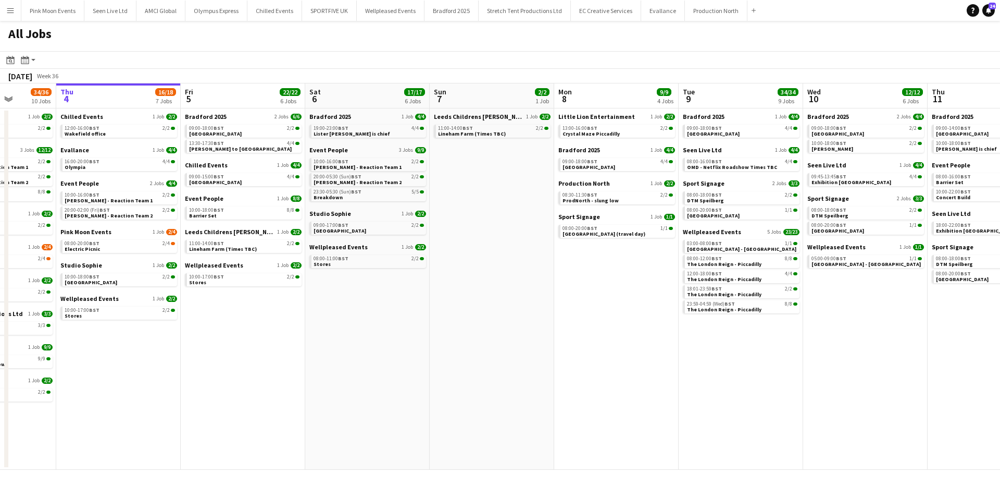
drag, startPoint x: 679, startPoint y: 328, endPoint x: 304, endPoint y: 319, distance: 374.7
click at [108, 329] on app-calendar-viewport "Mon 1 21/23 6 Jobs Tue 2 18/20 5 Jobs Wed 3 34/36 10 Jobs Thu 4 16/18 7 Jobs Fr…" at bounding box center [500, 276] width 1000 height 386
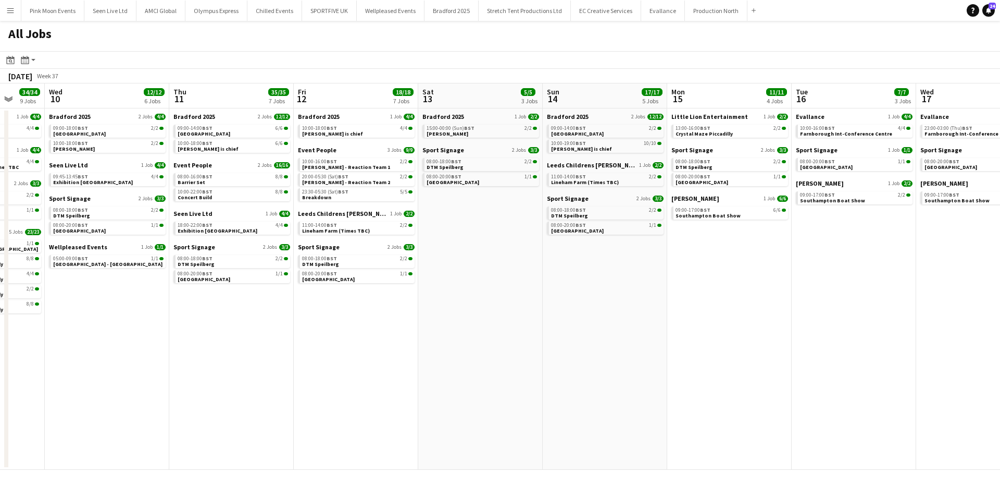
drag, startPoint x: 340, startPoint y: 396, endPoint x: 789, endPoint y: 389, distance: 449.7
click at [339, 396] on app-calendar-viewport "Sat 6 17/17 6 Jobs Sun 7 2/2 1 Job Mon 8 9/9 4 Jobs Tue 9 34/34 9 Jobs Wed 10 1…" at bounding box center [500, 276] width 1000 height 386
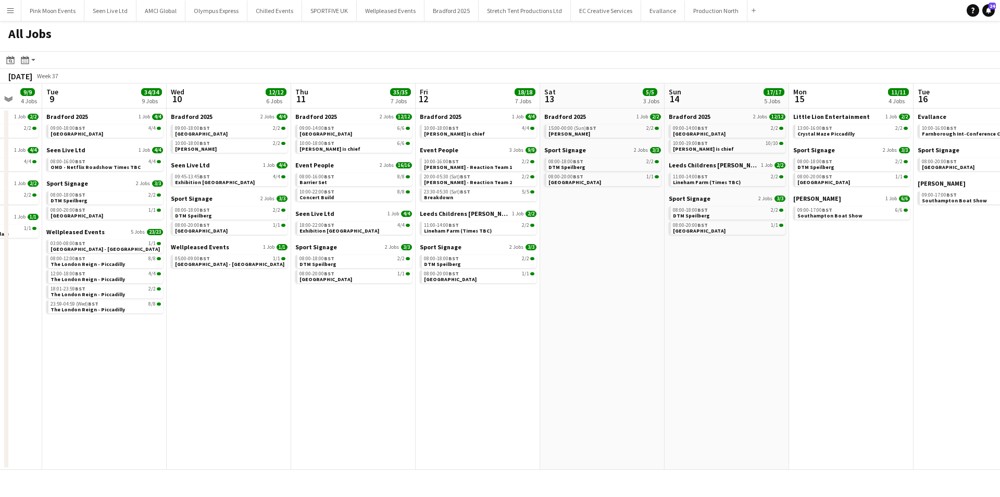
click at [427, 366] on app-all-jobs "All Jobs Date picker SEP 2025 SEP 2025 Monday M Tuesday T Wednesday W Thursday …" at bounding box center [500, 245] width 1000 height 449
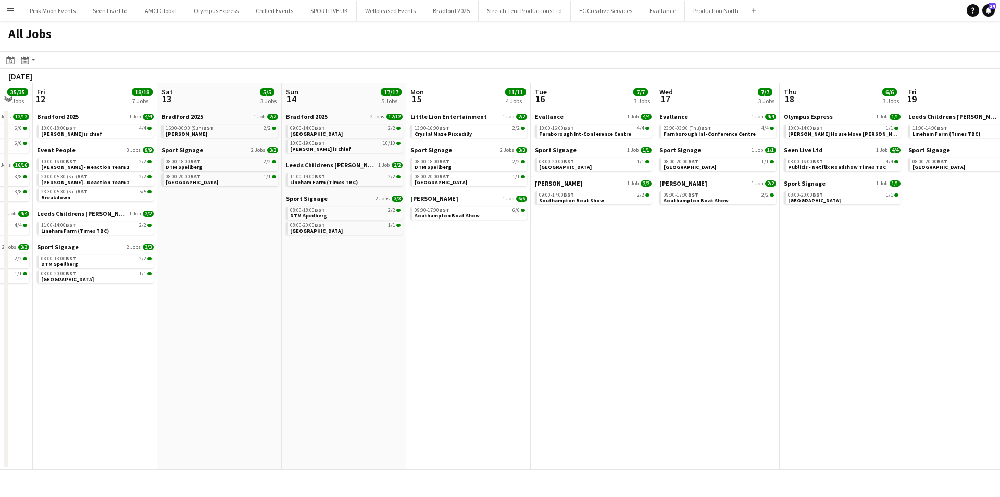
click at [197, 336] on app-all-jobs "All Jobs Date picker SEP 2025 SEP 2025 Monday M Tuesday T Wednesday W Thursday …" at bounding box center [500, 245] width 1000 height 449
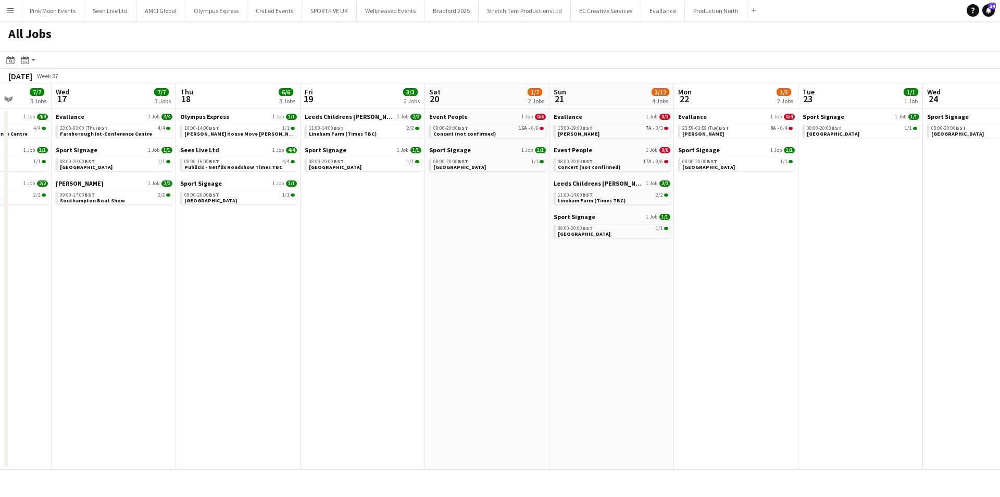
click at [291, 293] on app-calendar-viewport "Sat 13 5/5 3 Jobs Sun 14 17/17 5 Jobs Mon 15 11/11 4 Jobs Tue 16 7/7 3 Jobs Wed…" at bounding box center [500, 276] width 1000 height 386
click at [716, 381] on app-calendar-viewport "Sat 13 5/5 3 Jobs Sun 14 17/17 5 Jobs Mon 15 11/11 4 Jobs Tue 16 7/7 3 Jobs Wed…" at bounding box center [500, 276] width 1000 height 386
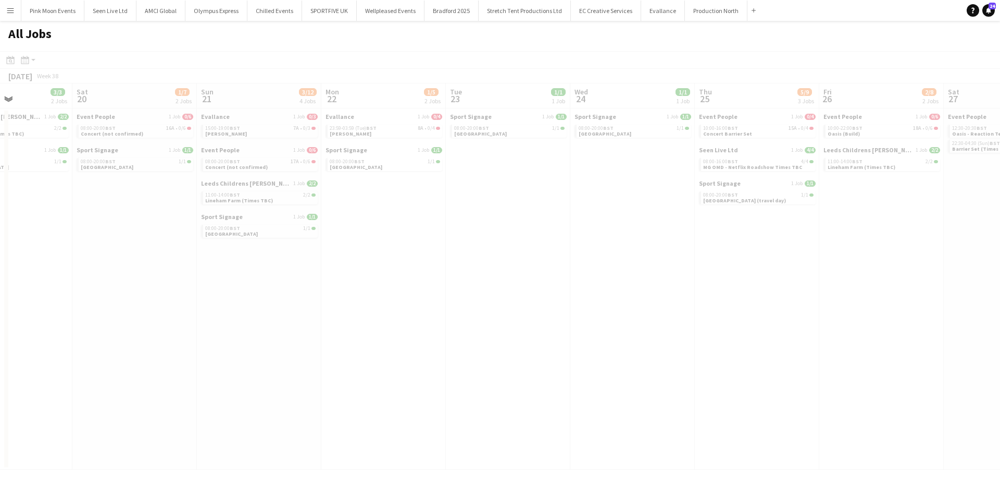
drag, startPoint x: 529, startPoint y: 377, endPoint x: 323, endPoint y: 378, distance: 206.3
click at [323, 378] on app-all-jobs "All Jobs Date picker SEP 2025 SEP 2025 Monday M Tuesday T Wednesday W Thursday …" at bounding box center [500, 245] width 1000 height 449
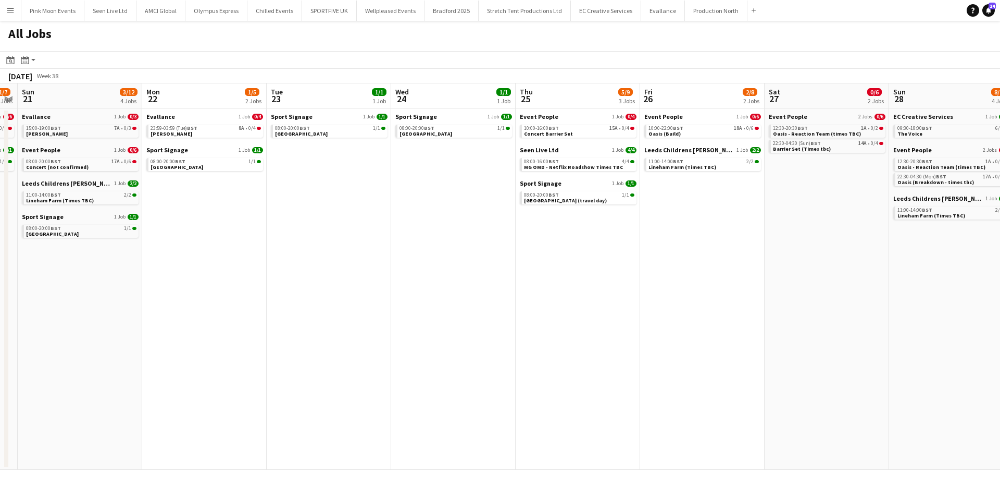
click at [500, 333] on app-calendar-viewport "Wed 17 7/7 3 Jobs Thu 18 6/6 3 Jobs Fri 19 3/3 2 Jobs Sat 20 1/7 2 Jobs Sun 21 …" at bounding box center [500, 276] width 1000 height 386
drag, startPoint x: 89, startPoint y: 403, endPoint x: 839, endPoint y: 320, distance: 754.3
click at [817, 321] on app-calendar-viewport "Wed 17 7/7 3 Jobs Thu 18 6/6 3 Jobs Fri 19 3/3 2 Jobs Sat 20 1/7 2 Jobs Sun 21 …" at bounding box center [500, 276] width 1000 height 386
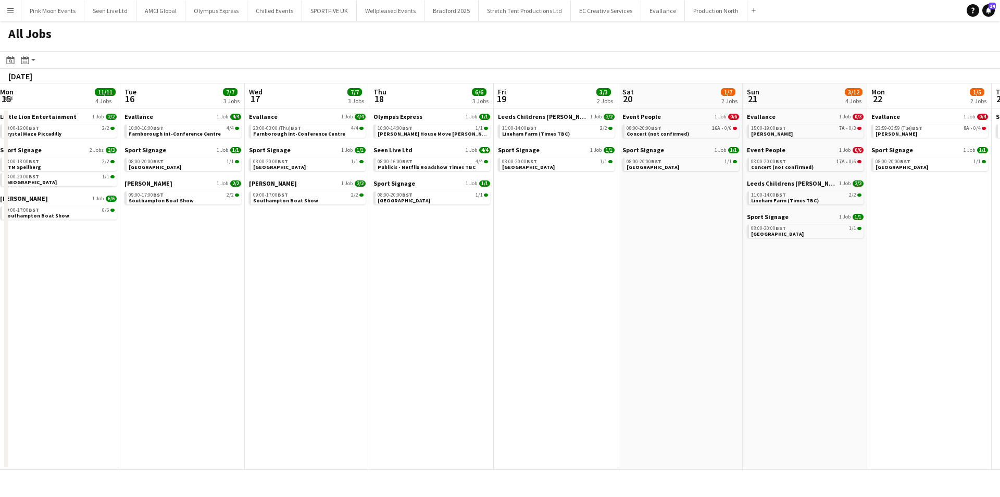
click at [700, 329] on app-calendar-viewport "Sat 13 5/5 3 Jobs Sun 14 17/17 5 Jobs Mon 15 11/11 4 Jobs Tue 16 7/7 3 Jobs Wed…" at bounding box center [500, 276] width 1000 height 386
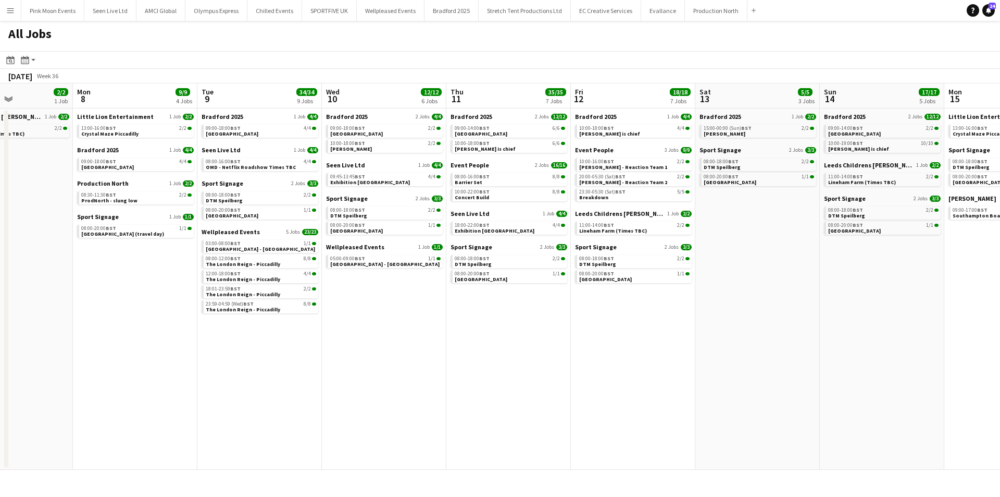
drag, startPoint x: 576, startPoint y: 331, endPoint x: 764, endPoint y: 330, distance: 188.1
click at [771, 329] on app-calendar-viewport "Fri 5 22/22 6 Jobs Sat 6 17/17 6 Jobs Sun 7 2/2 1 Job Mon 8 9/9 4 Jobs Tue 9 34…" at bounding box center [500, 276] width 1000 height 386
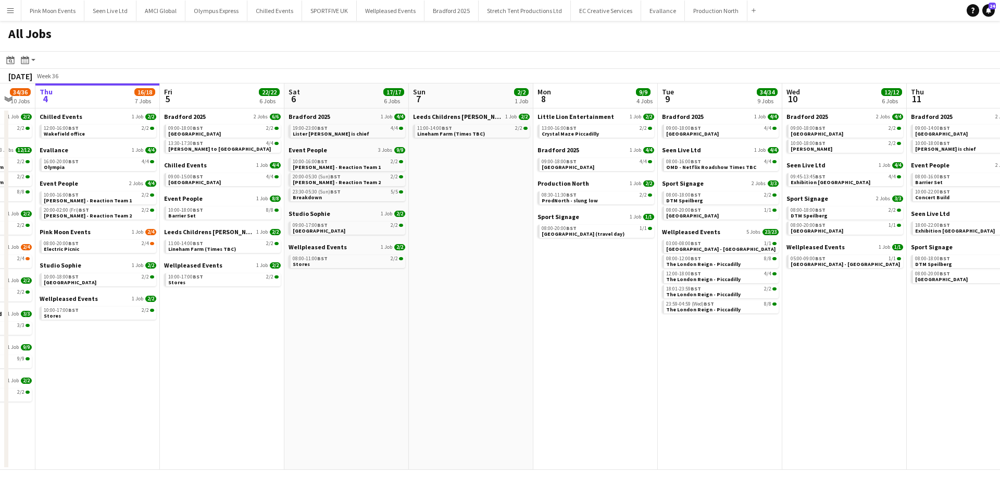
click at [565, 368] on app-calendar-viewport "Tue 2 18/20 5 Jobs Wed 3 34/36 10 Jobs Thu 4 16/18 7 Jobs Fri 5 22/22 6 Jobs Sa…" at bounding box center [500, 276] width 1000 height 386
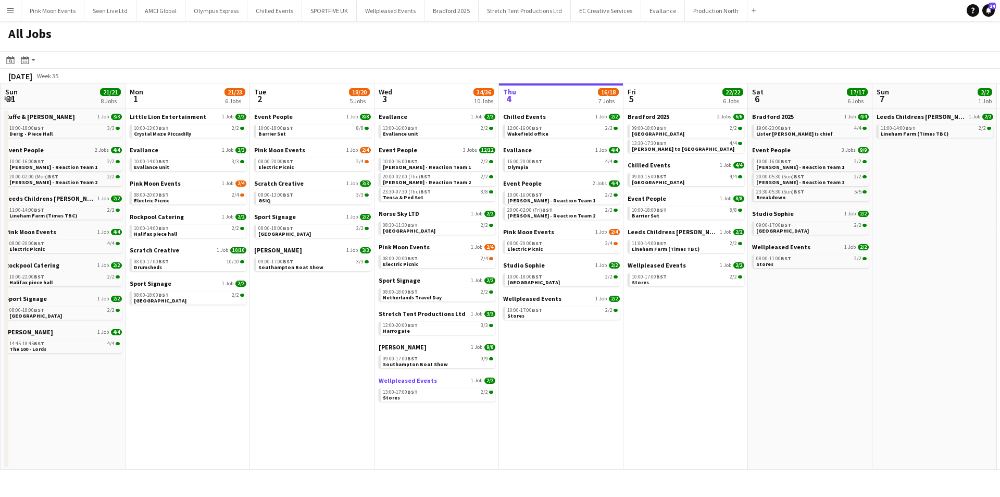
click at [583, 373] on app-all-jobs "All Jobs Date picker SEP 2025 SEP 2025 Monday M Tuesday T Wednesday W Thursday …" at bounding box center [500, 245] width 1000 height 449
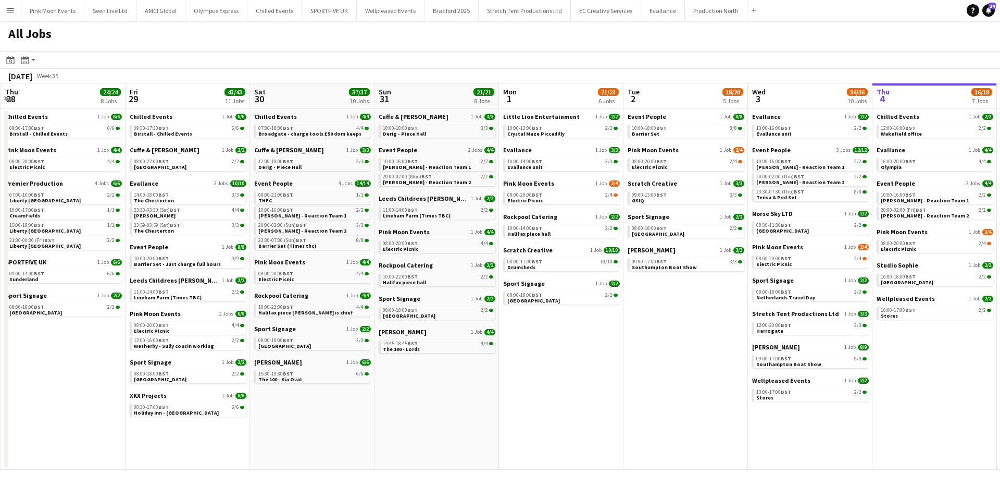
drag, startPoint x: 339, startPoint y: 395, endPoint x: 606, endPoint y: 362, distance: 269.4
click at [606, 362] on app-calendar-viewport "Tue 26 36/36 11 Jobs Wed 27 18/18 7 Jobs Thu 28 24/24 8 Jobs Fri 29 43/43 11 Jo…" at bounding box center [500, 276] width 1000 height 386
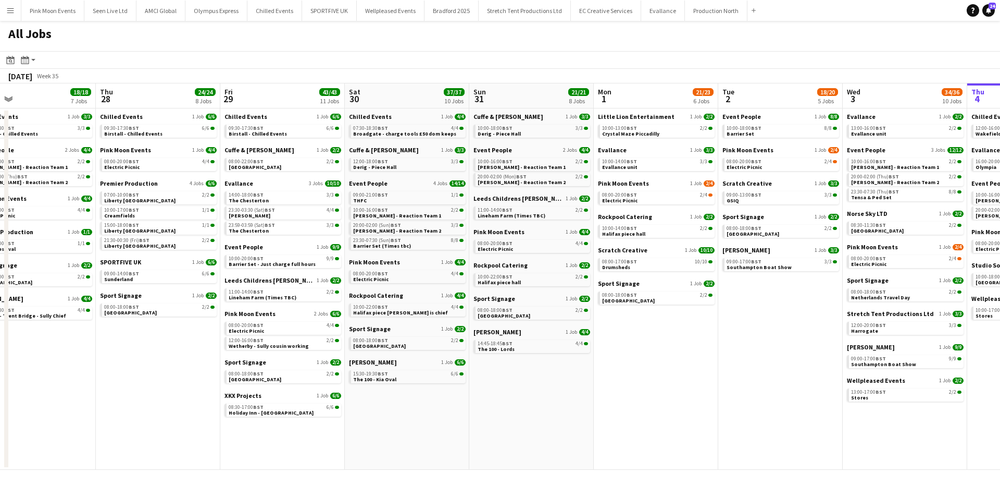
click at [503, 398] on app-all-jobs "All Jobs Date picker SEP 2025 SEP 2025 Monday M Tuesday T Wednesday W Thursday …" at bounding box center [500, 245] width 1000 height 449
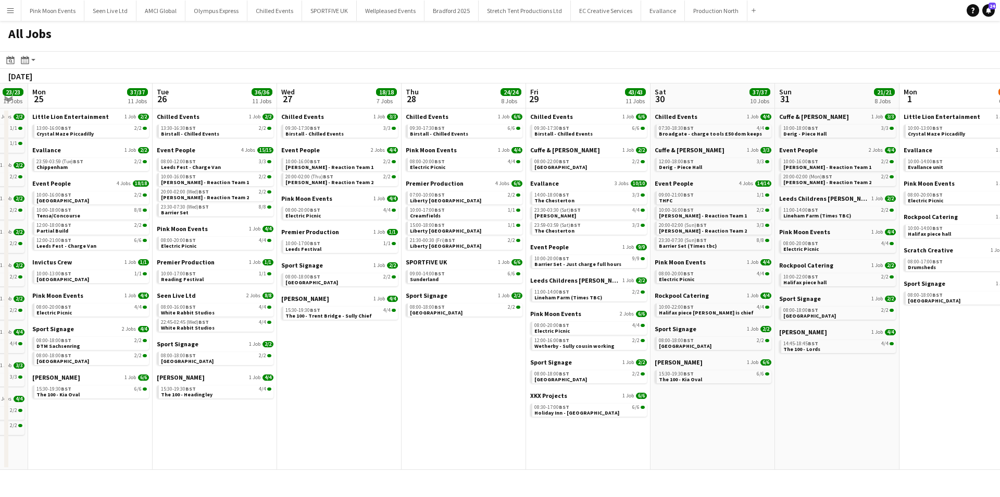
drag, startPoint x: 314, startPoint y: 400, endPoint x: 368, endPoint y: 396, distance: 53.8
click at [371, 396] on app-calendar-viewport "Sat 23 33/33 12 Jobs Sun 24 23/23 11 Jobs Mon 25 37/37 11 Jobs Tue 26 36/36 11 …" at bounding box center [500, 276] width 1000 height 386
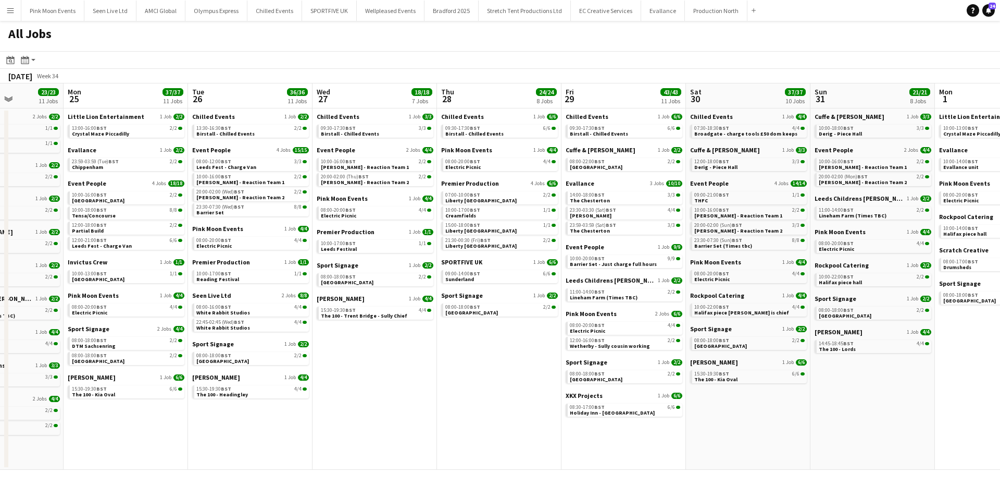
scroll to position [0, 212]
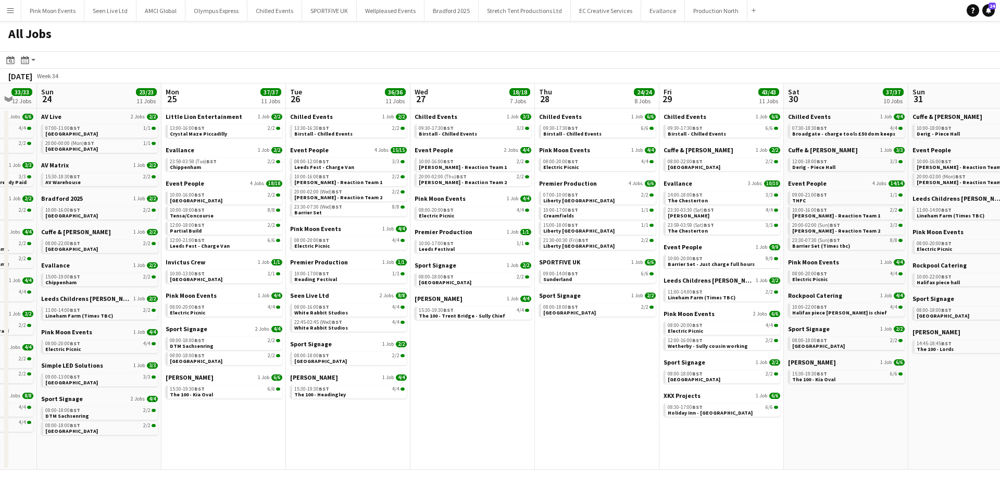
drag, startPoint x: 298, startPoint y: 314, endPoint x: 426, endPoint y: 316, distance: 127.7
click at [426, 316] on app-calendar-viewport "Fri 22 30/30 10 Jobs Sat 23 33/33 12 Jobs Sun 24 23/23 11 Jobs Mon 25 37/37 11 …" at bounding box center [500, 276] width 1000 height 386
click at [326, 132] on span "Birstall - Chilled Events" at bounding box center [323, 133] width 58 height 7
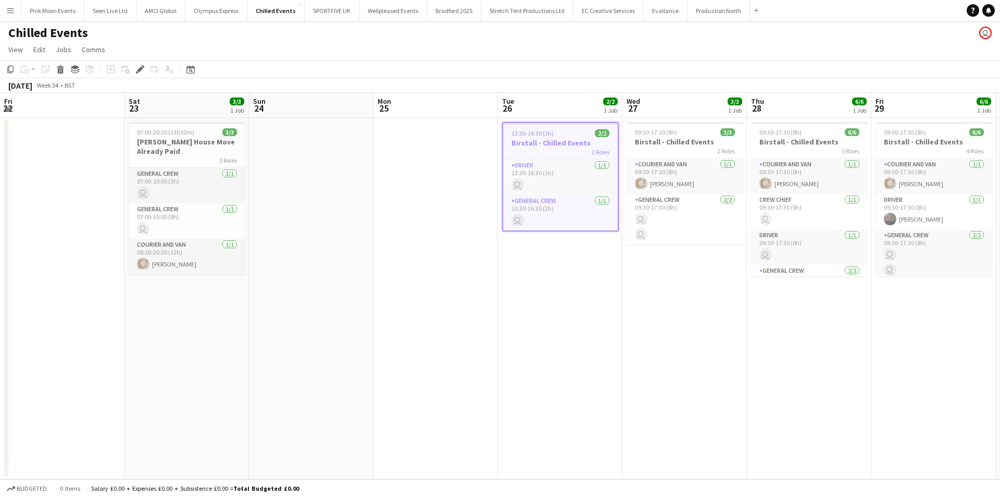
scroll to position [0, 358]
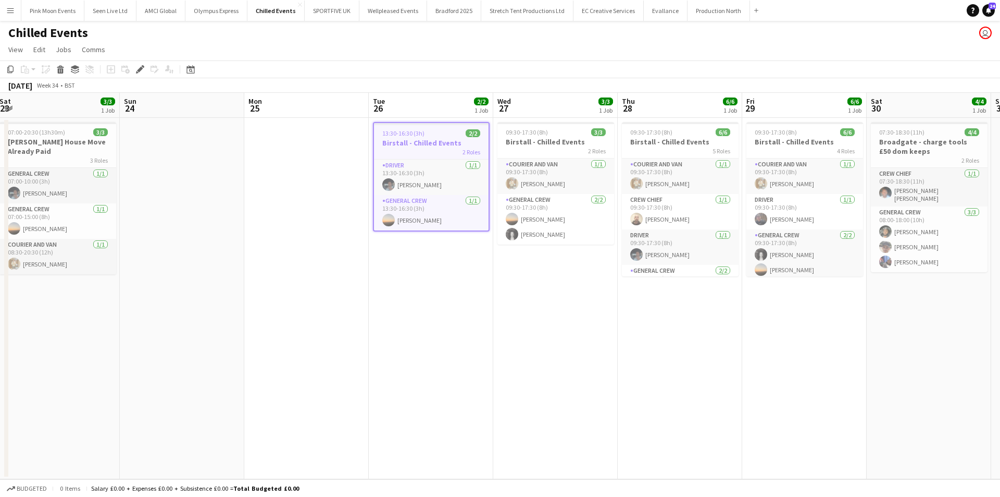
drag, startPoint x: 673, startPoint y: 398, endPoint x: 653, endPoint y: 398, distance: 20.3
click at [653, 398] on app-calendar-viewport "Wed 20 Thu 21 Fri 22 Sat 23 3/3 1 Job Sun 24 Mon 25 Tue 26 2/2 1 Job Wed 27 3/3…" at bounding box center [500, 286] width 1000 height 386
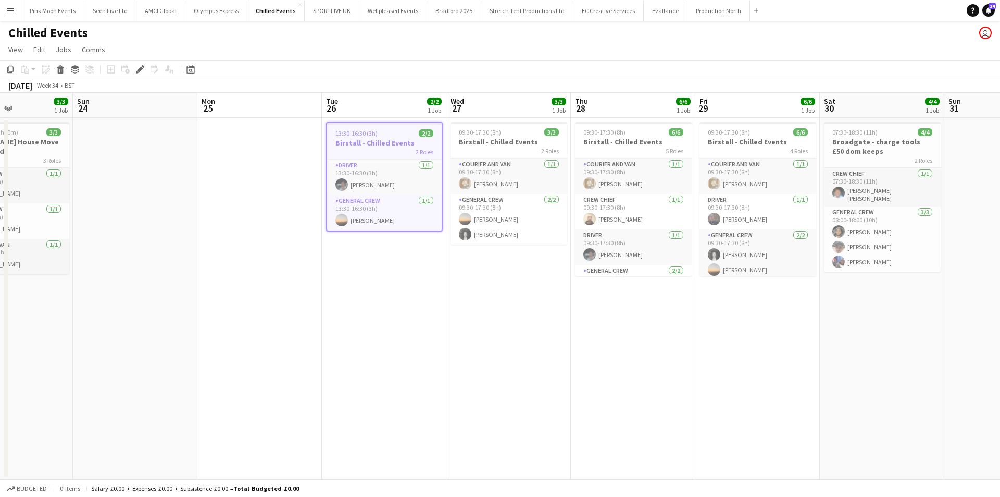
drag, startPoint x: 684, startPoint y: 366, endPoint x: 621, endPoint y: 362, distance: 63.2
click at [629, 365] on app-calendar-viewport "Wed 20 Thu 21 Fri 22 Sat 23 3/3 1 Job Sun 24 Mon 25 Tue 26 2/2 1 Job Wed 27 3/3…" at bounding box center [500, 286] width 1000 height 386
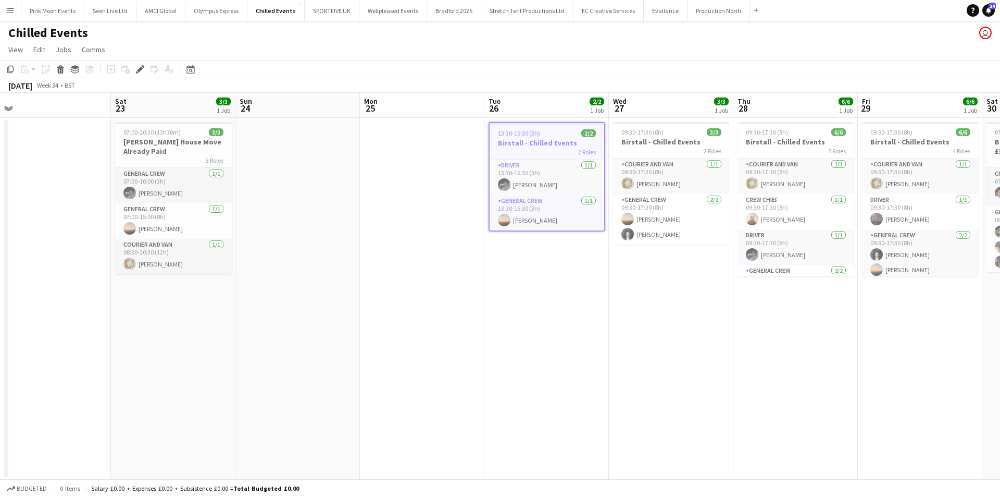
drag, startPoint x: 391, startPoint y: 358, endPoint x: 561, endPoint y: 342, distance: 171.1
click at [561, 342] on app-calendar-viewport "Wed 20 Thu 21 Fri 22 Sat 23 3/3 1 Job Sun 24 Mon 25 Tue 26 2/2 1 Job Wed 27 3/3…" at bounding box center [500, 286] width 1000 height 386
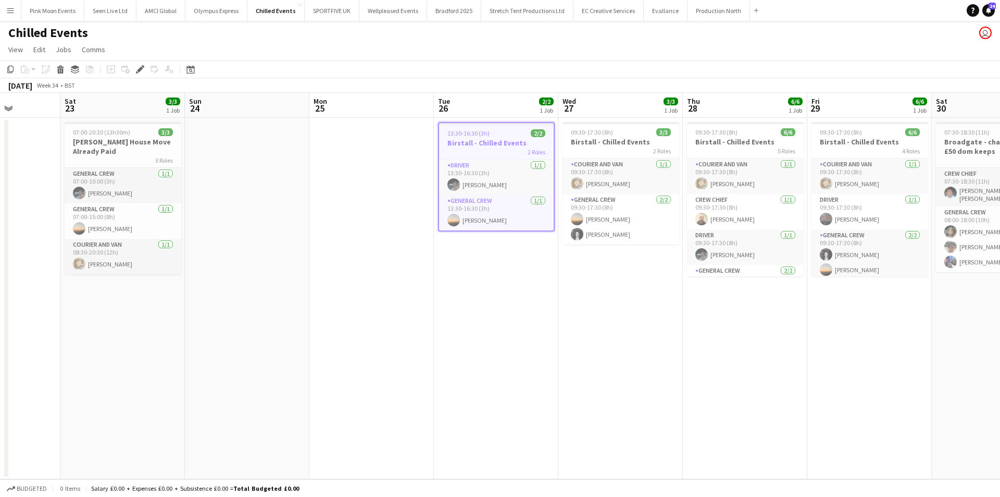
click at [724, 344] on app-calendar-viewport "Wed 20 Thu 21 Fri 22 Sat 23 3/3 1 Job Sun 24 Mon 25 Tue 26 2/2 1 Job Wed 27 3/3…" at bounding box center [500, 286] width 1000 height 386
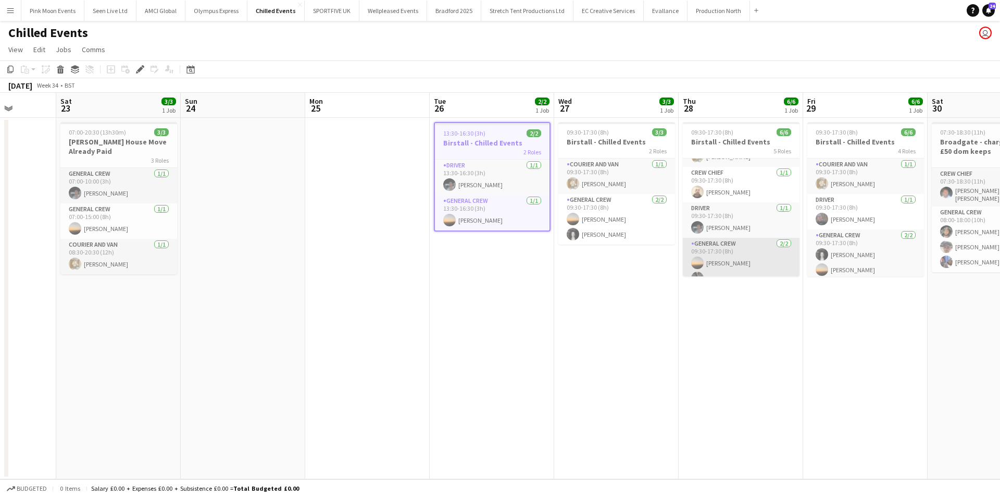
scroll to position [22, 0]
